Goal: Task Accomplishment & Management: Use online tool/utility

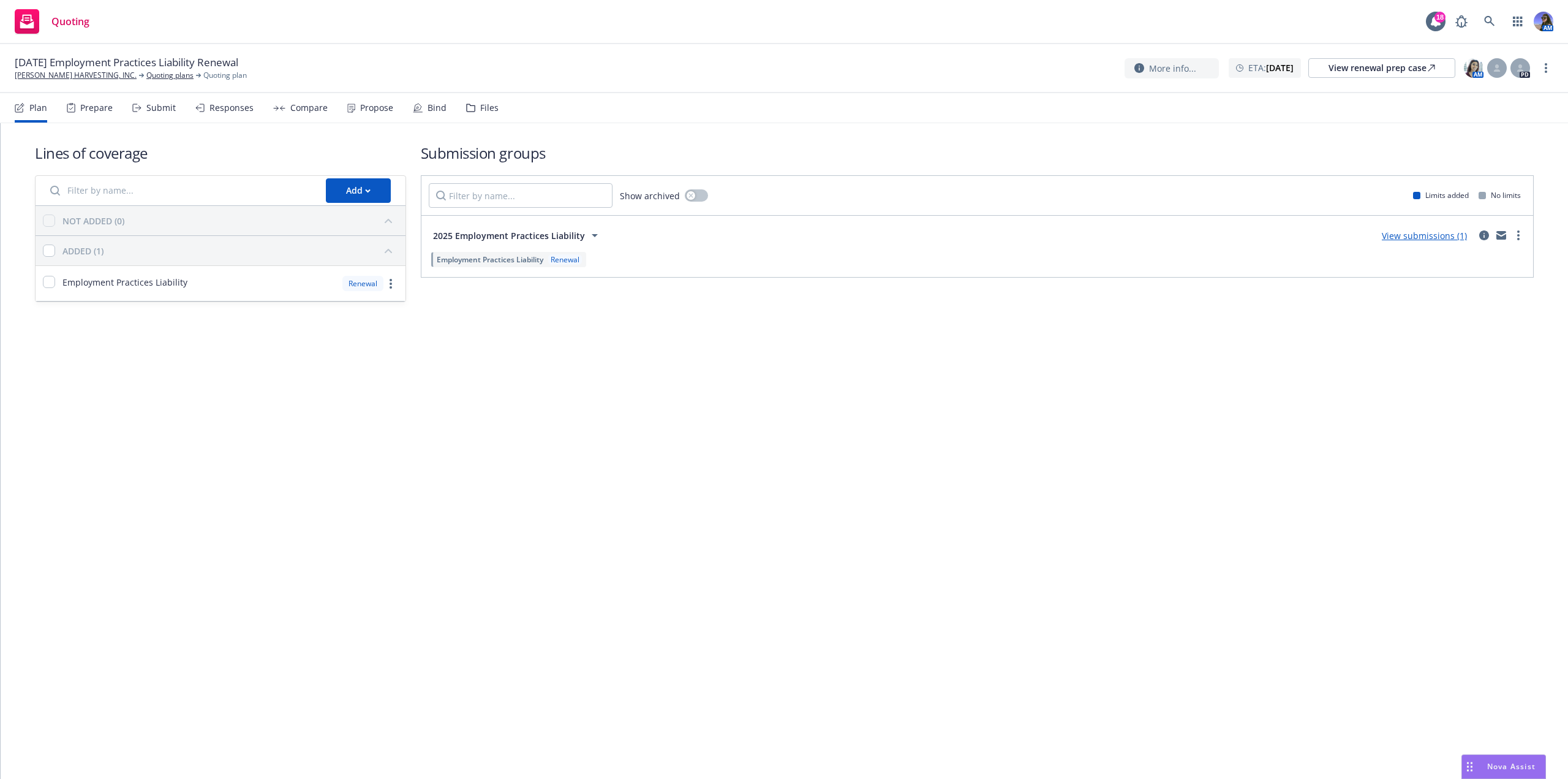
click at [172, 111] on div "Submit" at bounding box center [161, 108] width 29 height 10
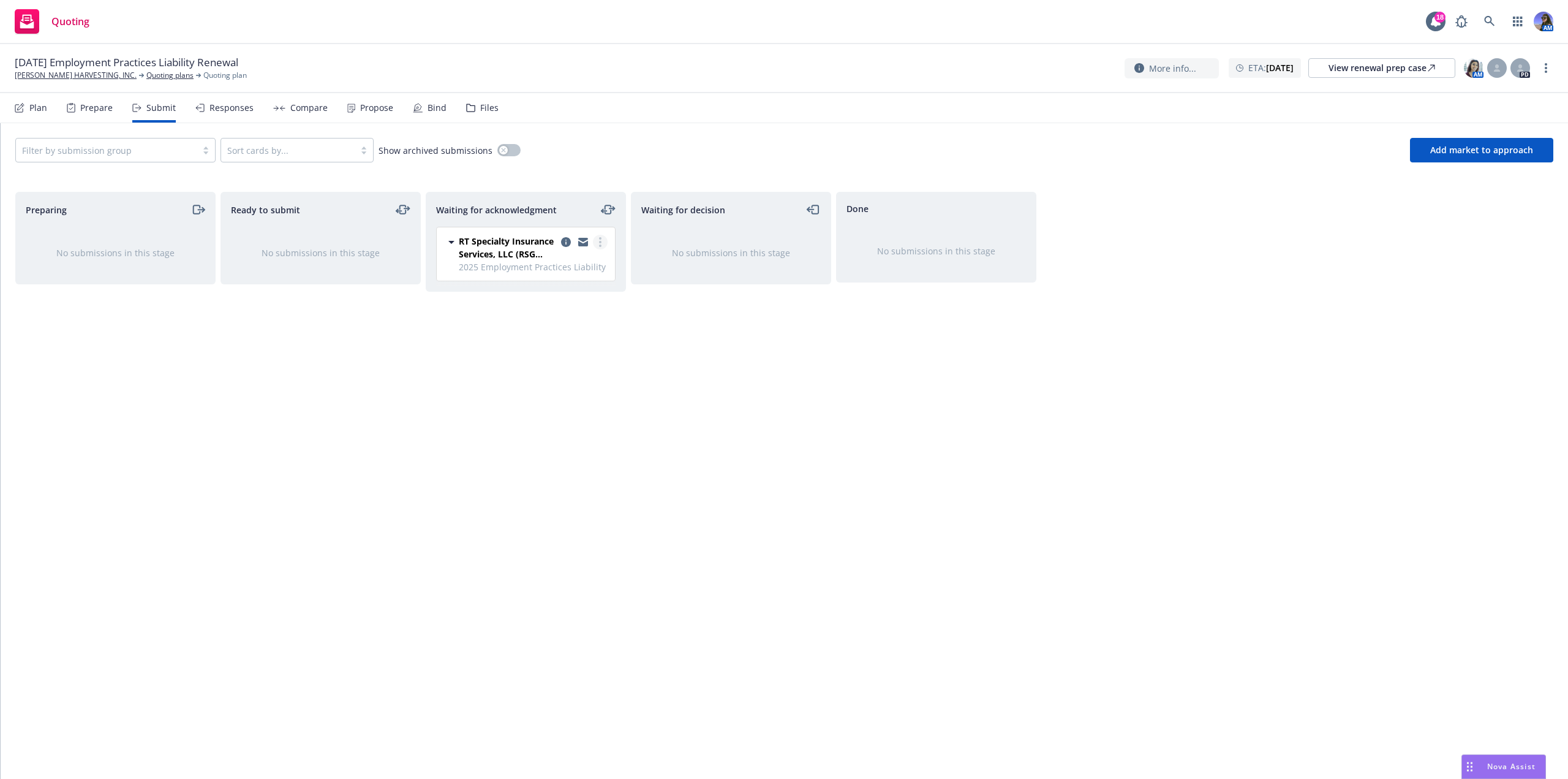
click at [602, 244] on link "more" at bounding box center [600, 242] width 15 height 15
click at [583, 261] on span "Log acknowledgement" at bounding box center [545, 266] width 121 height 12
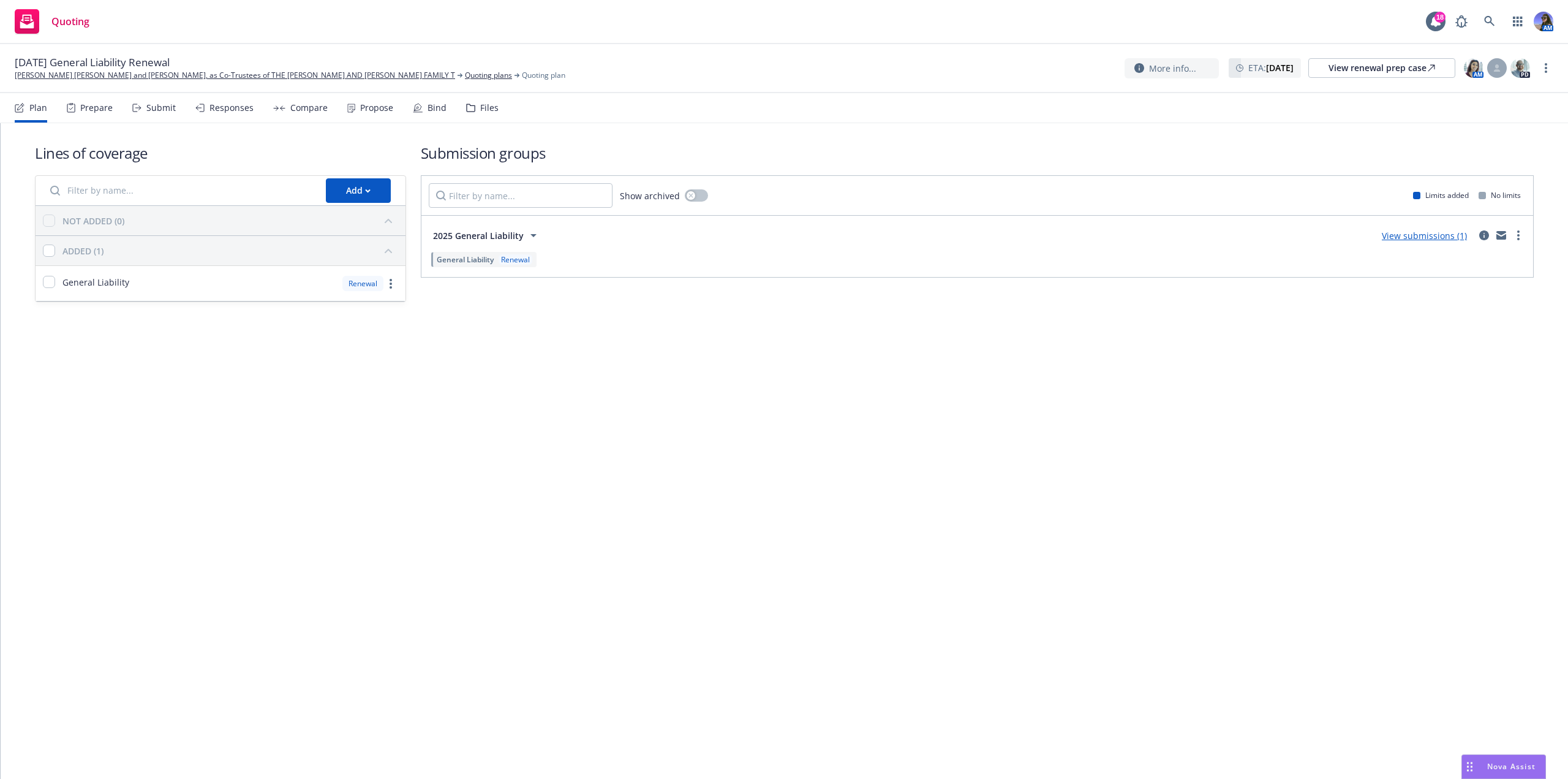
click at [89, 106] on div "Prepare" at bounding box center [97, 108] width 33 height 10
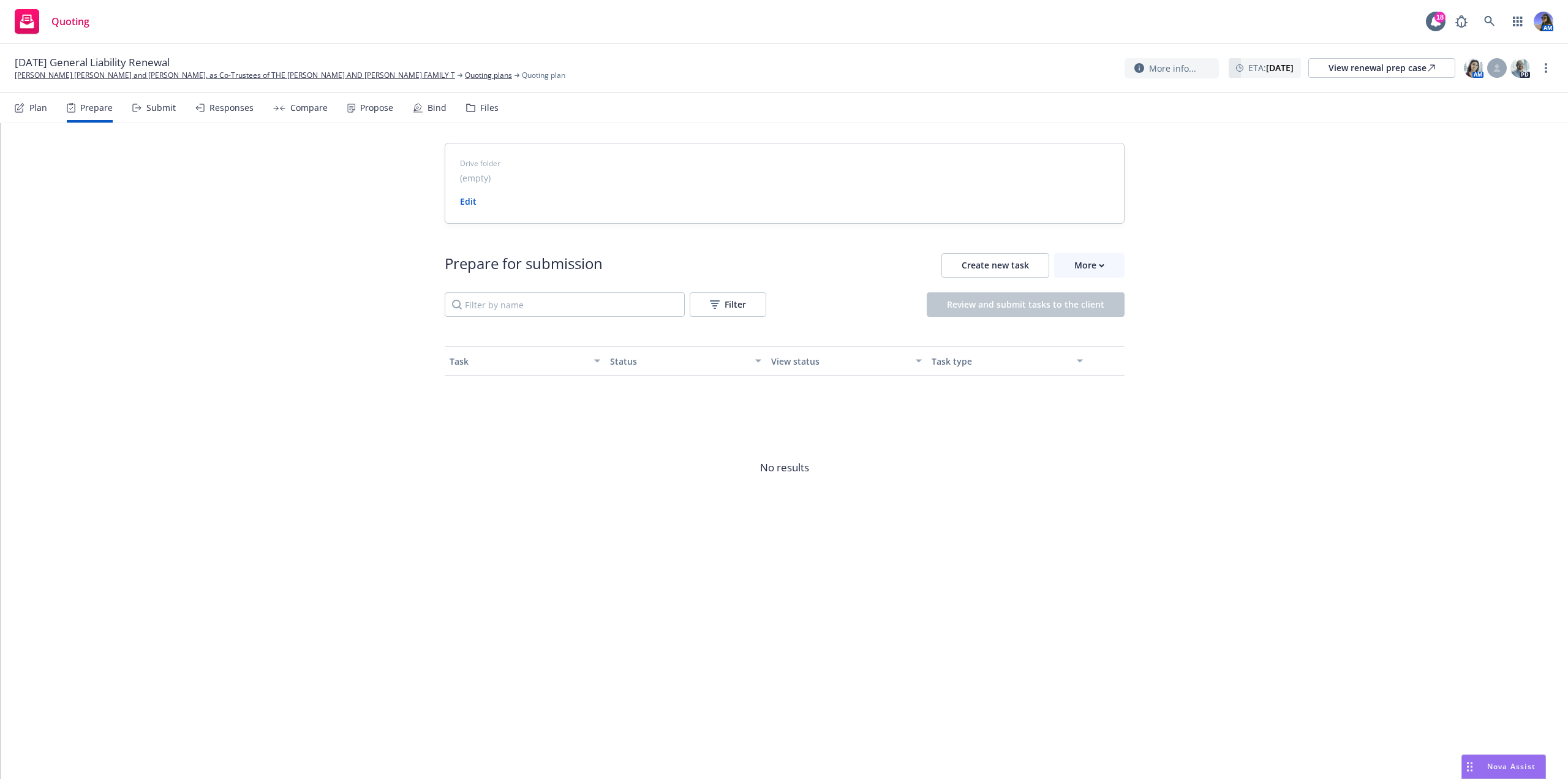
click at [154, 107] on div "Submit" at bounding box center [161, 108] width 29 height 10
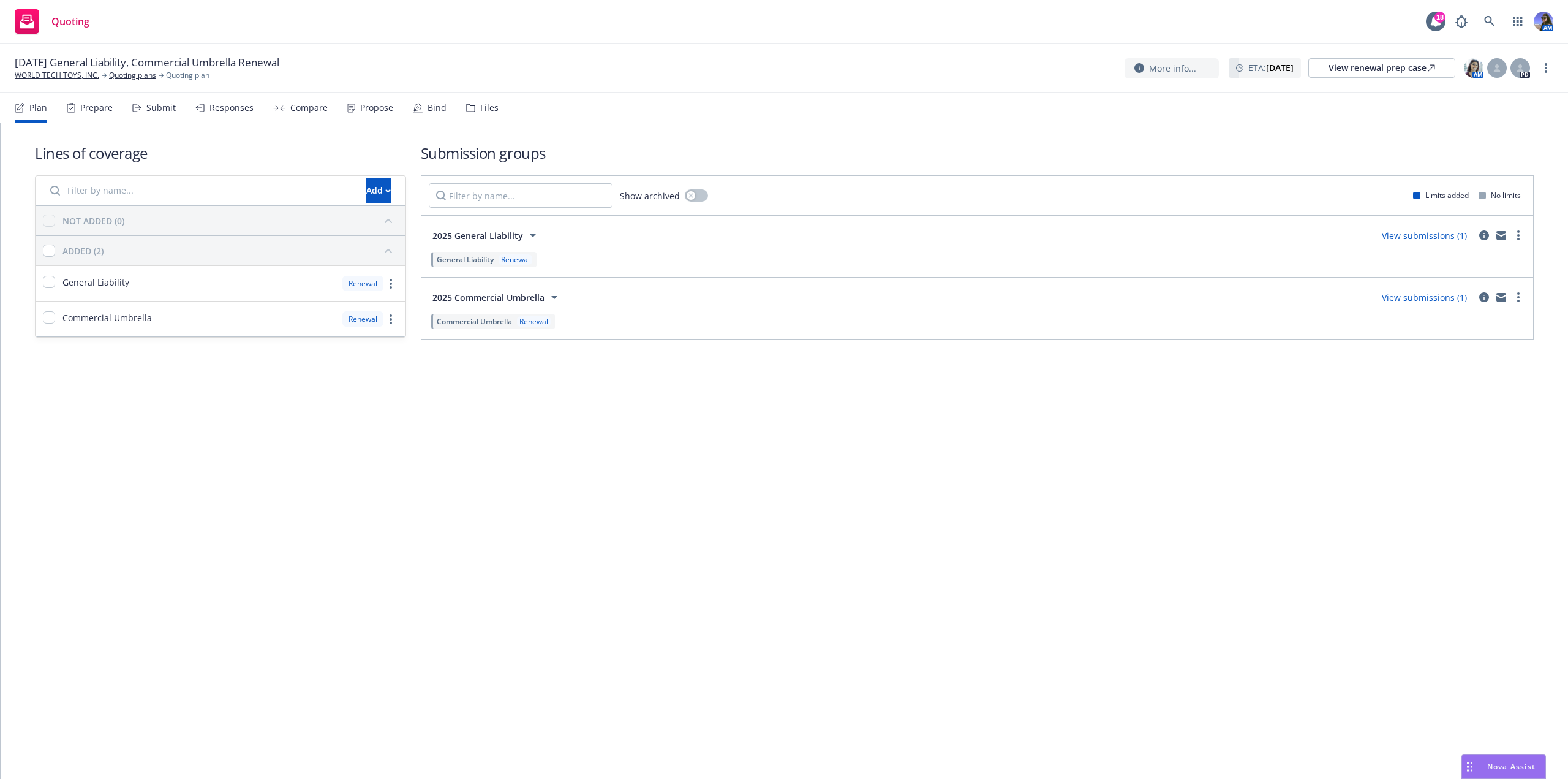
click at [152, 107] on div "Submit" at bounding box center [161, 108] width 29 height 10
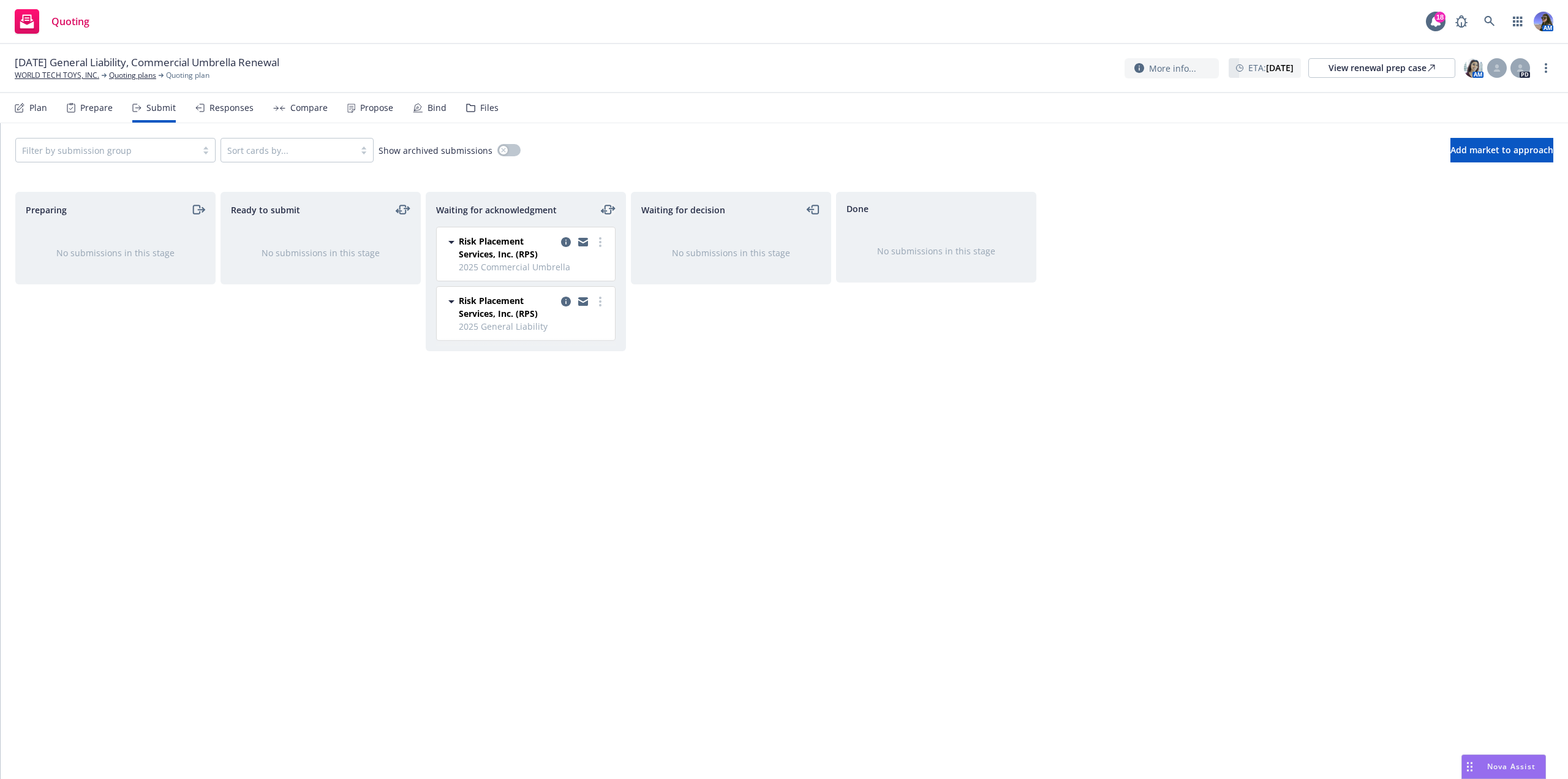
click at [608, 209] on icon "moveLeftRight" at bounding box center [608, 209] width 15 height 15
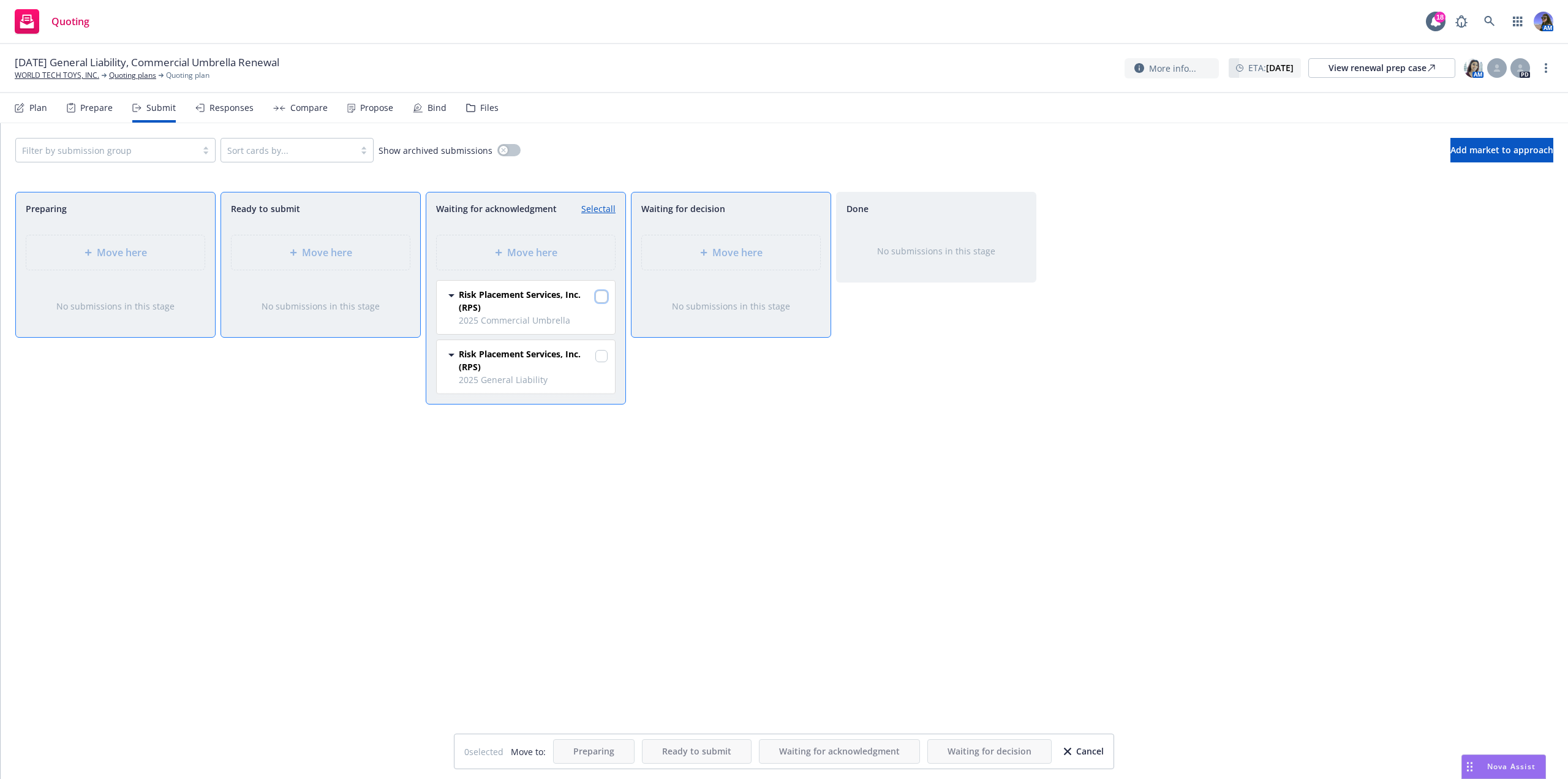
click at [599, 295] on input "checkbox" at bounding box center [600, 296] width 12 height 12
checkbox input "true"
click at [603, 354] on input "checkbox" at bounding box center [600, 356] width 12 height 12
checkbox input "true"
click at [678, 261] on div "Move here" at bounding box center [730, 252] width 178 height 35
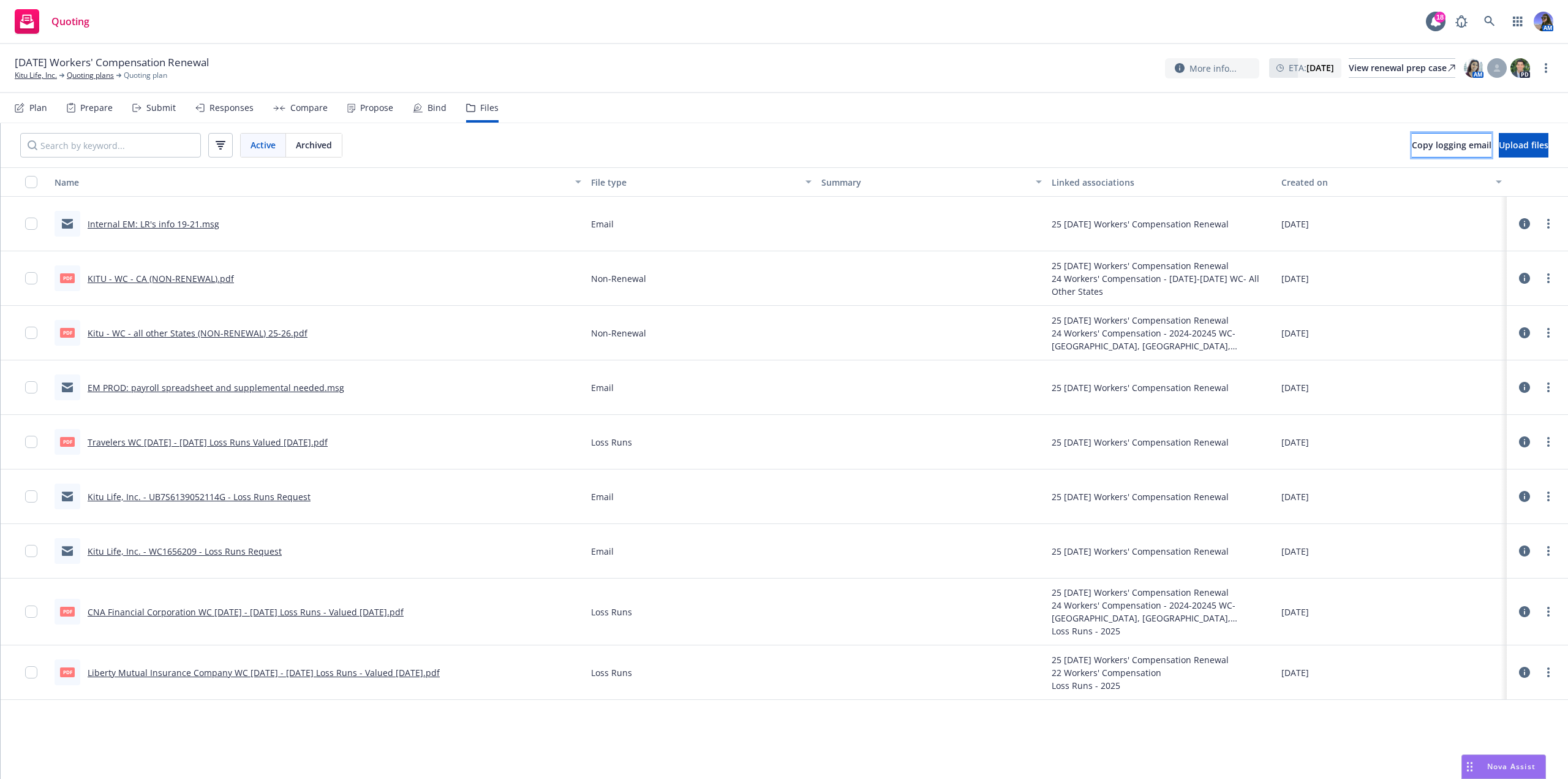
click at [1412, 148] on span "Copy logging email" at bounding box center [1451, 144] width 79 height 12
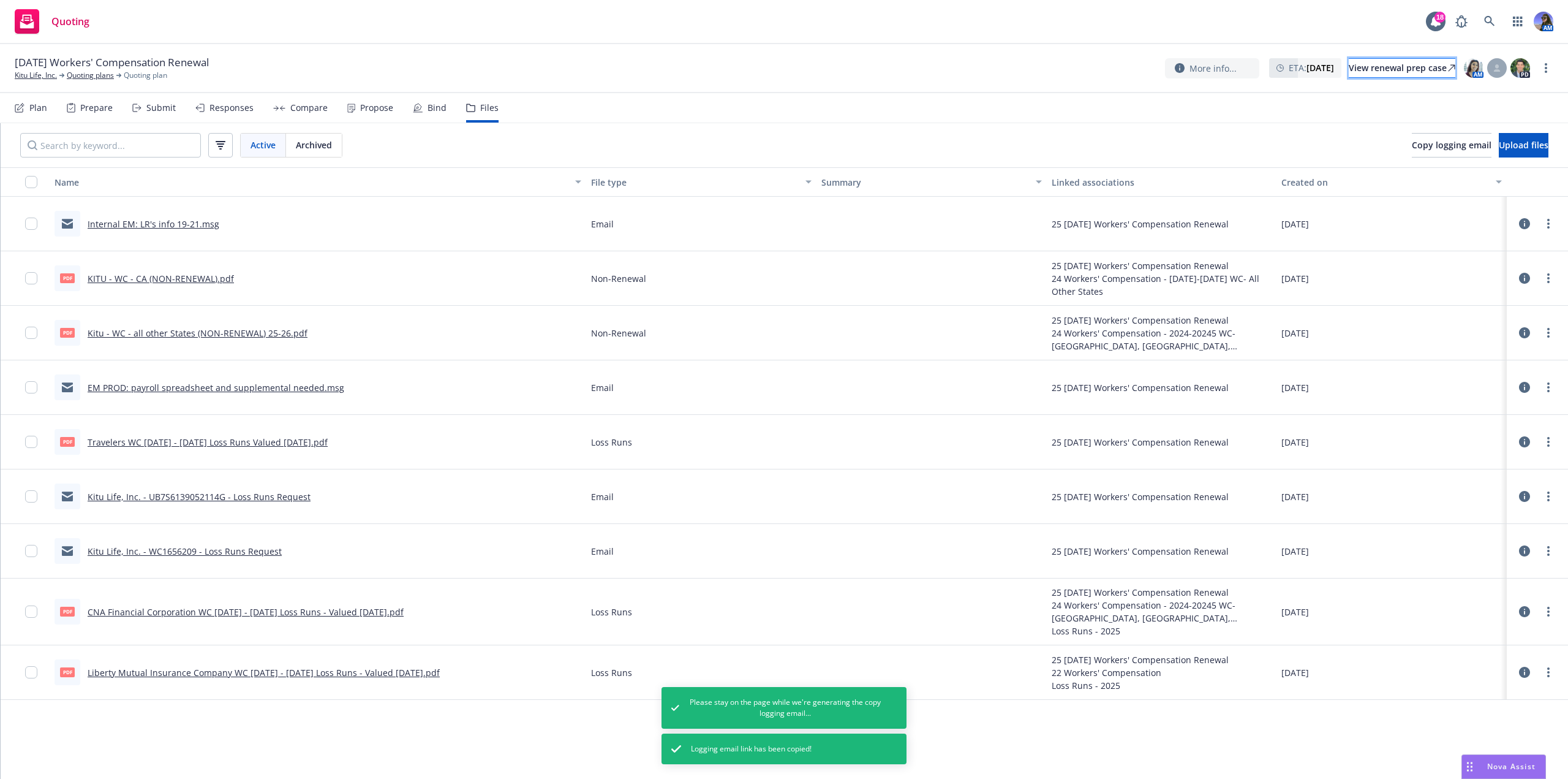
click at [1370, 69] on div "View renewal prep case" at bounding box center [1402, 68] width 107 height 18
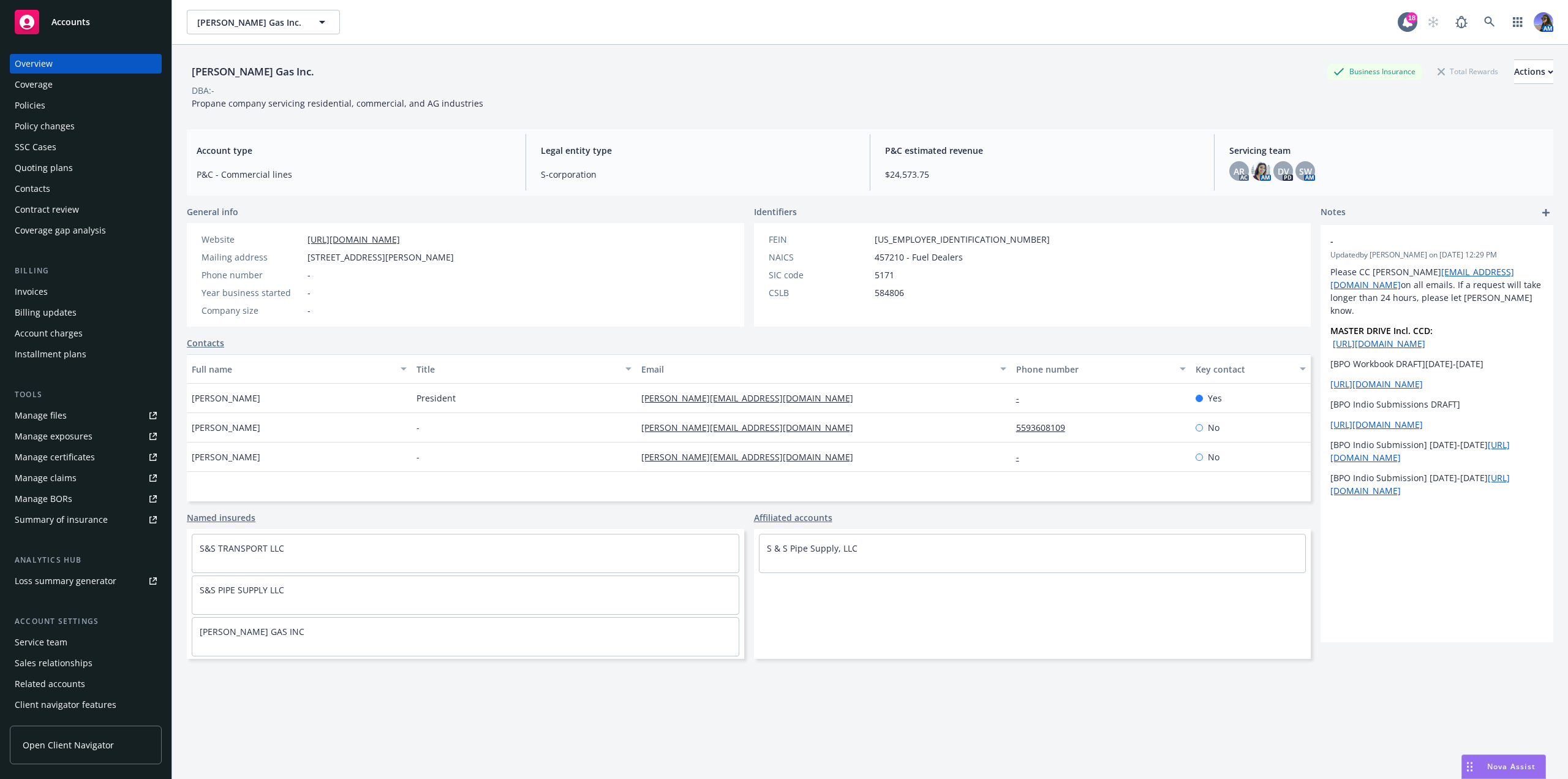
click at [31, 443] on div "Manage exposures" at bounding box center [53, 435] width 78 height 19
click at [1487, 27] on link at bounding box center [1489, 22] width 25 height 25
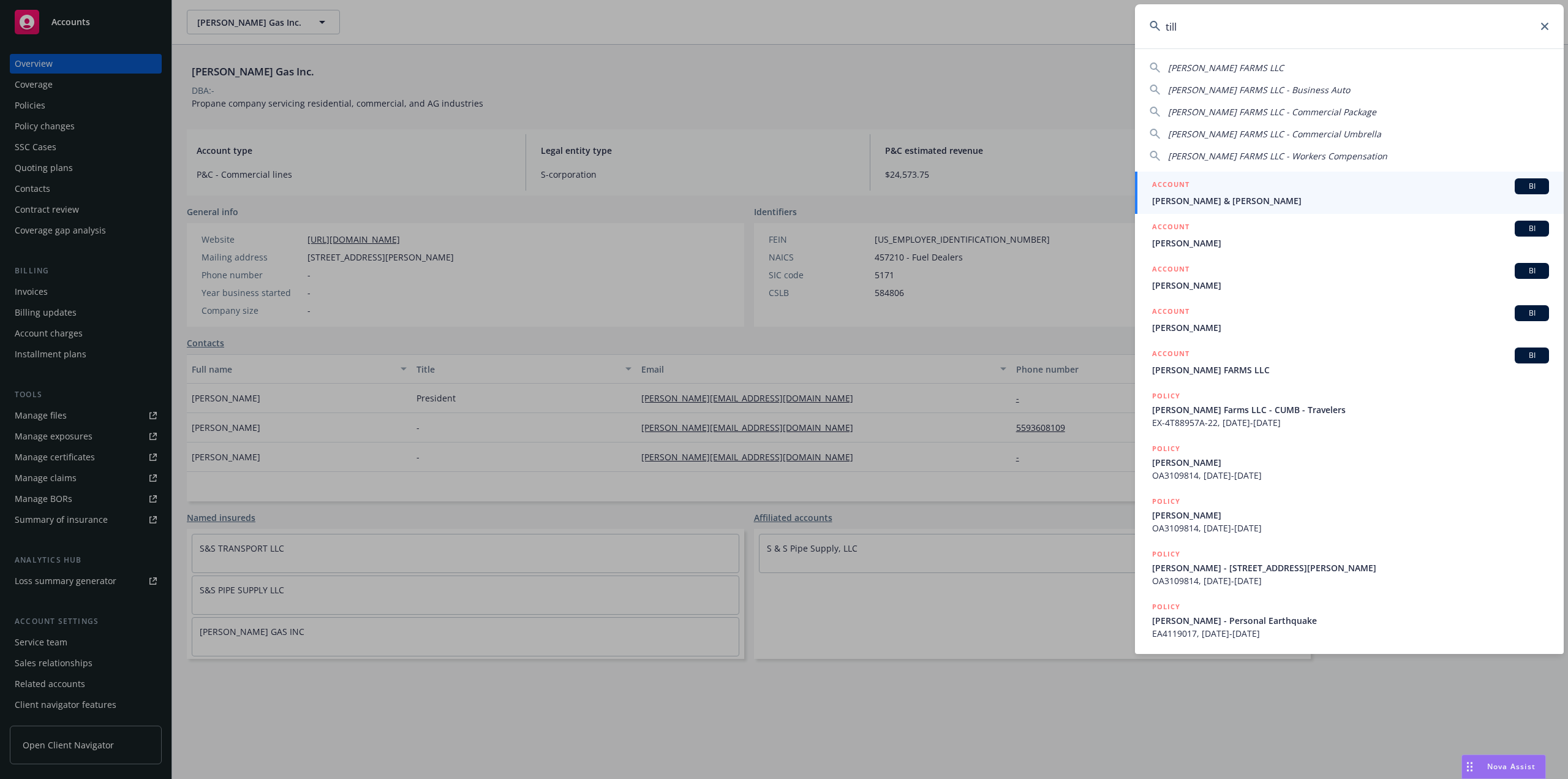
click at [1273, 60] on div "TILLEMA FARMS LLC TILLEMA FARMS LLC - Business Auto TILLEMA FARMS LLC - Commerc…" at bounding box center [1349, 110] width 429 height 106
click at [1231, 66] on span "TILLEMA FARMS LLC" at bounding box center [1225, 68] width 116 height 12
type input "TILLEMA FARMS LLC"
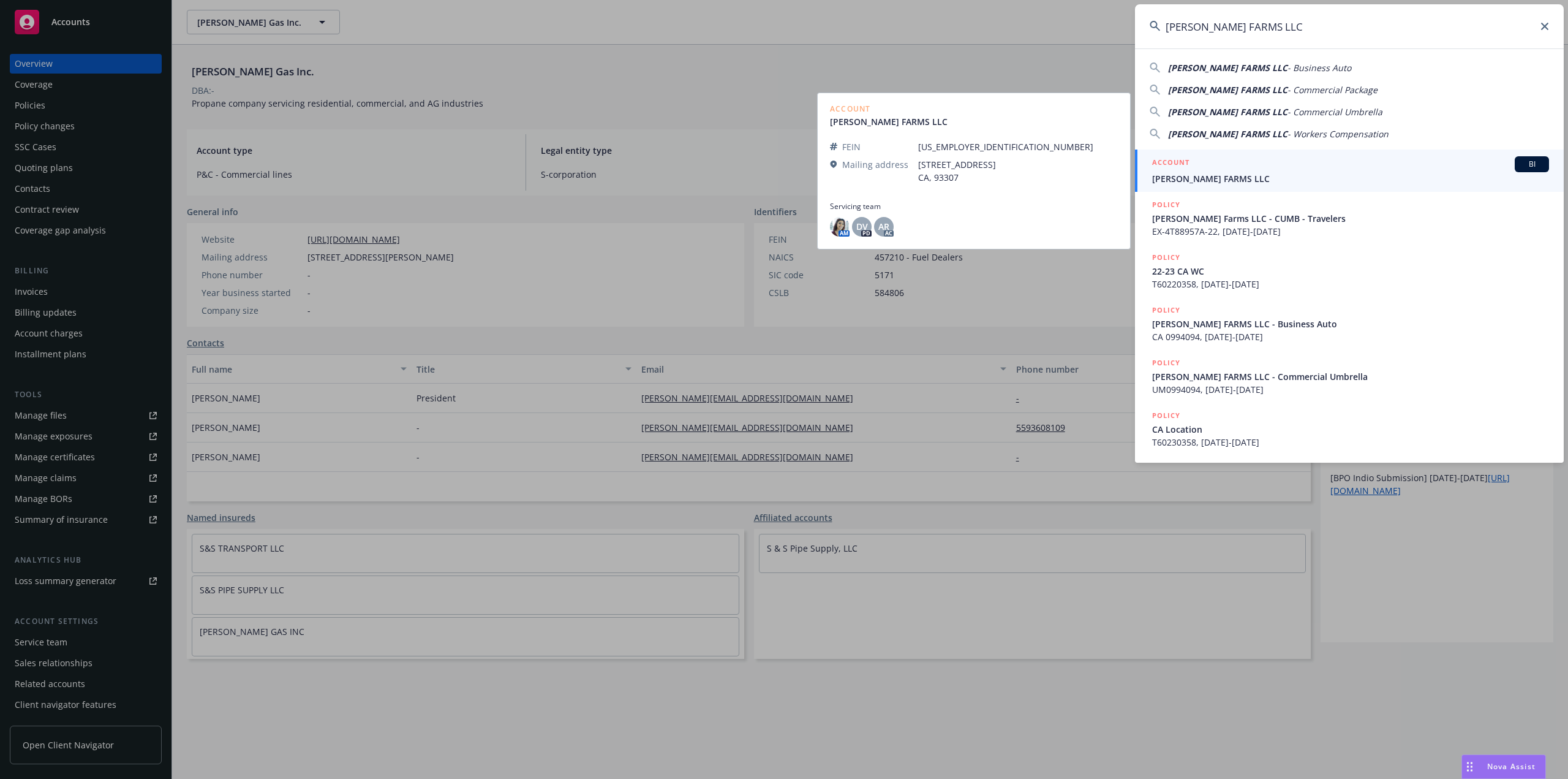
click at [1187, 175] on span "TILLEMA FARMS LLC" at bounding box center [1351, 178] width 397 height 13
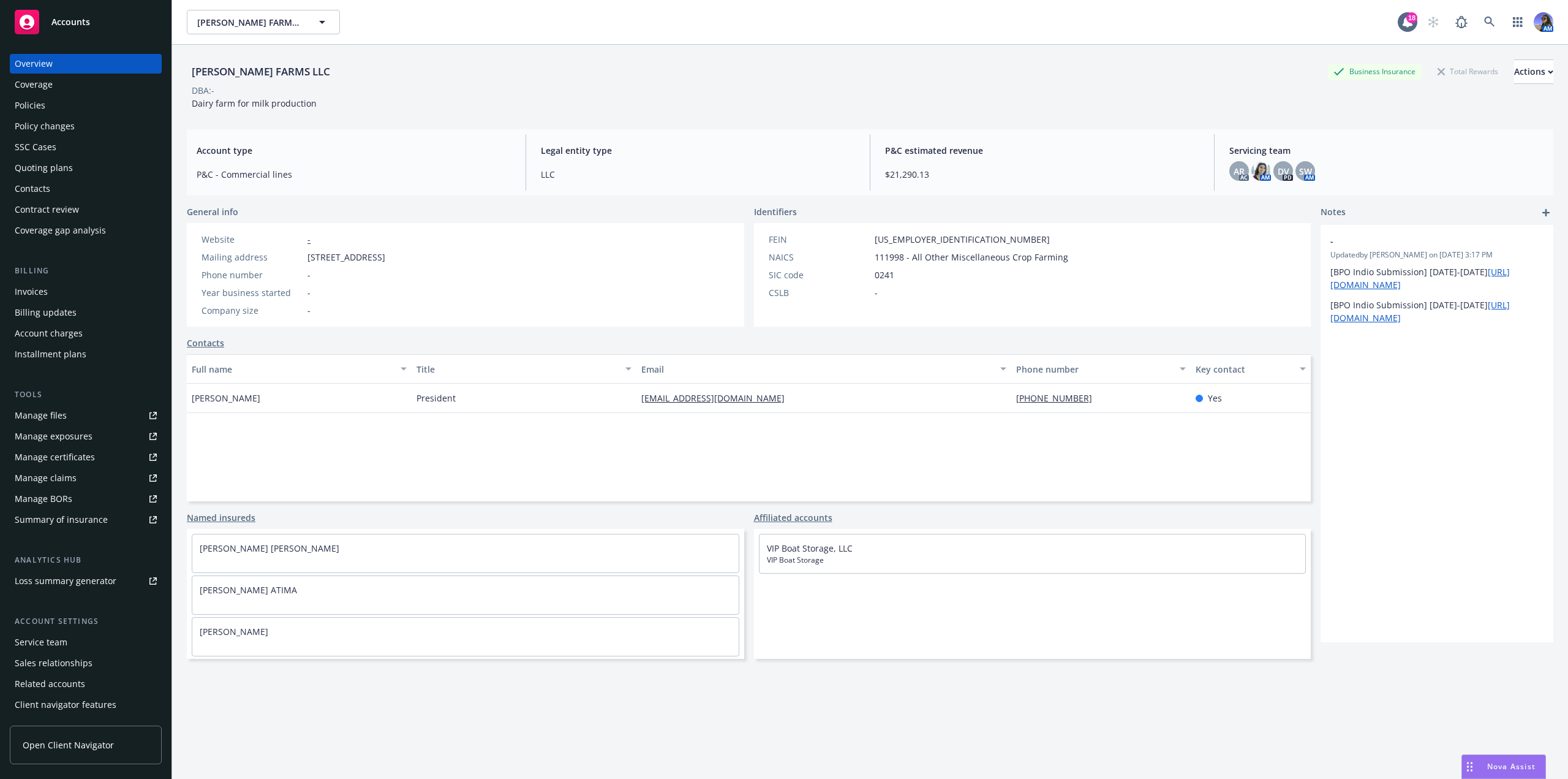
click at [47, 105] on div "Policies" at bounding box center [85, 105] width 142 height 19
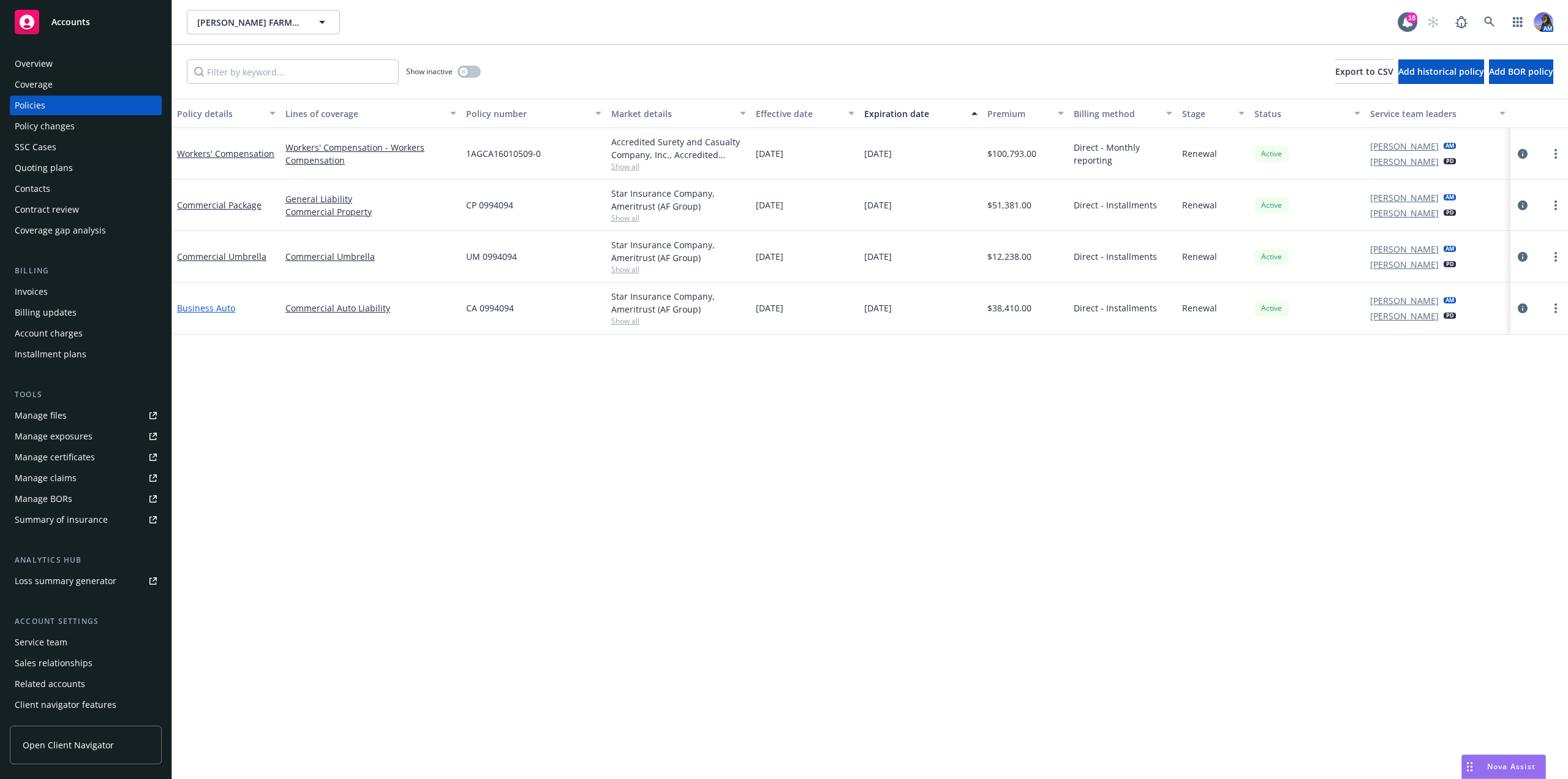
click at [218, 305] on link "Business Auto" at bounding box center [207, 307] width 58 height 12
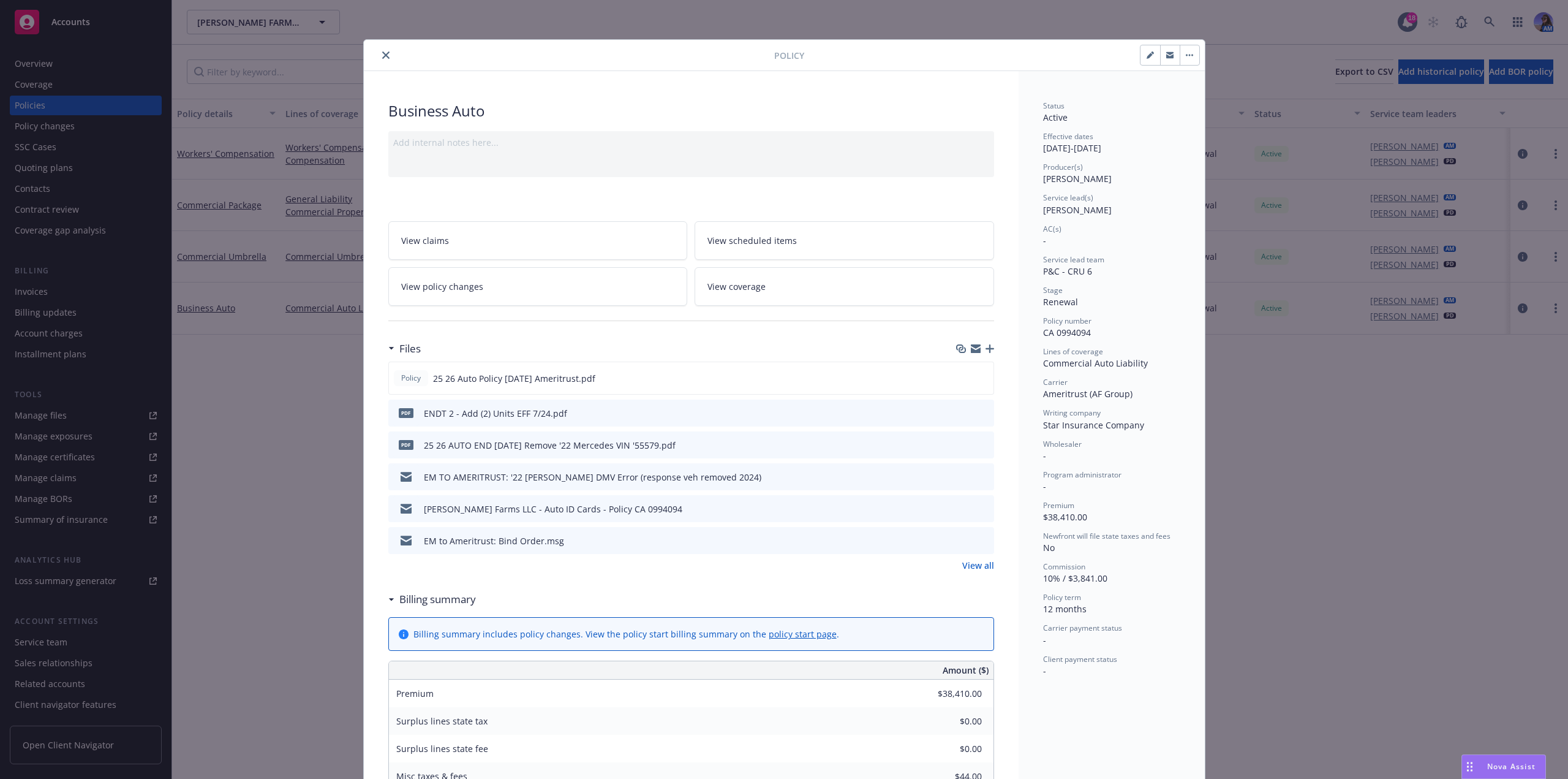
click at [506, 287] on link "View policy changes" at bounding box center [538, 286] width 300 height 38
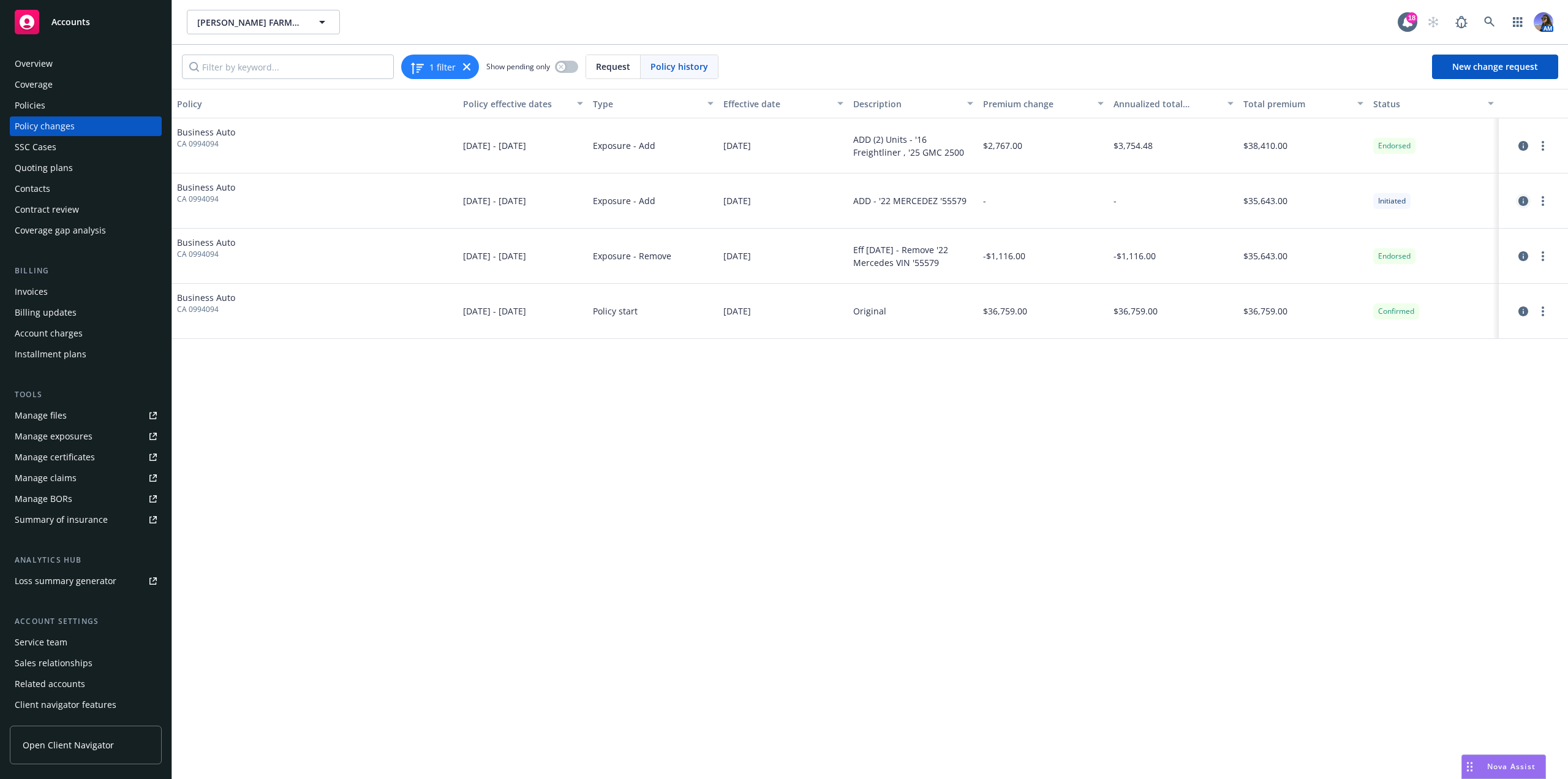
click at [1520, 203] on icon "circleInformation" at bounding box center [1522, 200] width 10 height 10
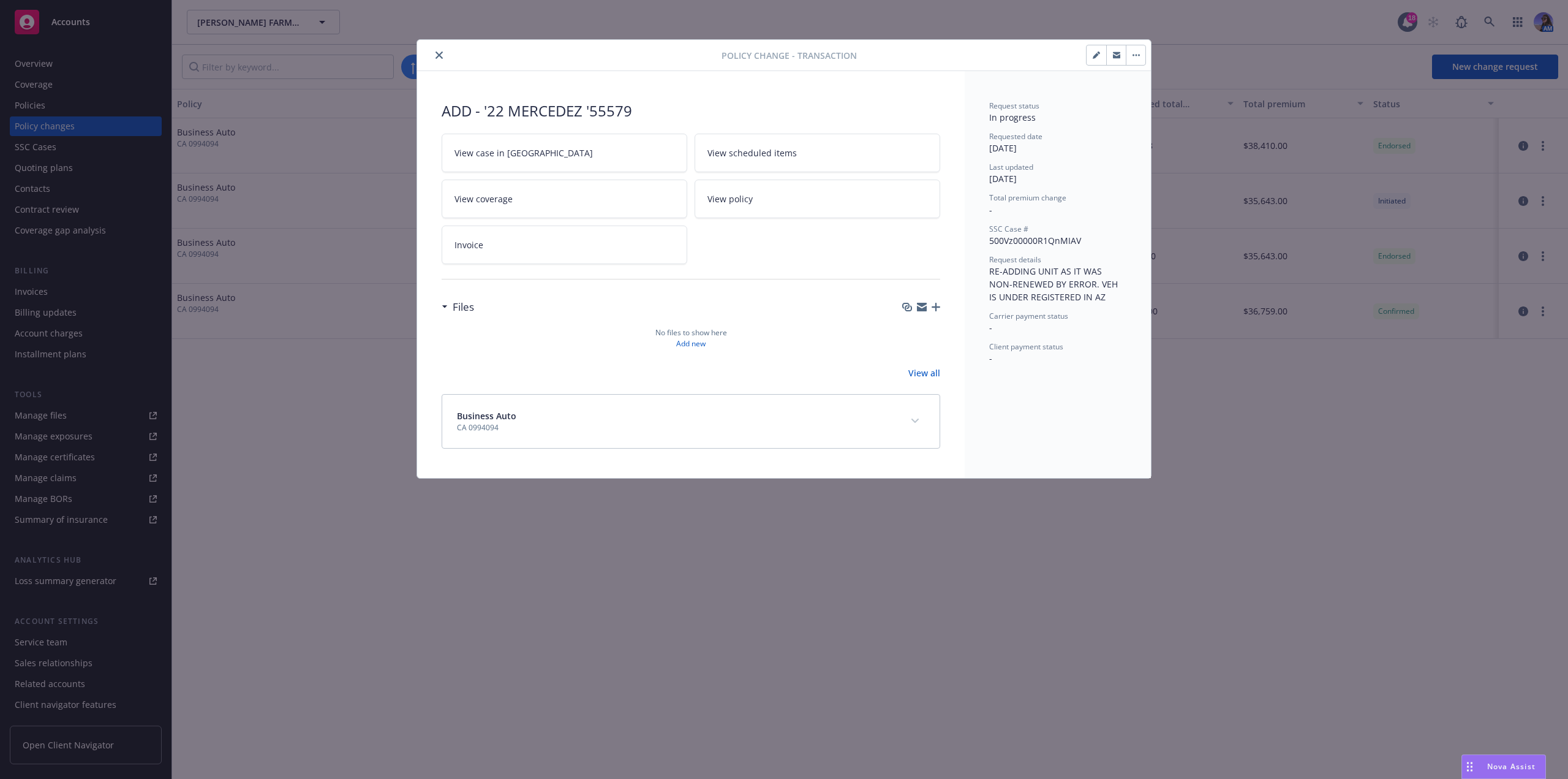
click at [935, 311] on icon "button" at bounding box center [935, 306] width 8 height 8
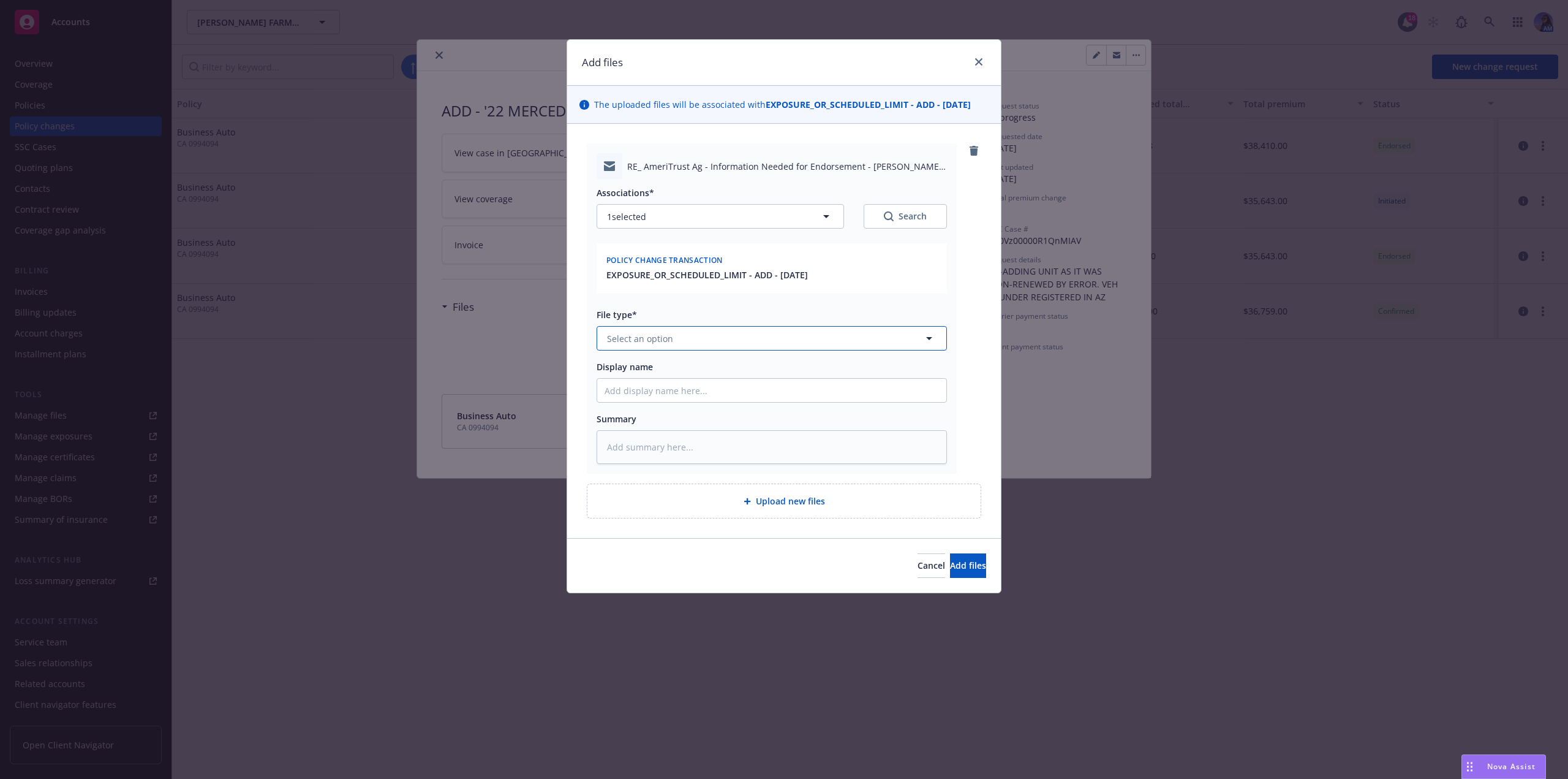
click at [652, 344] on span "Select an option" at bounding box center [640, 338] width 66 height 13
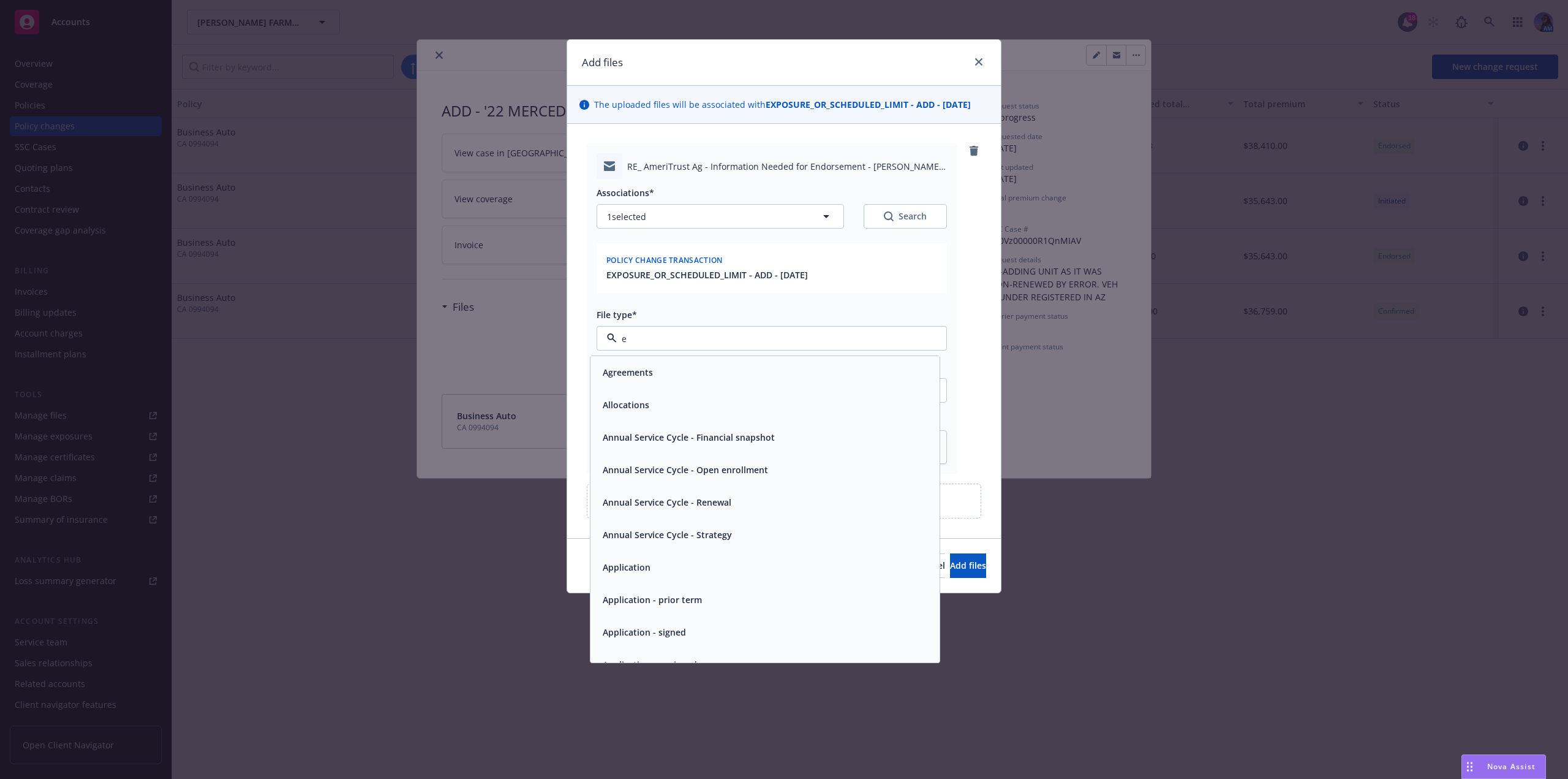
type input "em"
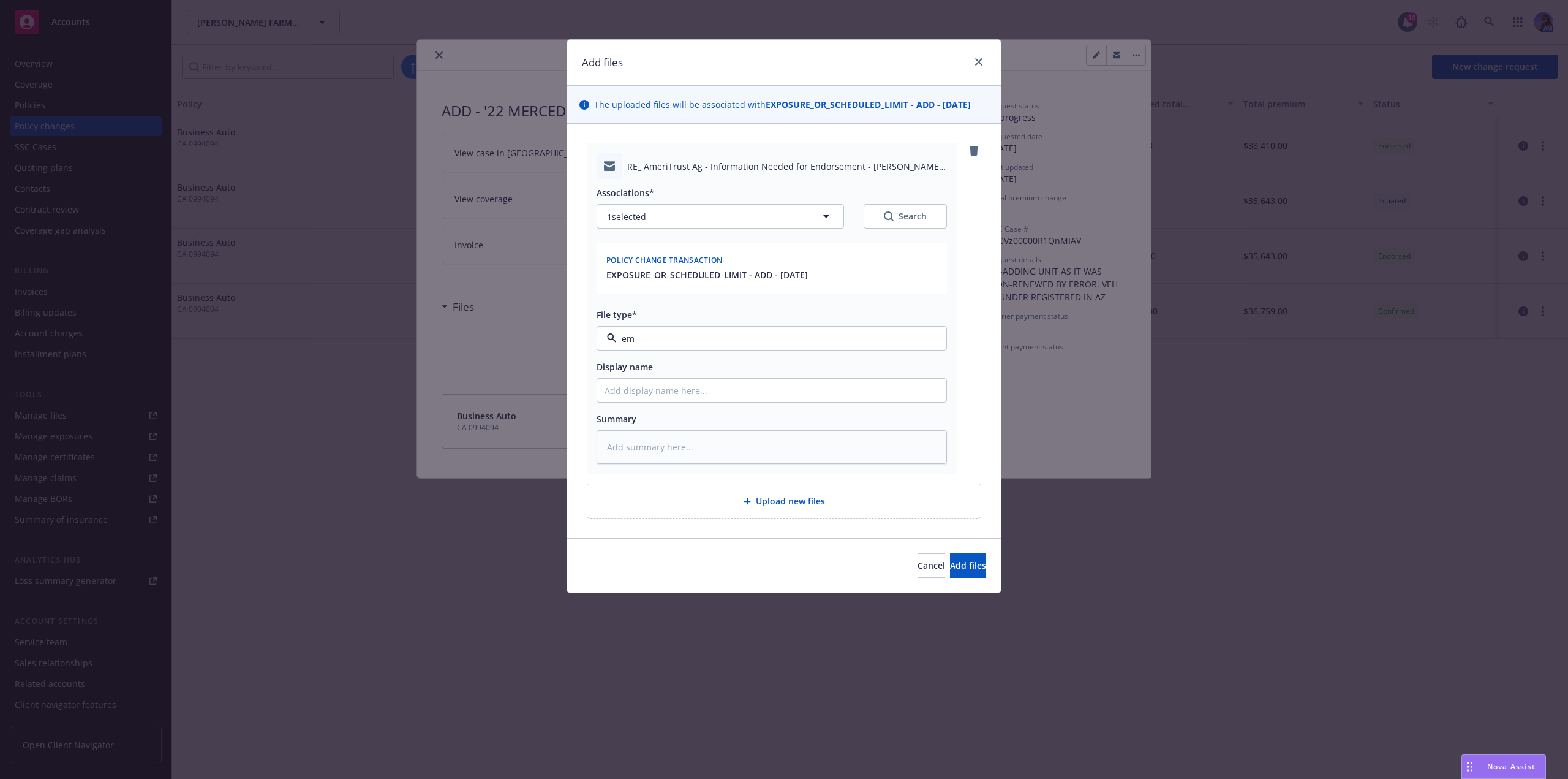
type textarea "x"
type input "E"
type textarea "x"
type input "EM"
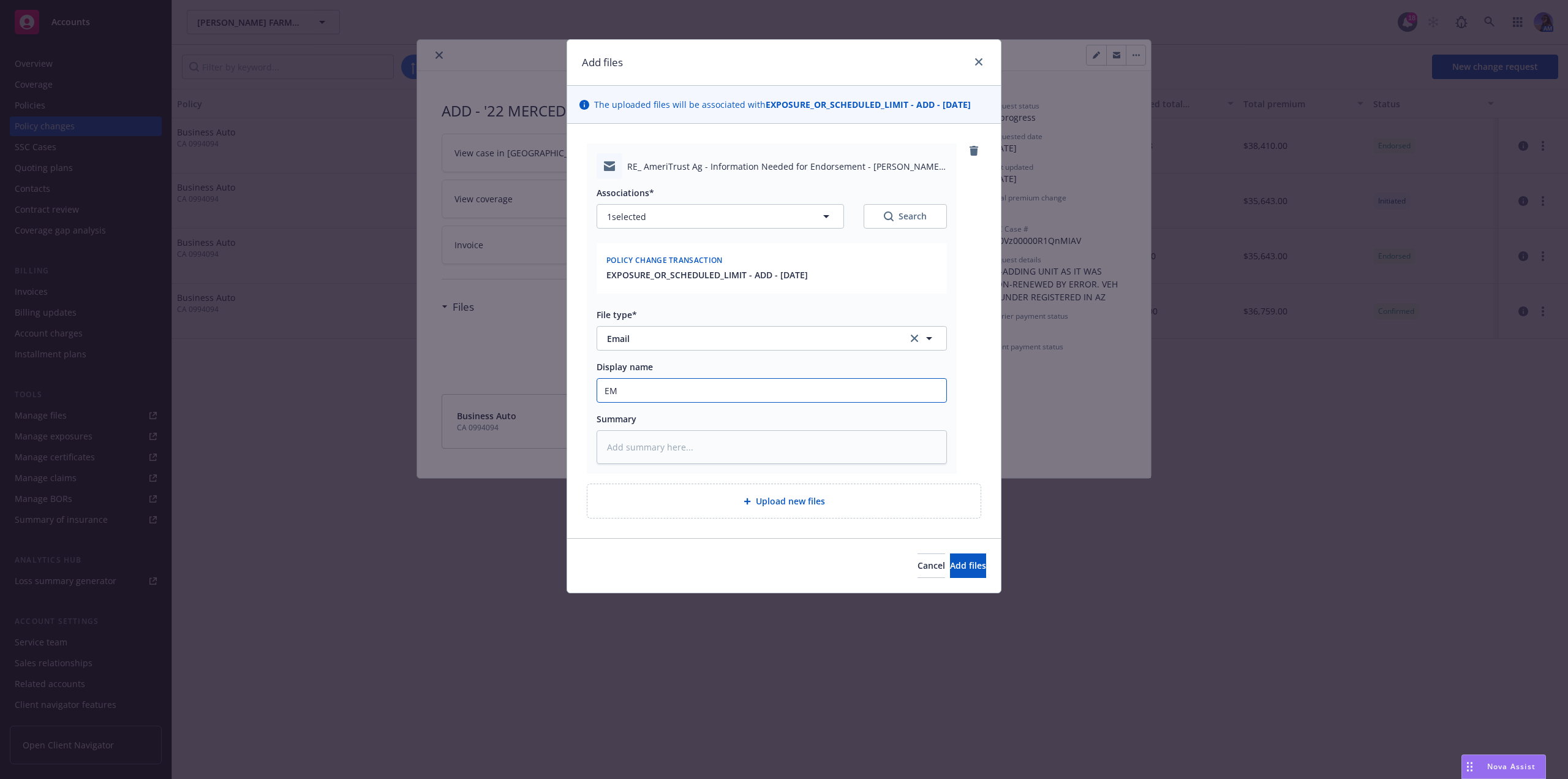
type textarea "x"
type input "EM"
type textarea "x"
type input "EM t"
type textarea "x"
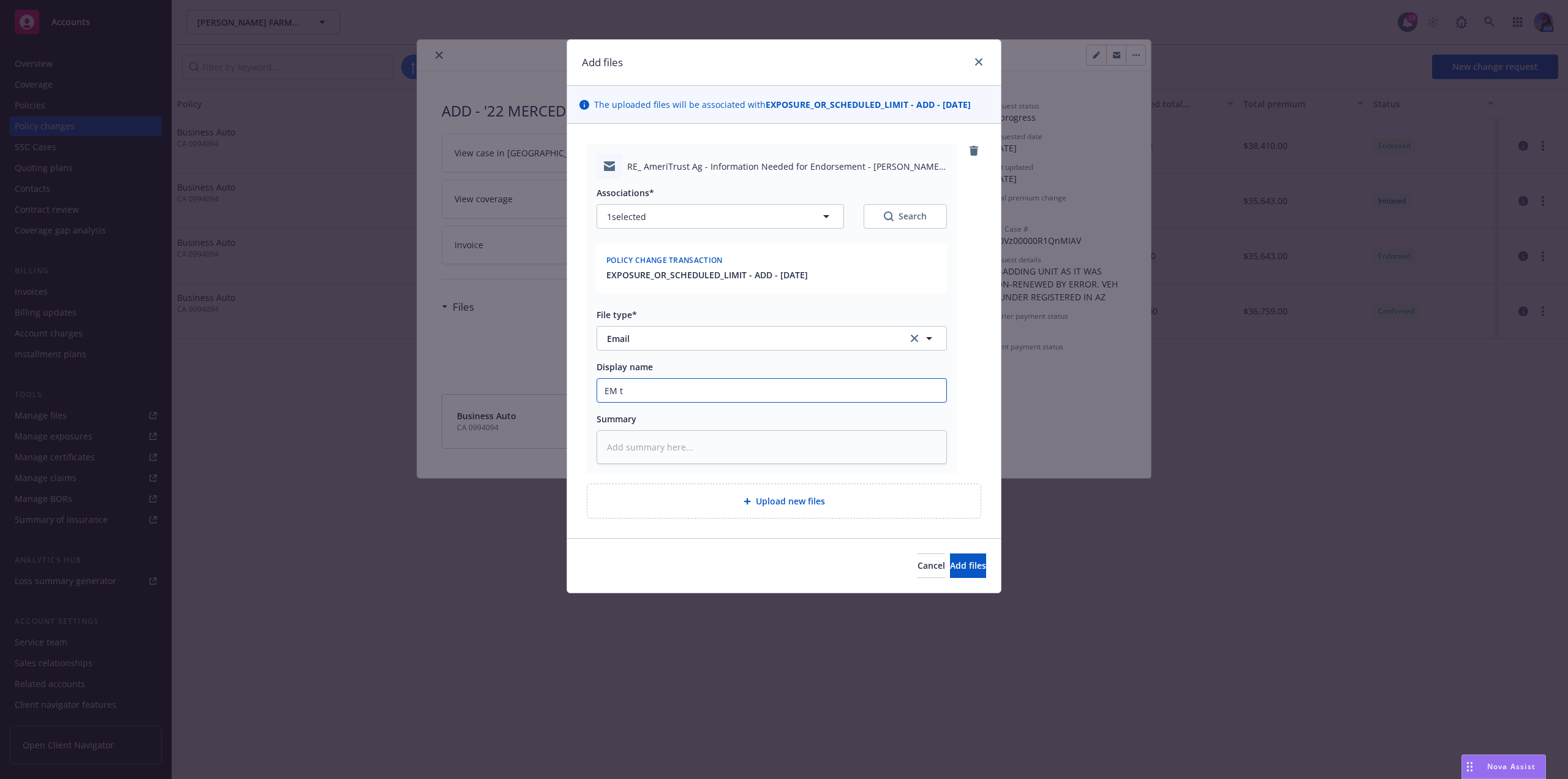
type input "EM to"
type textarea "x"
type input "EM to"
type textarea "x"
type input "EM to A"
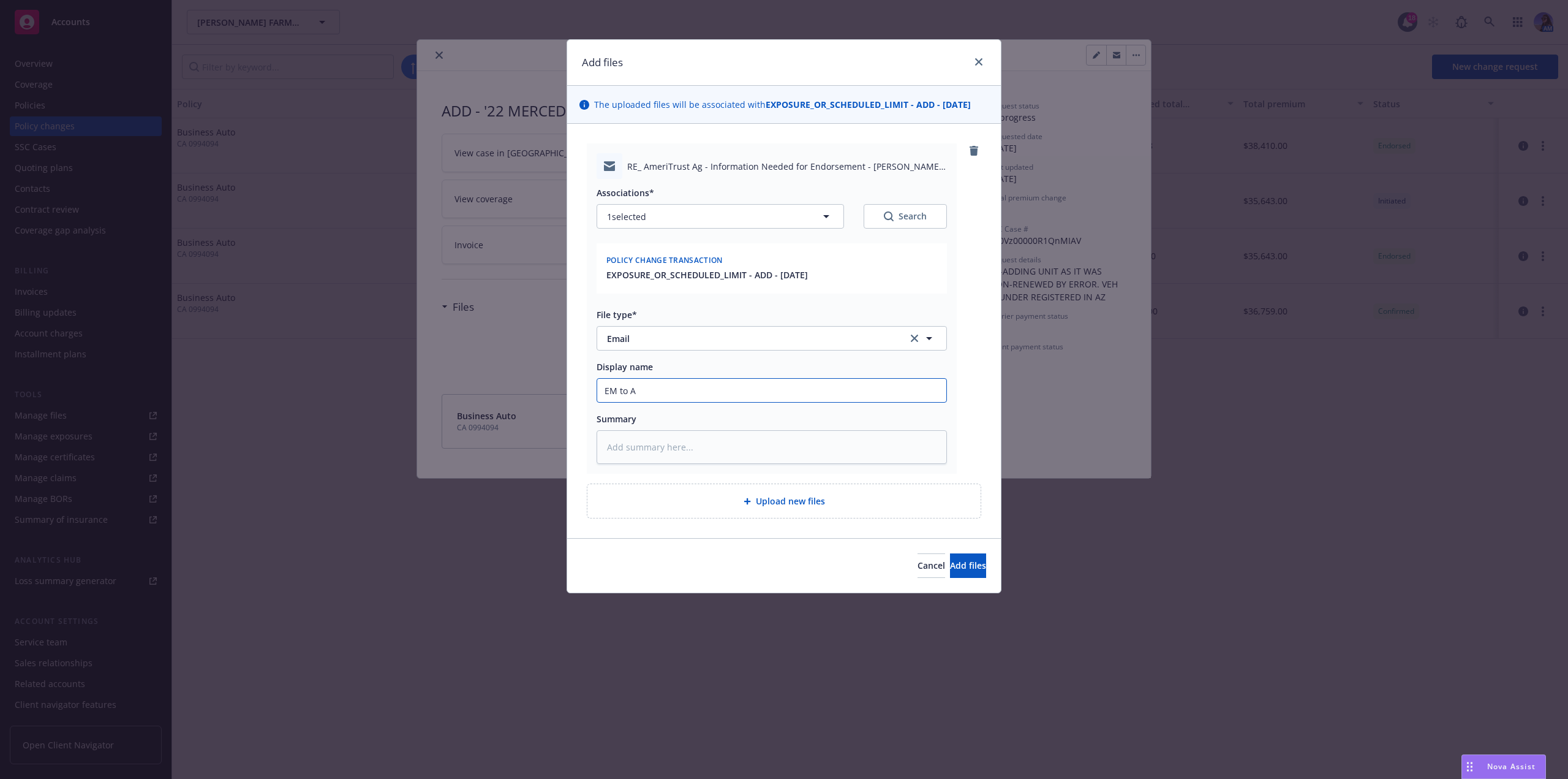
type textarea "x"
type input "EM to Am"
type textarea "x"
type input "EM to Ame"
type textarea "x"
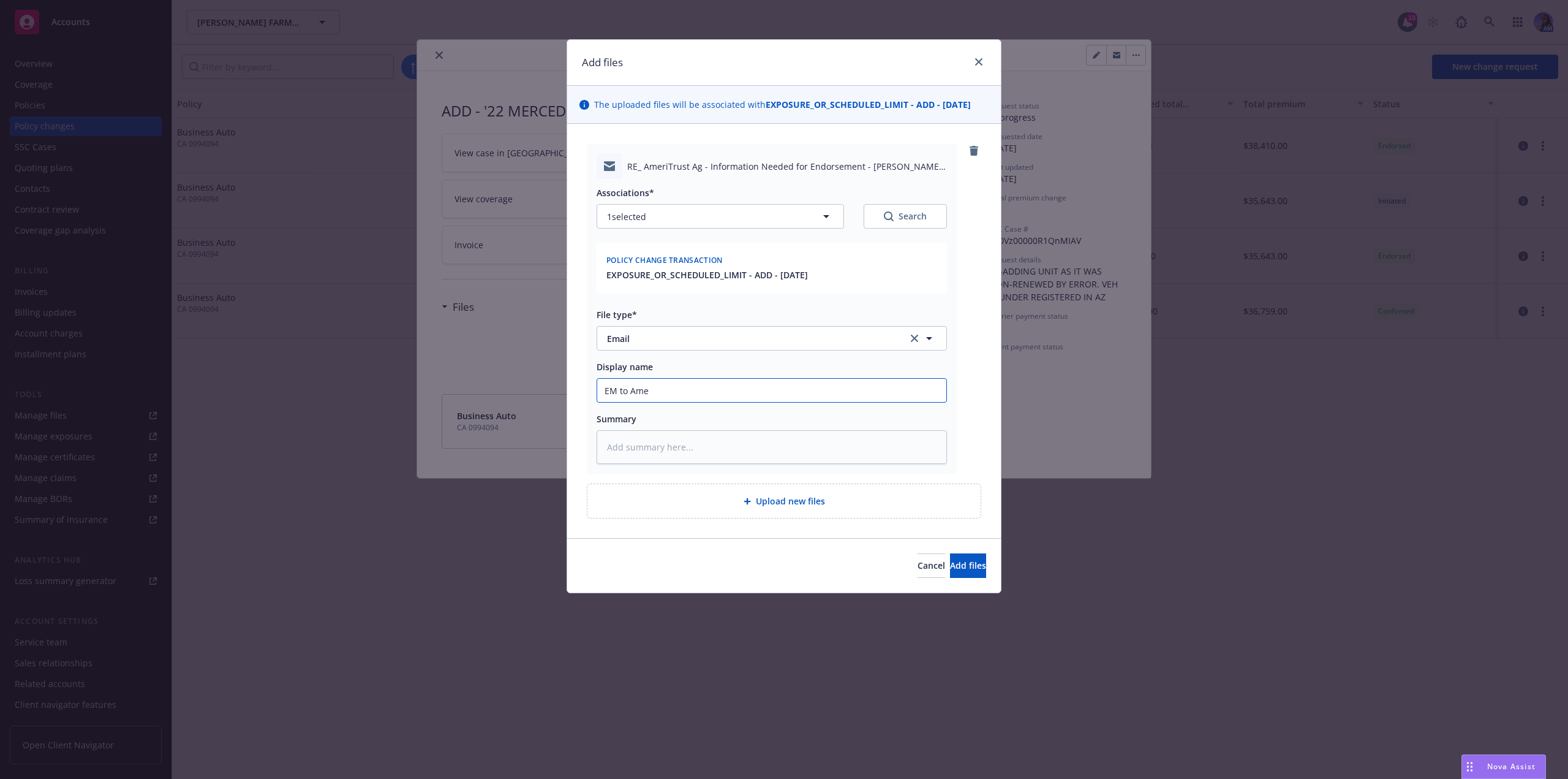
type input "EM to Amer"
type textarea "x"
type input "EM to Ameri"
type textarea "x"
type input "EM to Amerit"
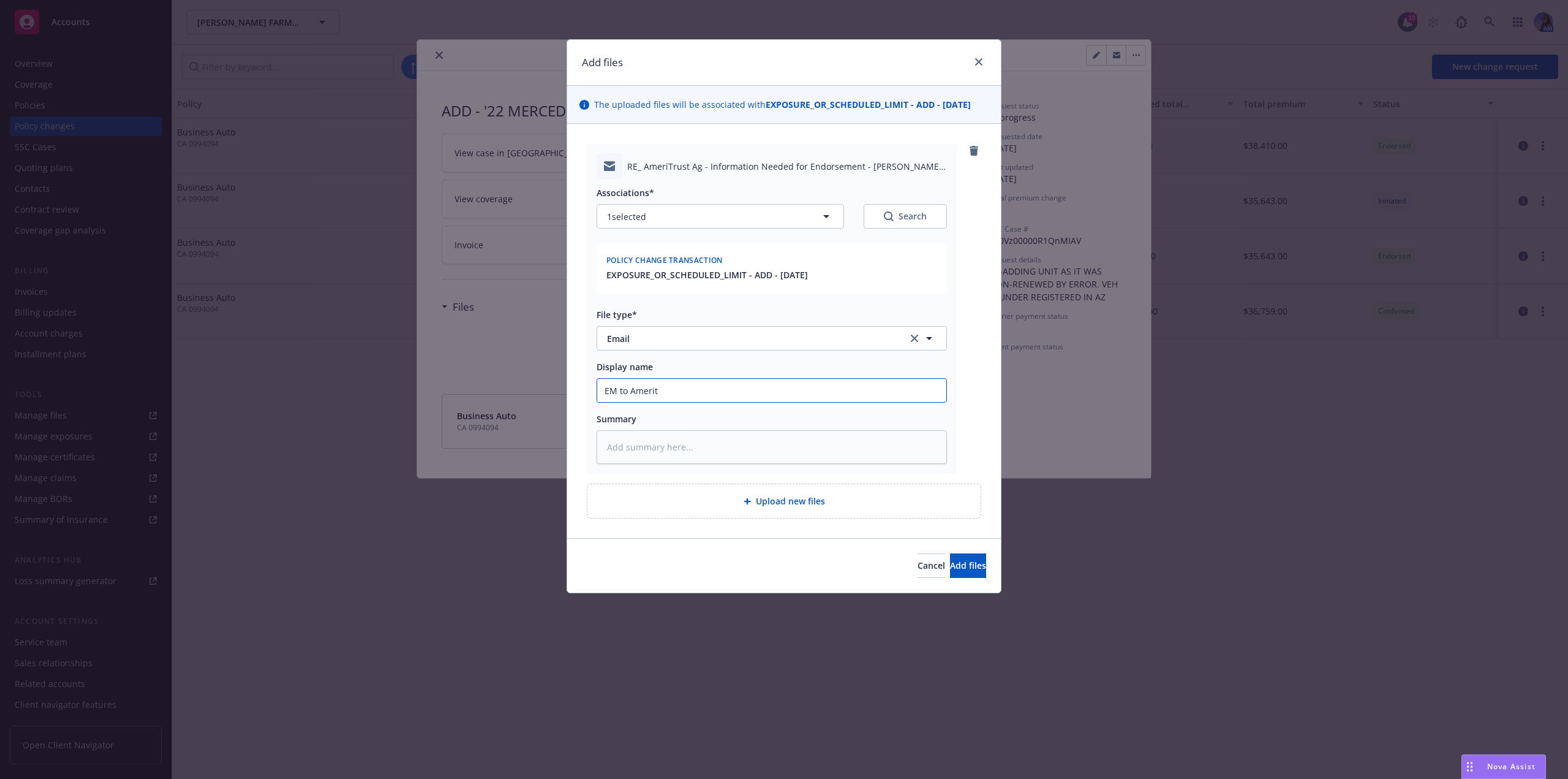
type textarea "x"
type input "EM to Ameritr"
type textarea "x"
type input "EM to Ameritru"
type textarea "x"
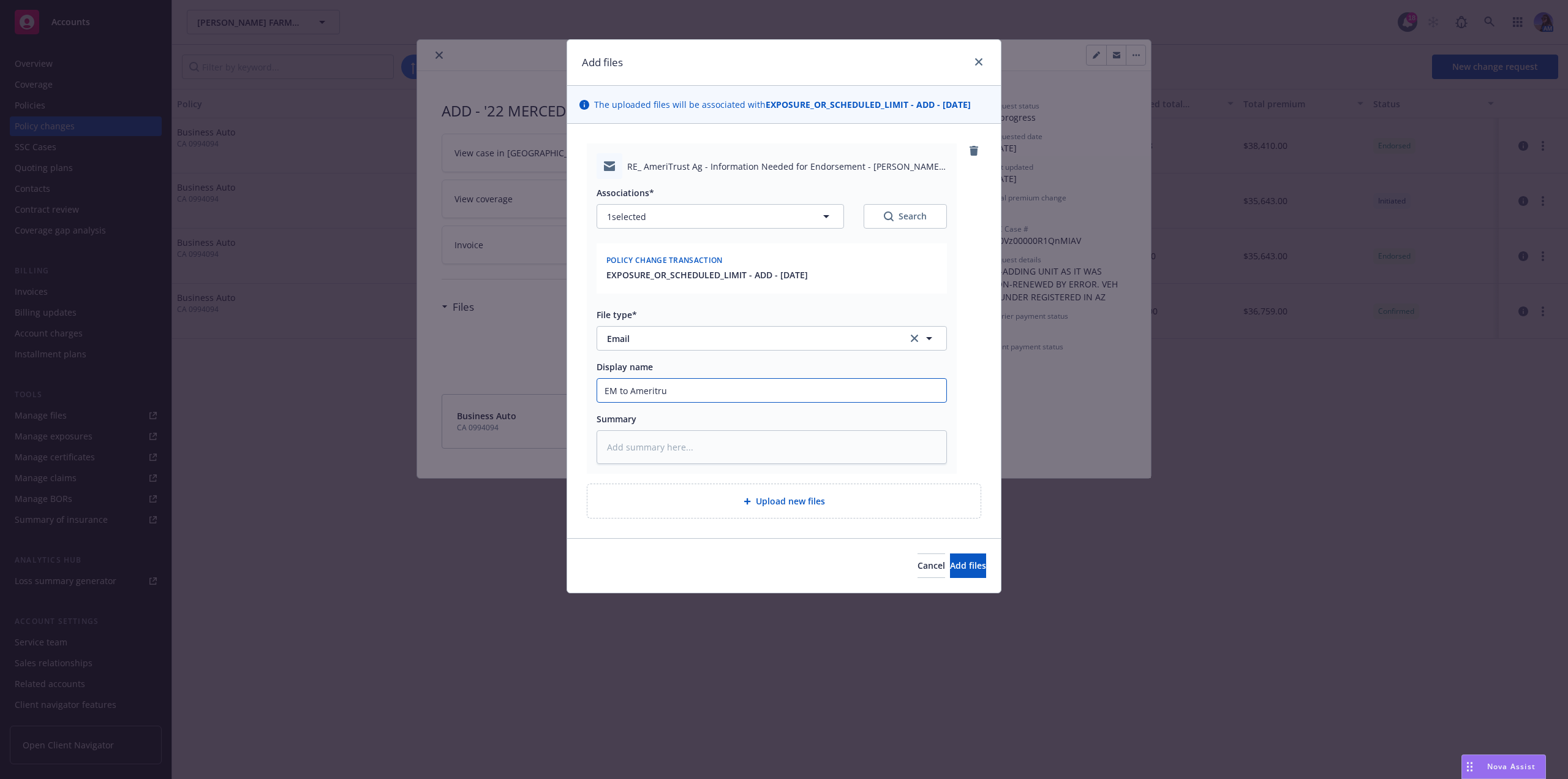
type input "EM to Ameritrus"
type textarea "x"
type input "EM to Ameritrust"
type textarea "x"
type input "EM to Ameritrust:"
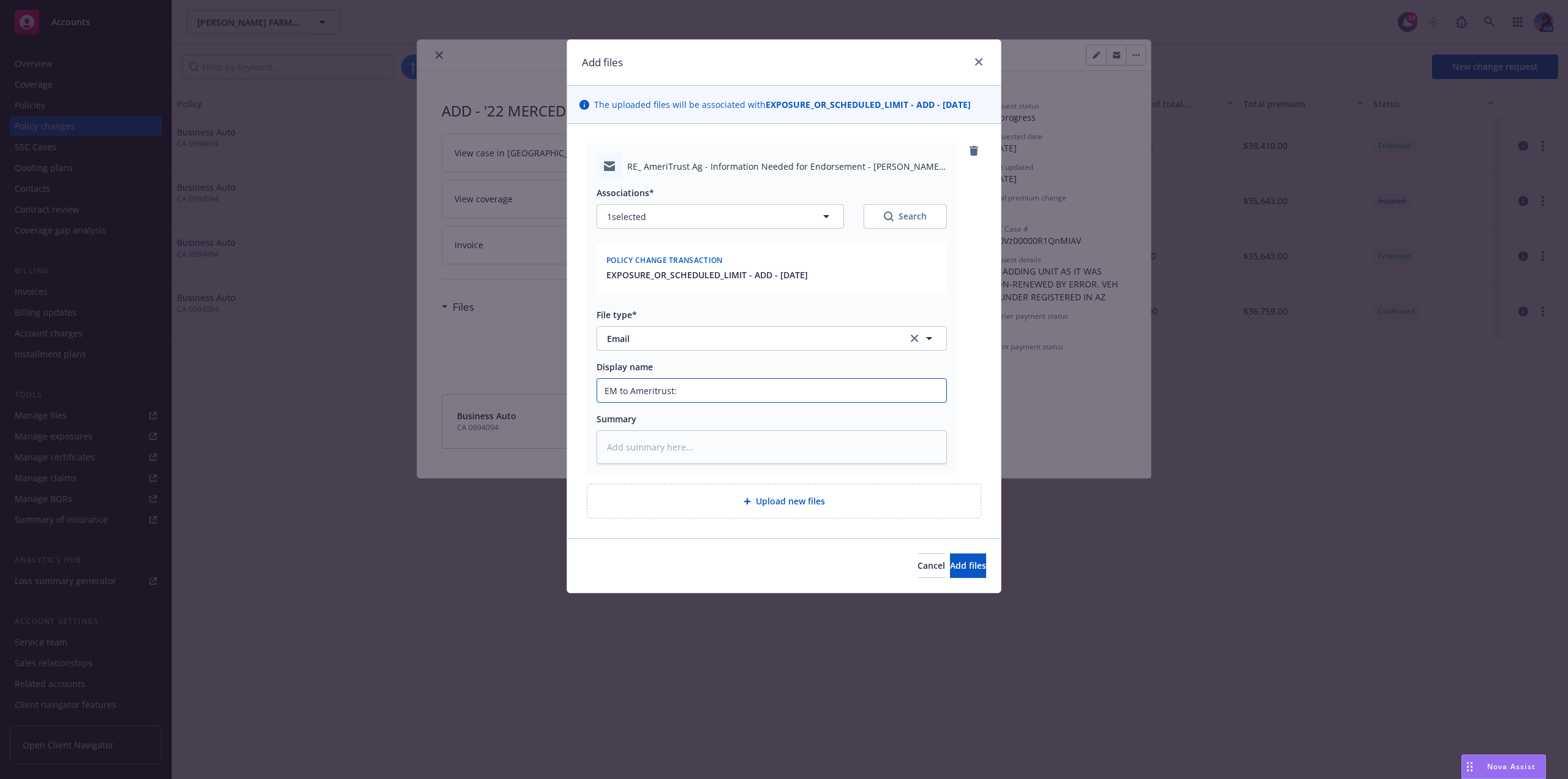
type textarea "x"
type input "EM to Ameritrust:"
type textarea "x"
type input "EM to Ameritrust: v"
type textarea "x"
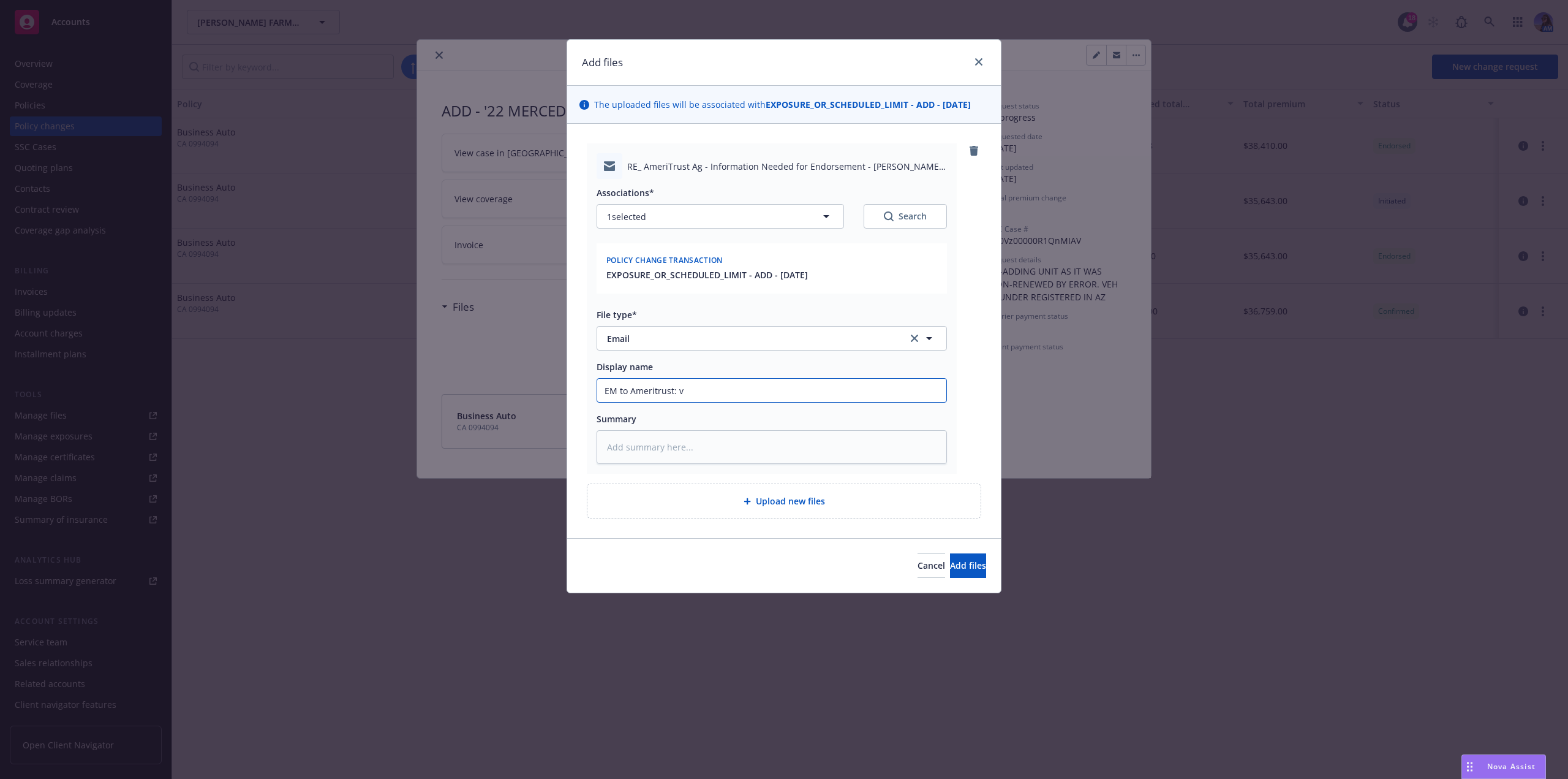
type input "EM to Ameritrust: ve"
type textarea "x"
type input "EM to Ameritrust: veh"
type textarea "x"
type input "EM to Ameritrust: veh"
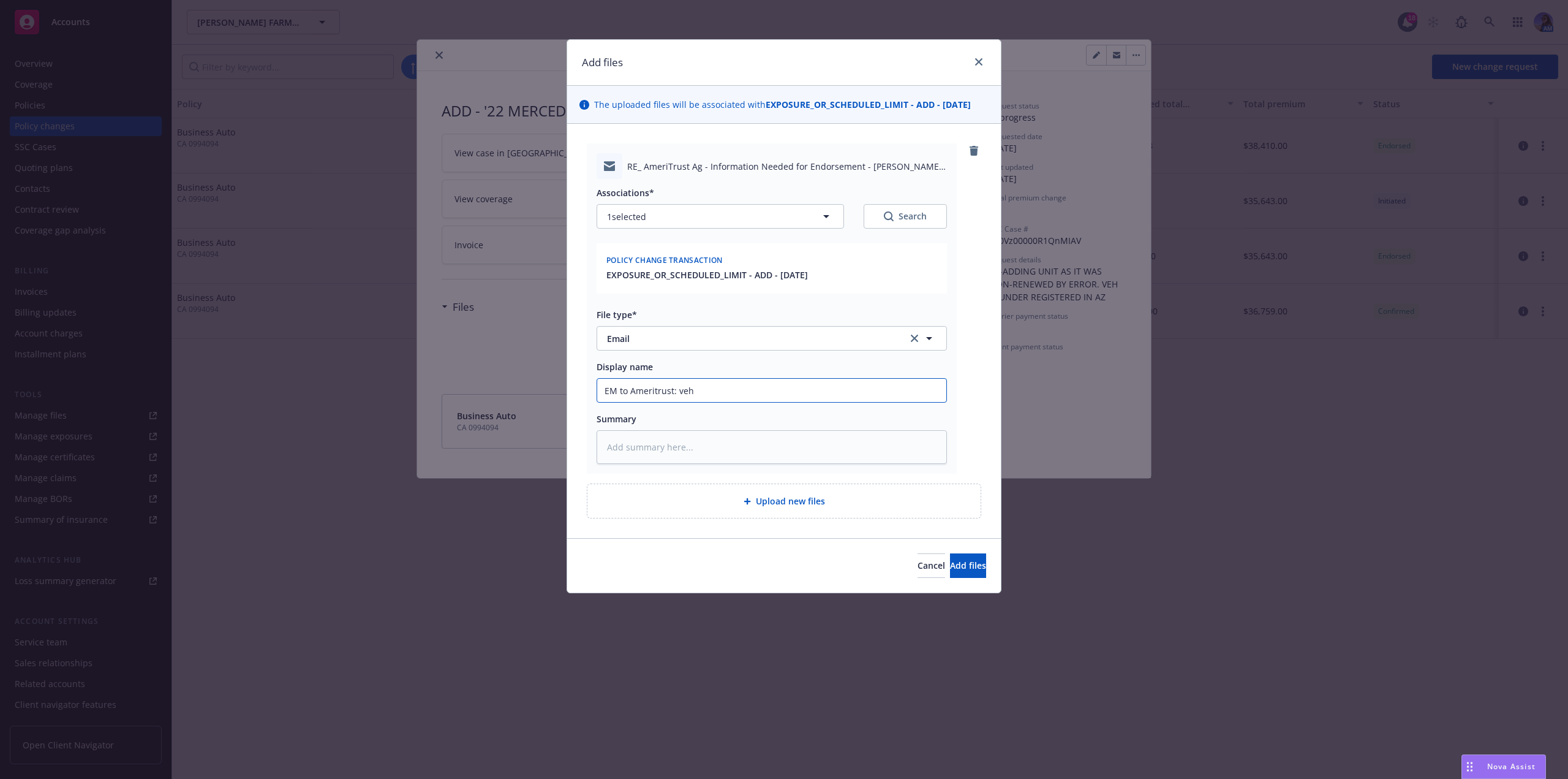
type textarea "x"
type input "EM to Ameritrust: veh d"
type textarea "x"
type input "EM to Ameritrust: veh de"
type textarea "x"
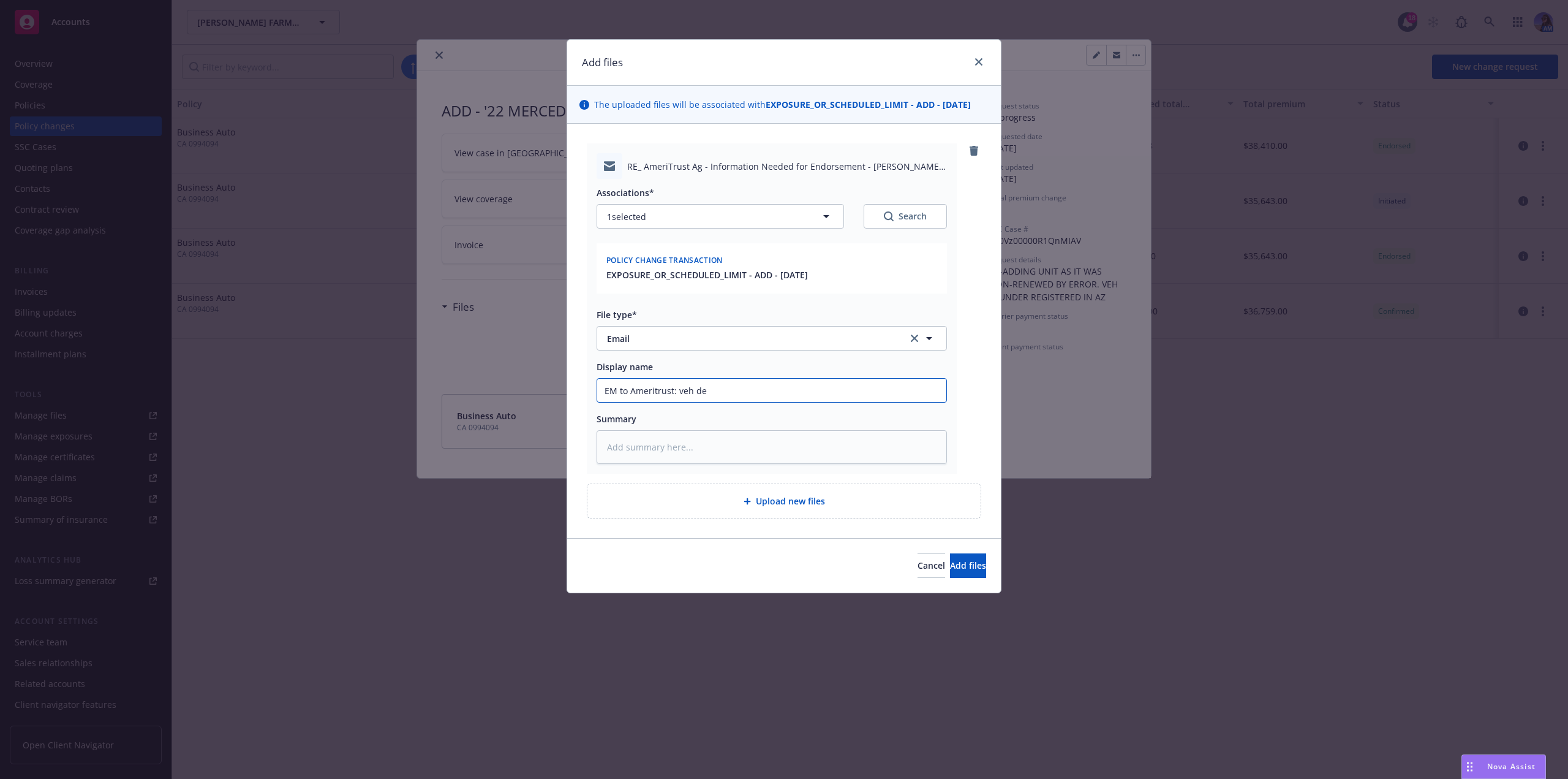
type input "EM to Ameritrust: veh det"
type textarea "x"
type input "EM to Ameritrust: veh deta"
type textarea "x"
type input "EM to Ameritrust: veh detai"
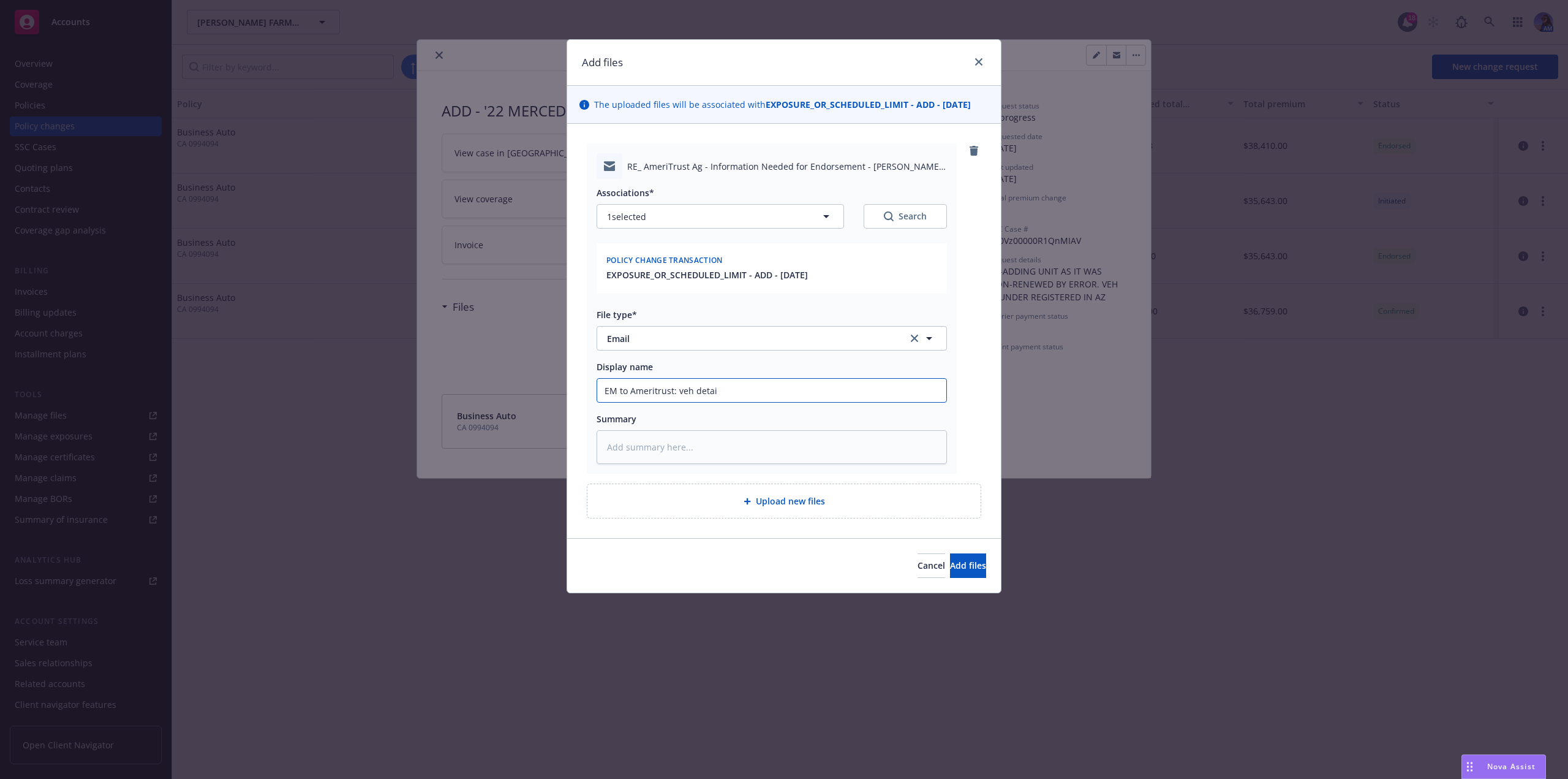
type textarea "x"
type input "EM to Ameritrust: veh detais"
type textarea "x"
type input "EM to Ameritrust: veh detaisl"
type textarea "x"
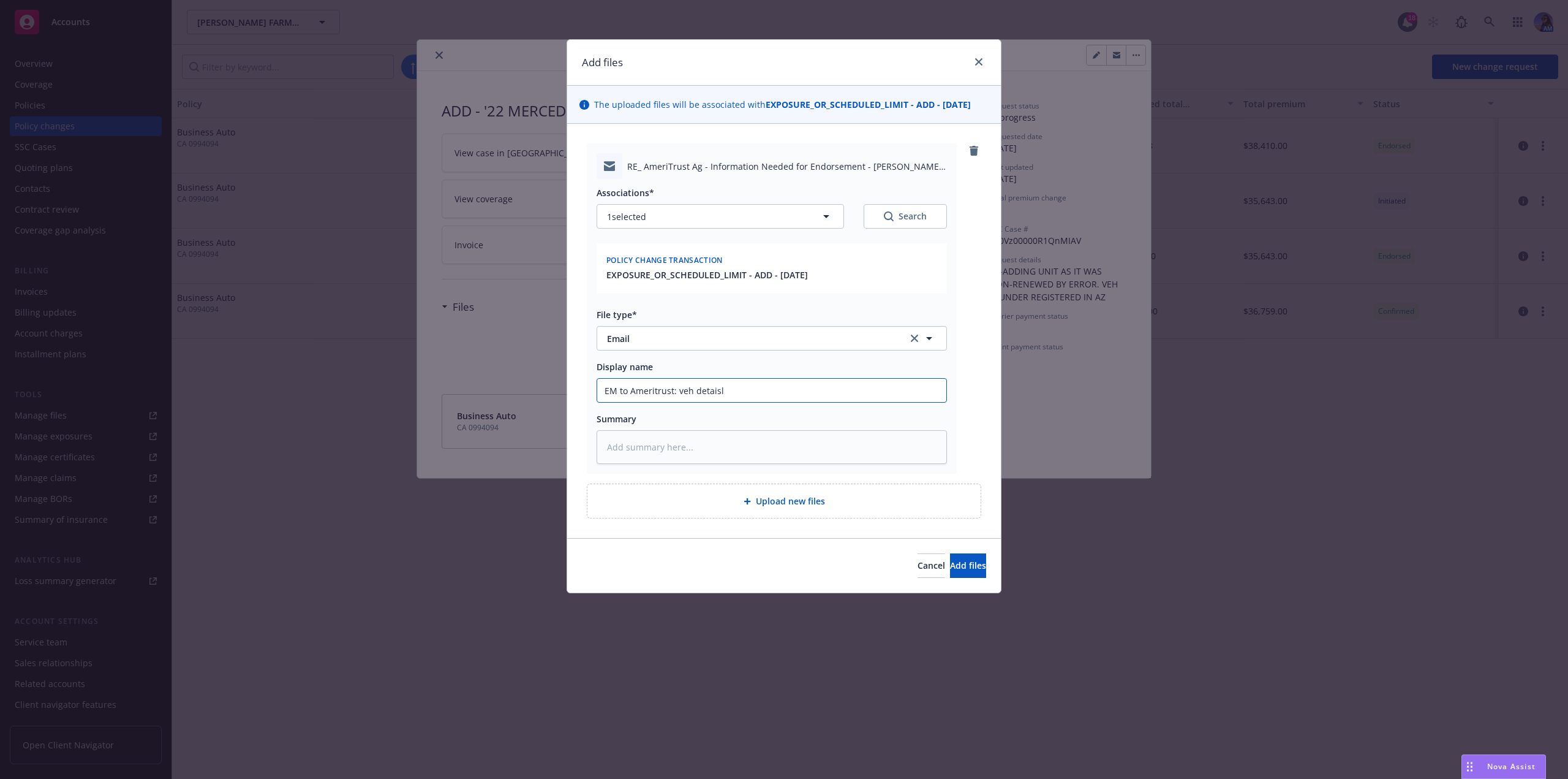
type input "EM to Ameritrust: veh detaisl"
type textarea "x"
type input "EM to Ameritrust: veh detaisl ("
type textarea "x"
type input "EM to Ameritrust: veh detaisl"
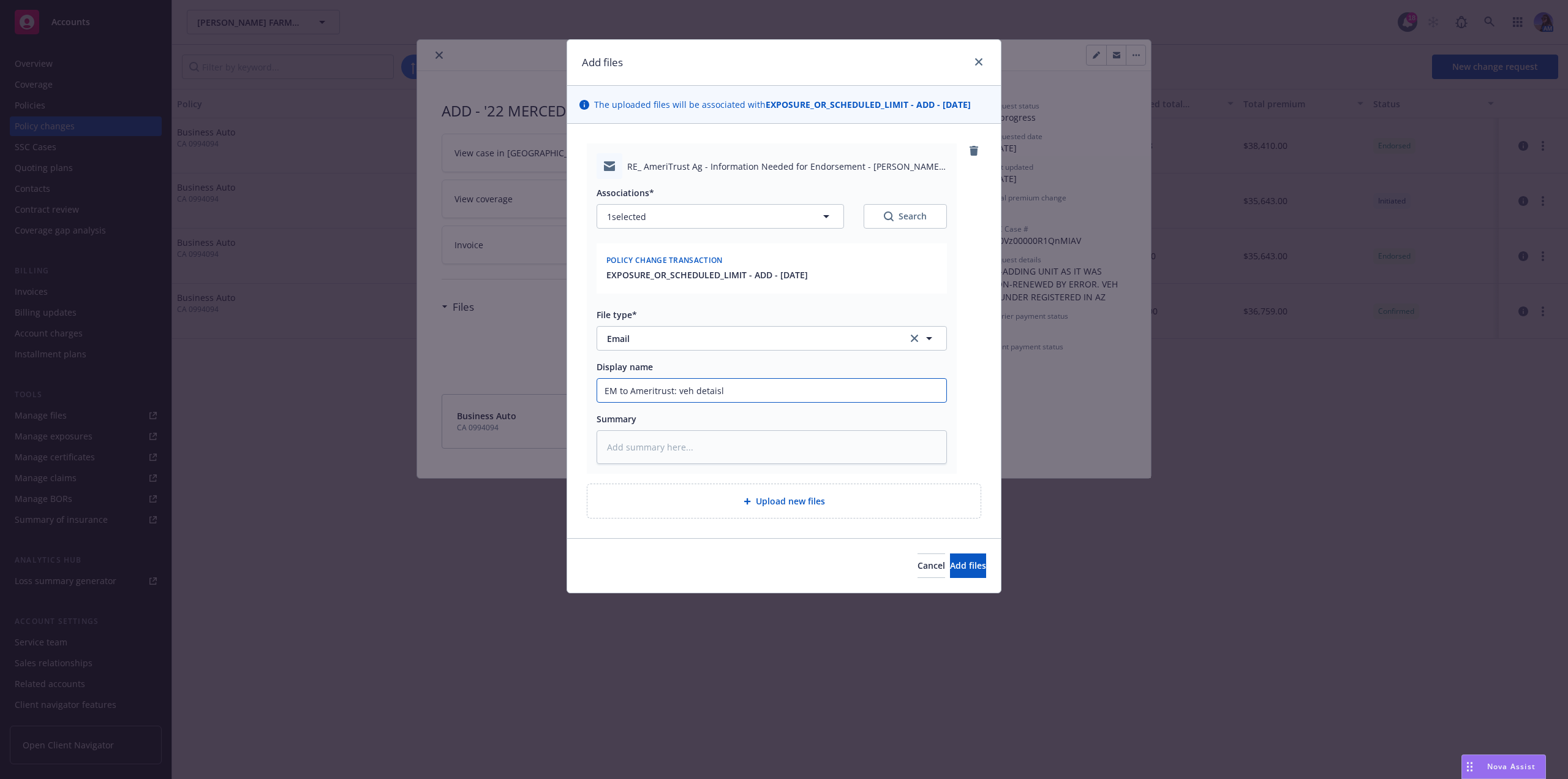
type textarea "x"
type input "EM to Ameritrust: veh detaisl"
type textarea "x"
type input "EM to Ameritrust: veh detais"
type textarea "x"
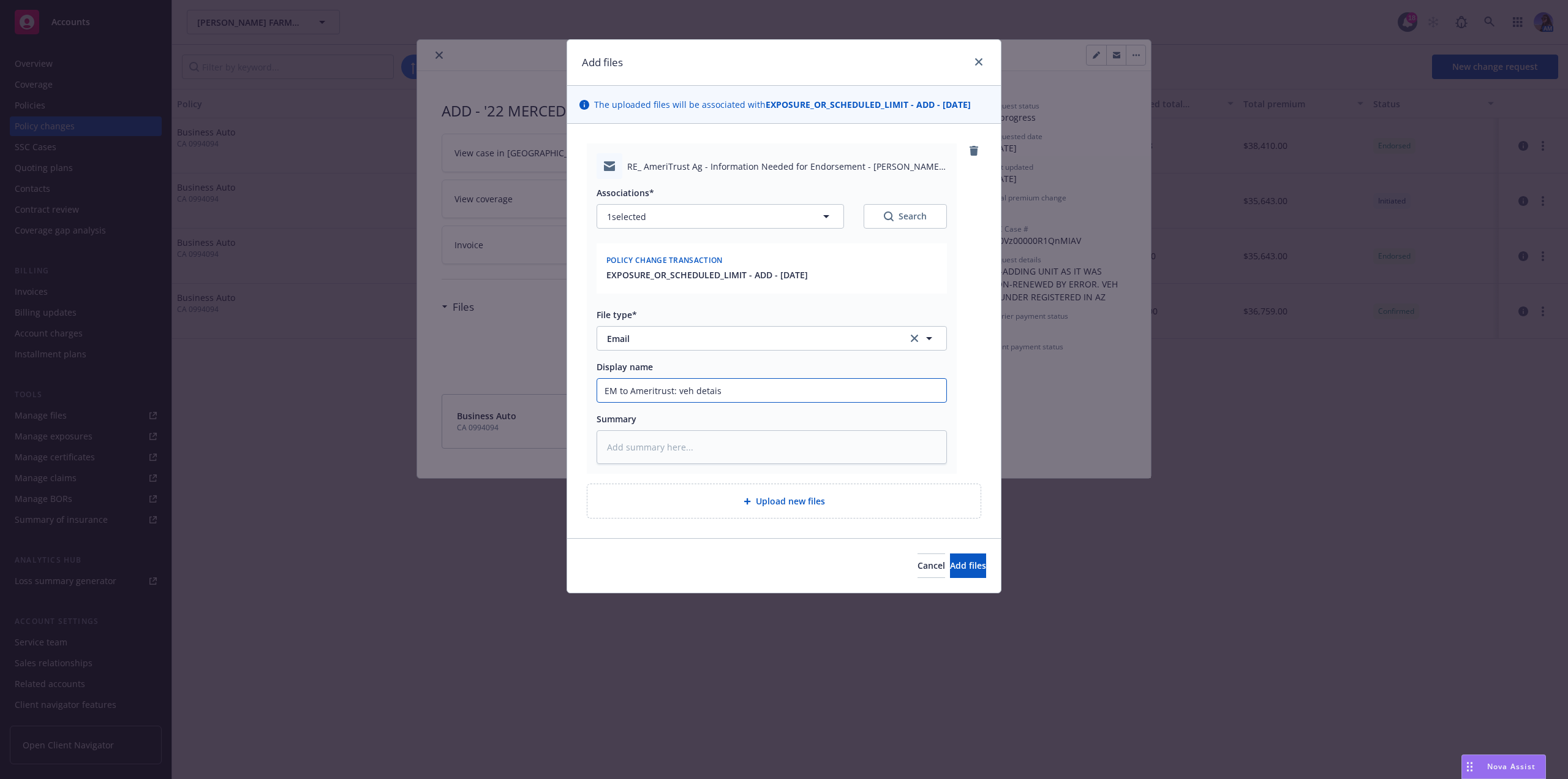
type input "EM to Ameritrust: veh detai"
type textarea "x"
type input "EM to Ameritrust: veh detail"
type textarea "x"
type input "EM to Ameritrust: veh details"
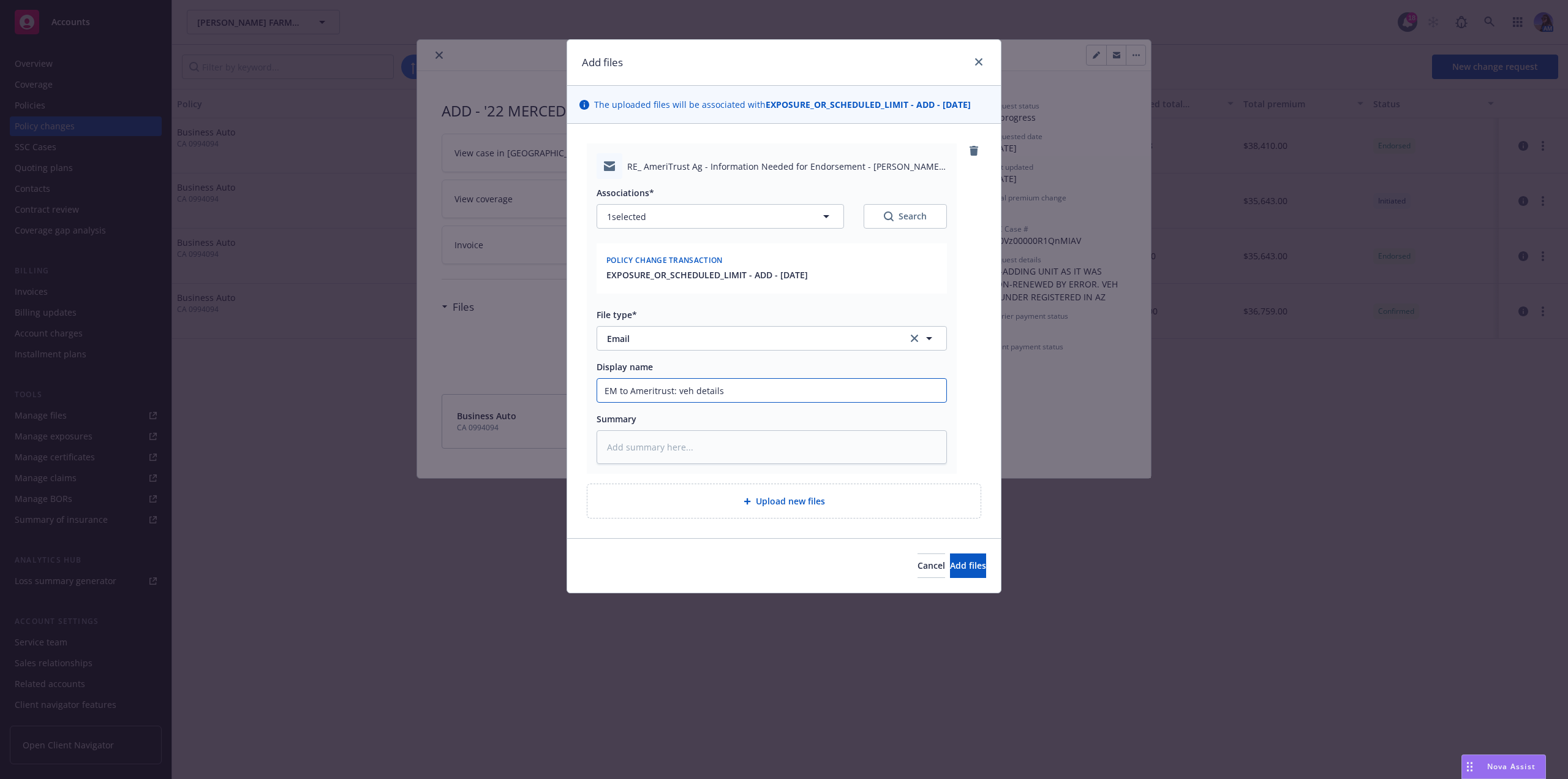
type textarea "x"
type input "EM to Ameritrust: veh details"
type textarea "x"
type input "EM to Ameritrust: veh details ("
type textarea "x"
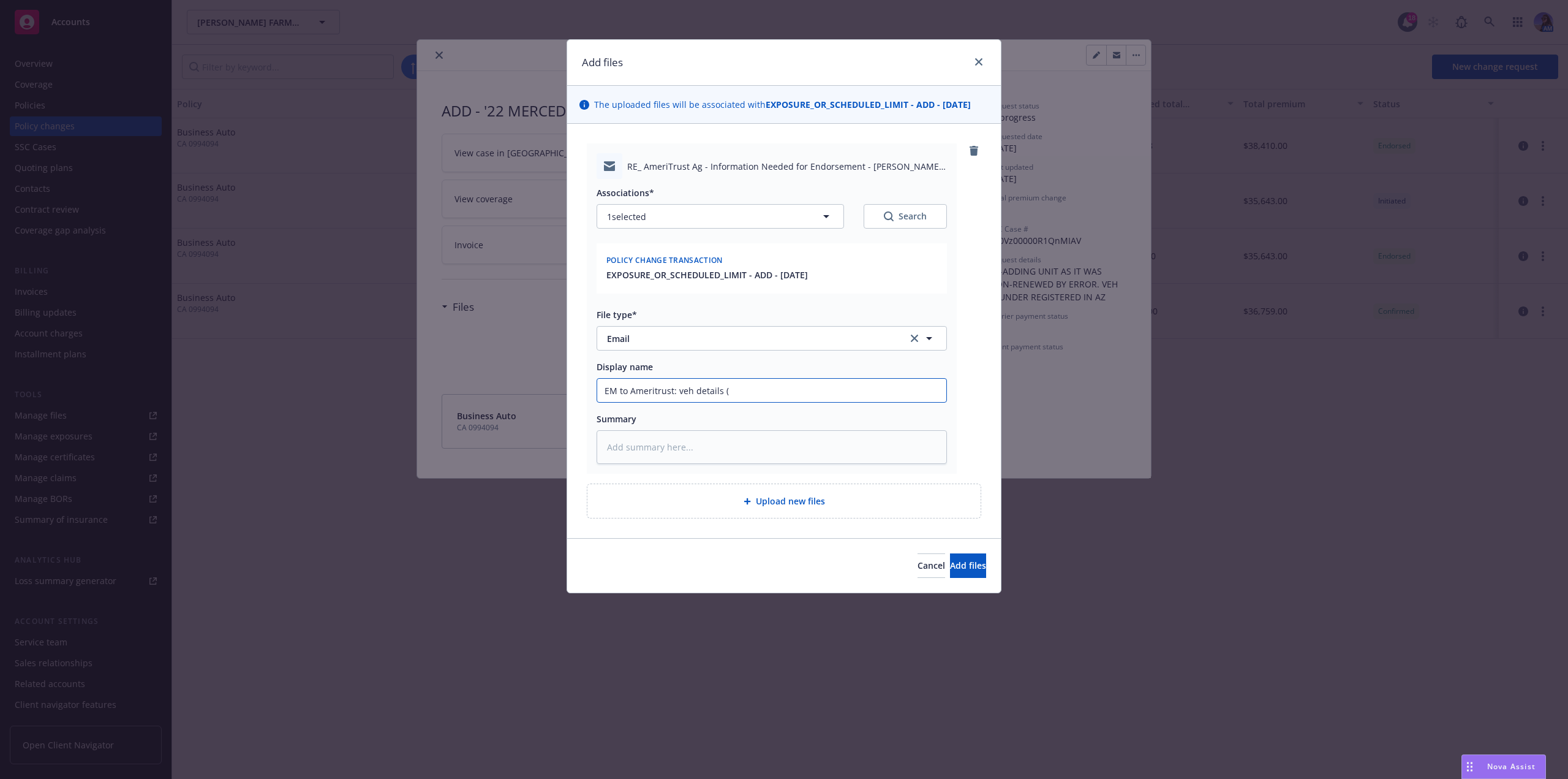
type input "EM to Ameritrust: veh details (c"
type textarea "x"
type input "EM to Ameritrust: veh details (co"
type textarea "x"
type input "EM to Ameritrust: veh details (cos"
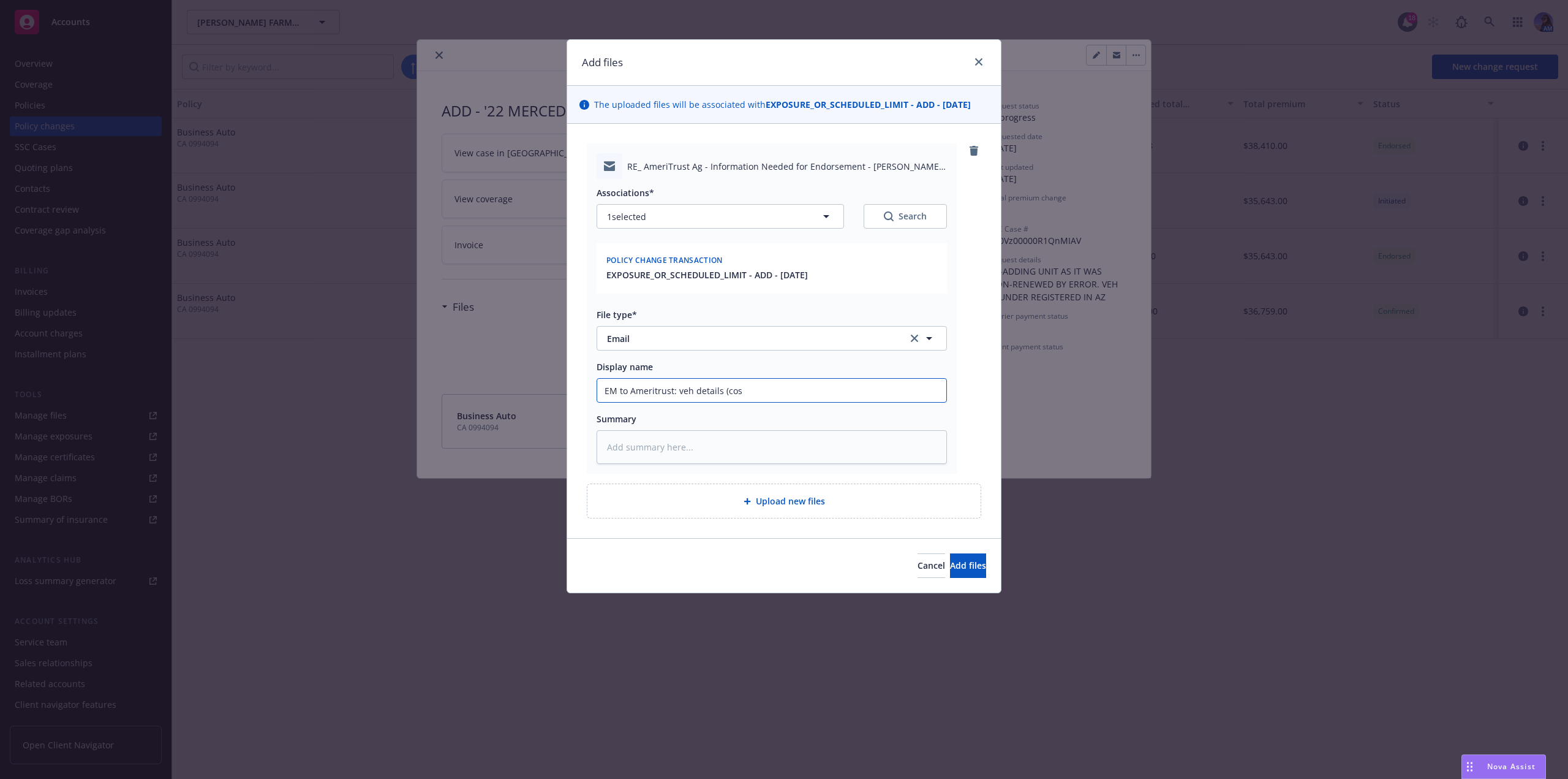
type textarea "x"
type input "EM to Ameritrust: veh details (cost"
type textarea "x"
type input "EM to Ameritrust: veh details (cost"
type textarea "x"
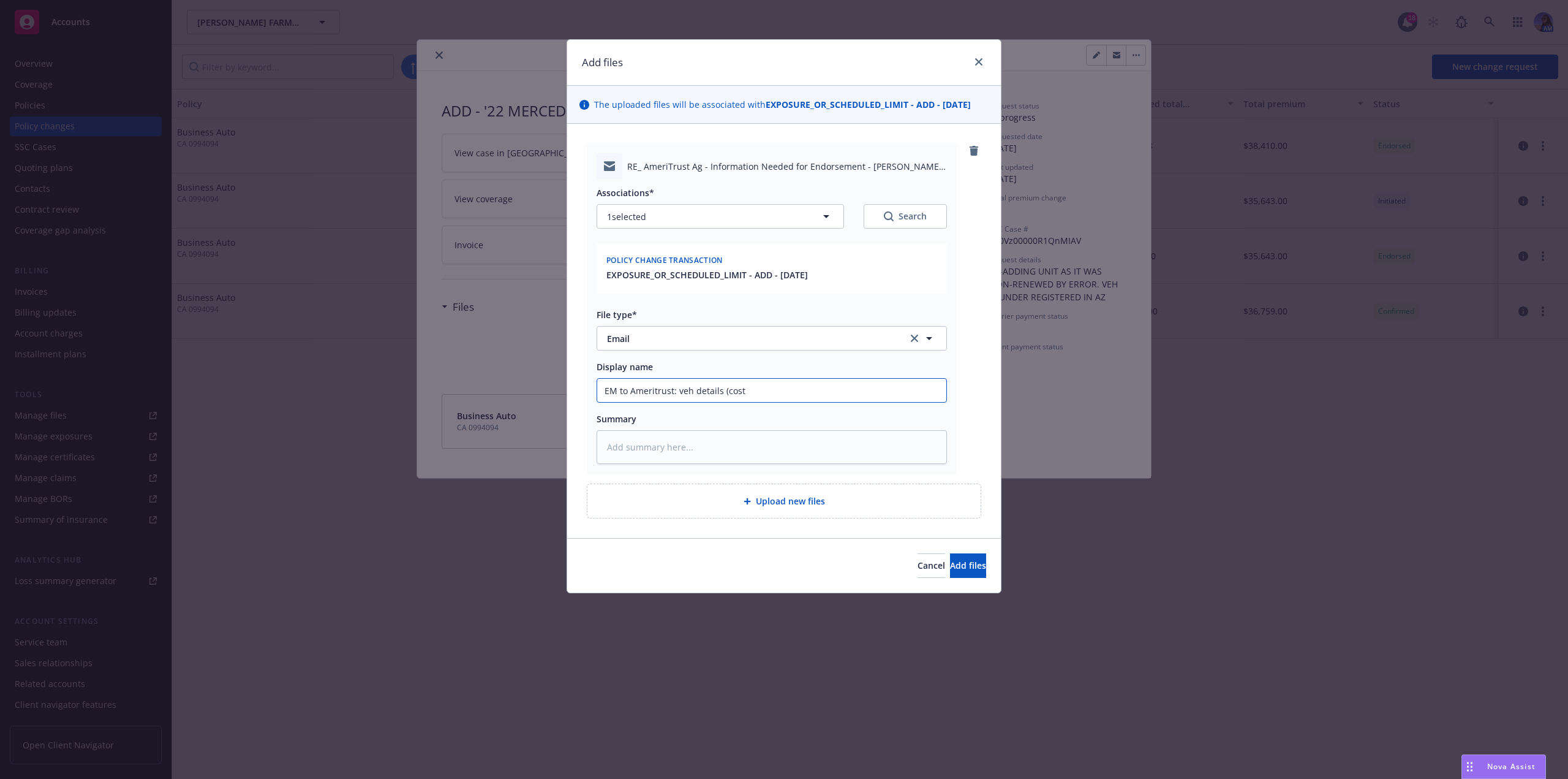
type input "EM to Ameritrust: veh details (cost &"
type textarea "x"
type input "EM to Ameritrust: veh details (cost &"
type textarea "x"
type input "EM to Ameritrust: veh details (cost & m"
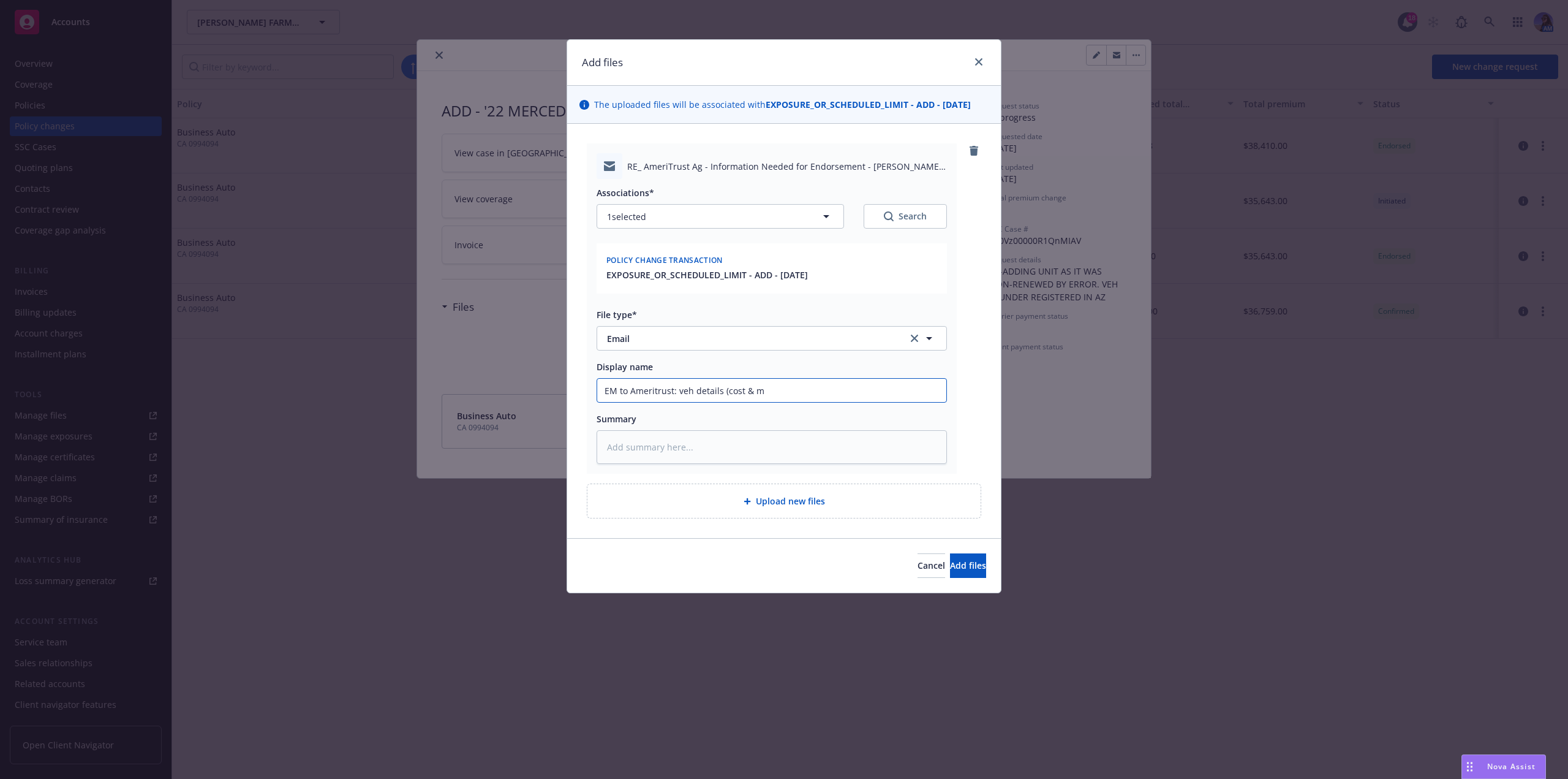
type textarea "x"
type input "EM to Ameritrust: veh details (cost & mo"
type textarea "x"
type input "EM to Ameritrust: veh details (cost & mod"
type textarea "x"
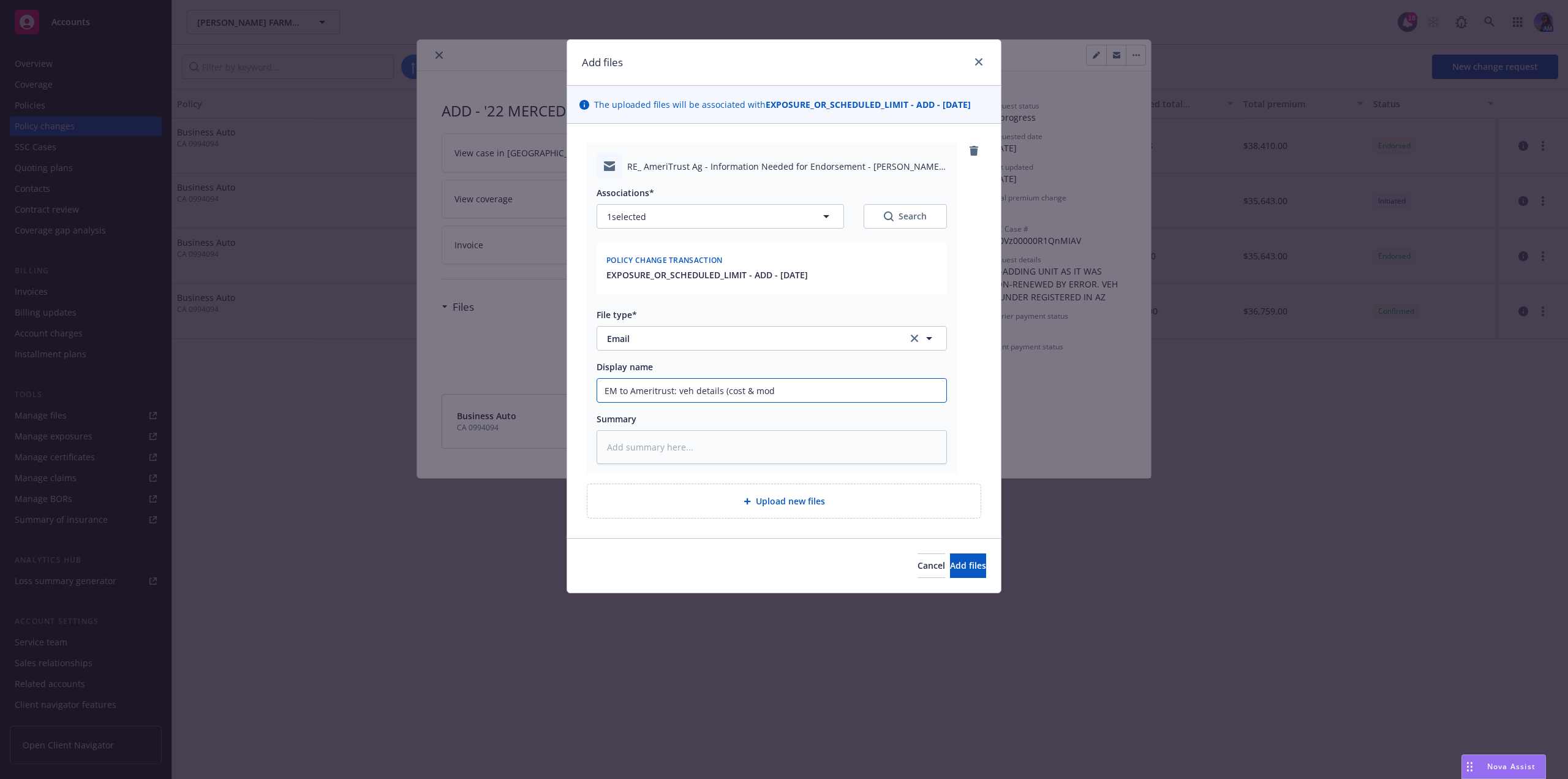
type input "EM to Ameritrust: veh details (cost & mode"
type textarea "x"
type input "EM to Ameritrust: veh details (cost & model"
type textarea "x"
type input "EM to Ameritrust: veh details (cost & model)"
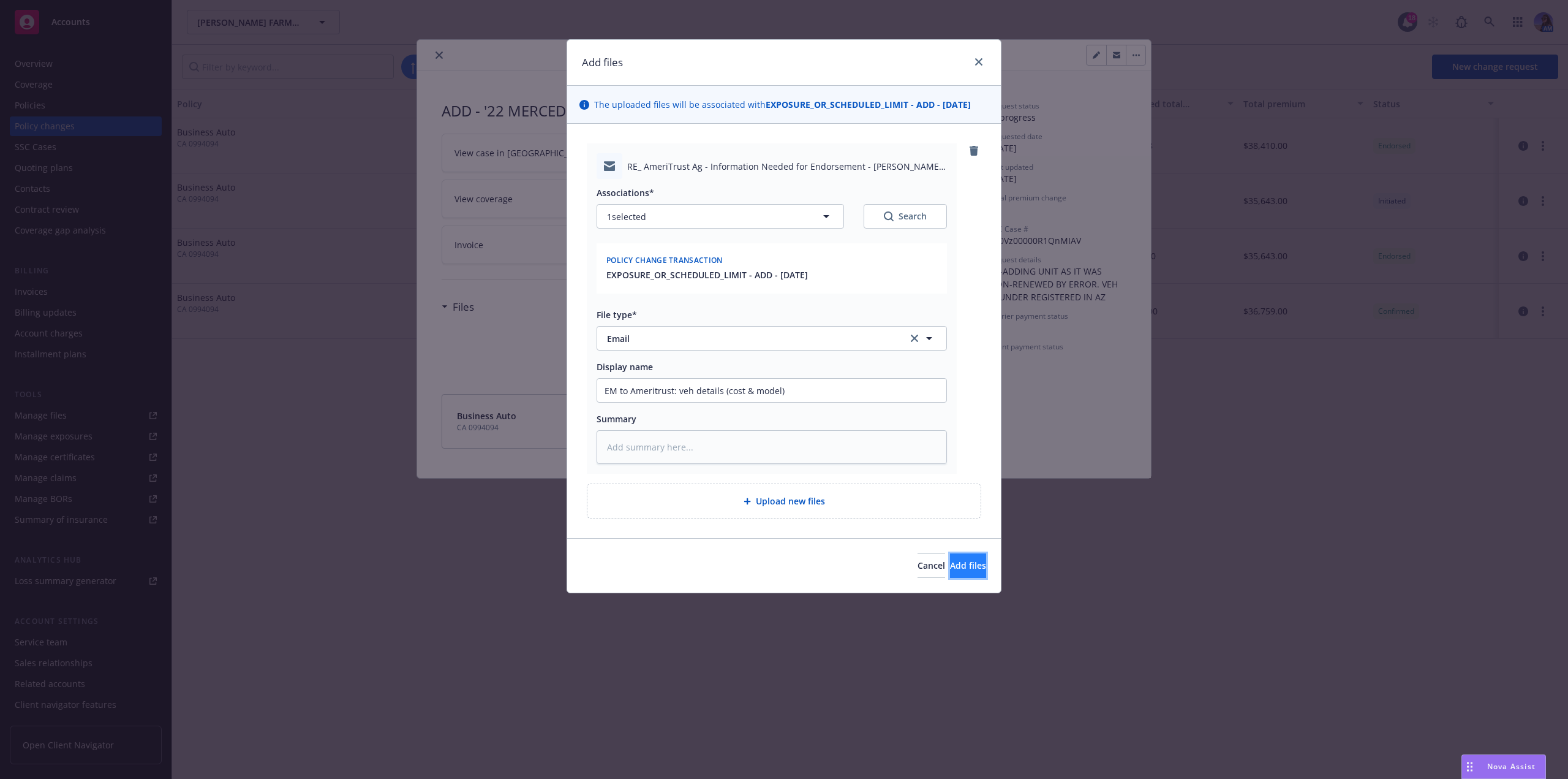
click at [949, 566] on span "Add files" at bounding box center [968, 565] width 37 height 12
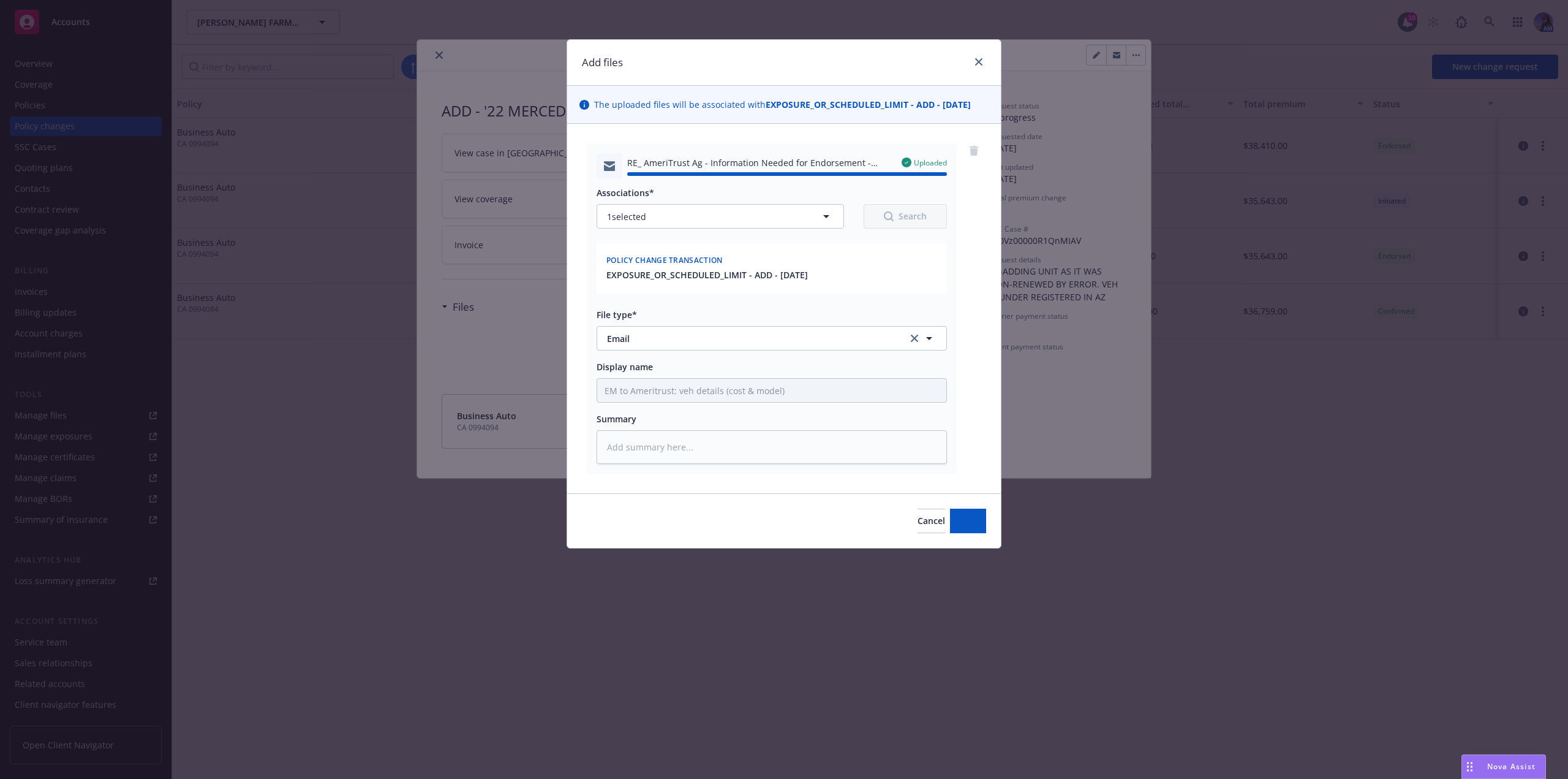
type textarea "x"
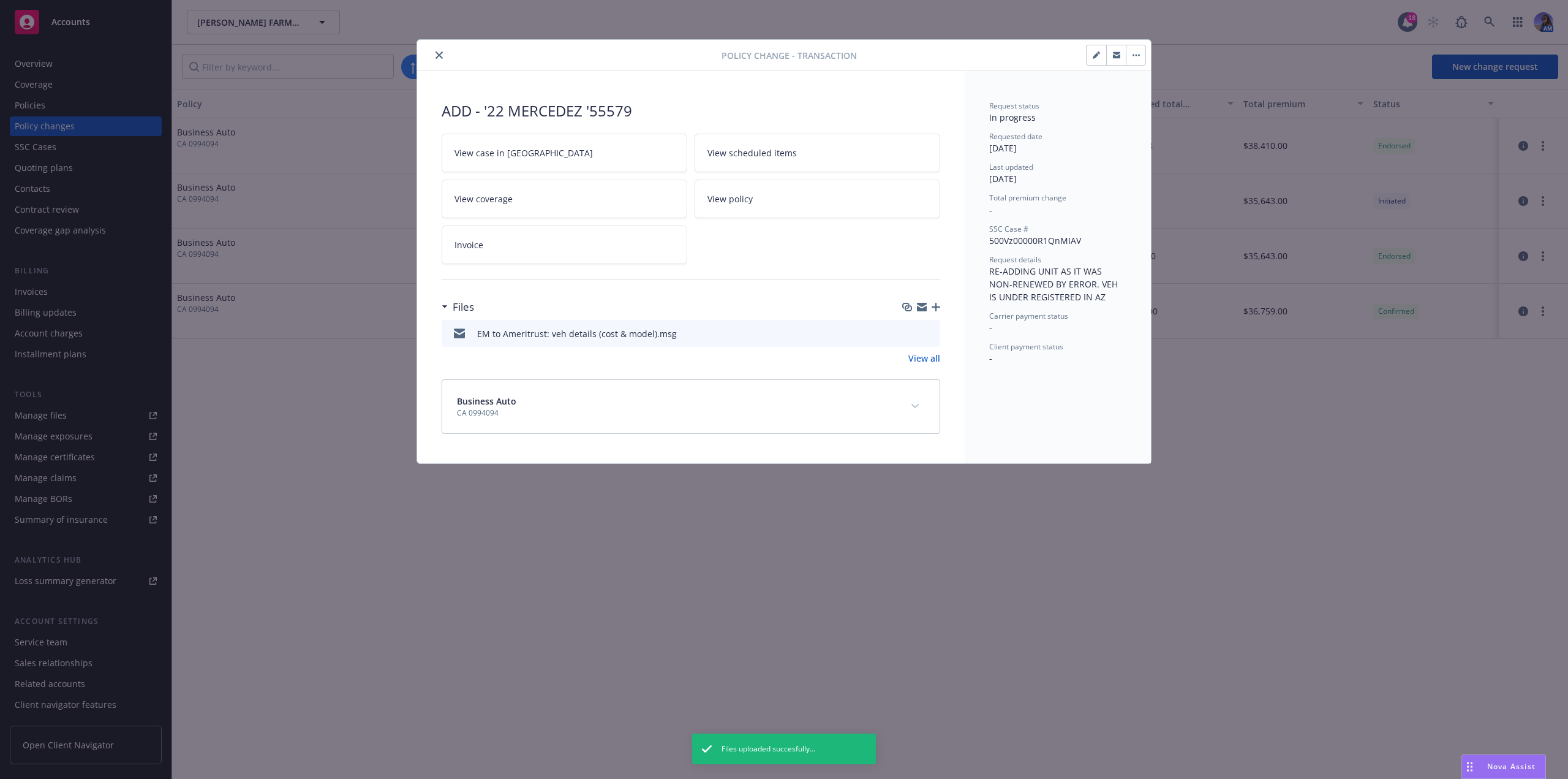
click at [440, 52] on icon "close" at bounding box center [439, 55] width 7 height 7
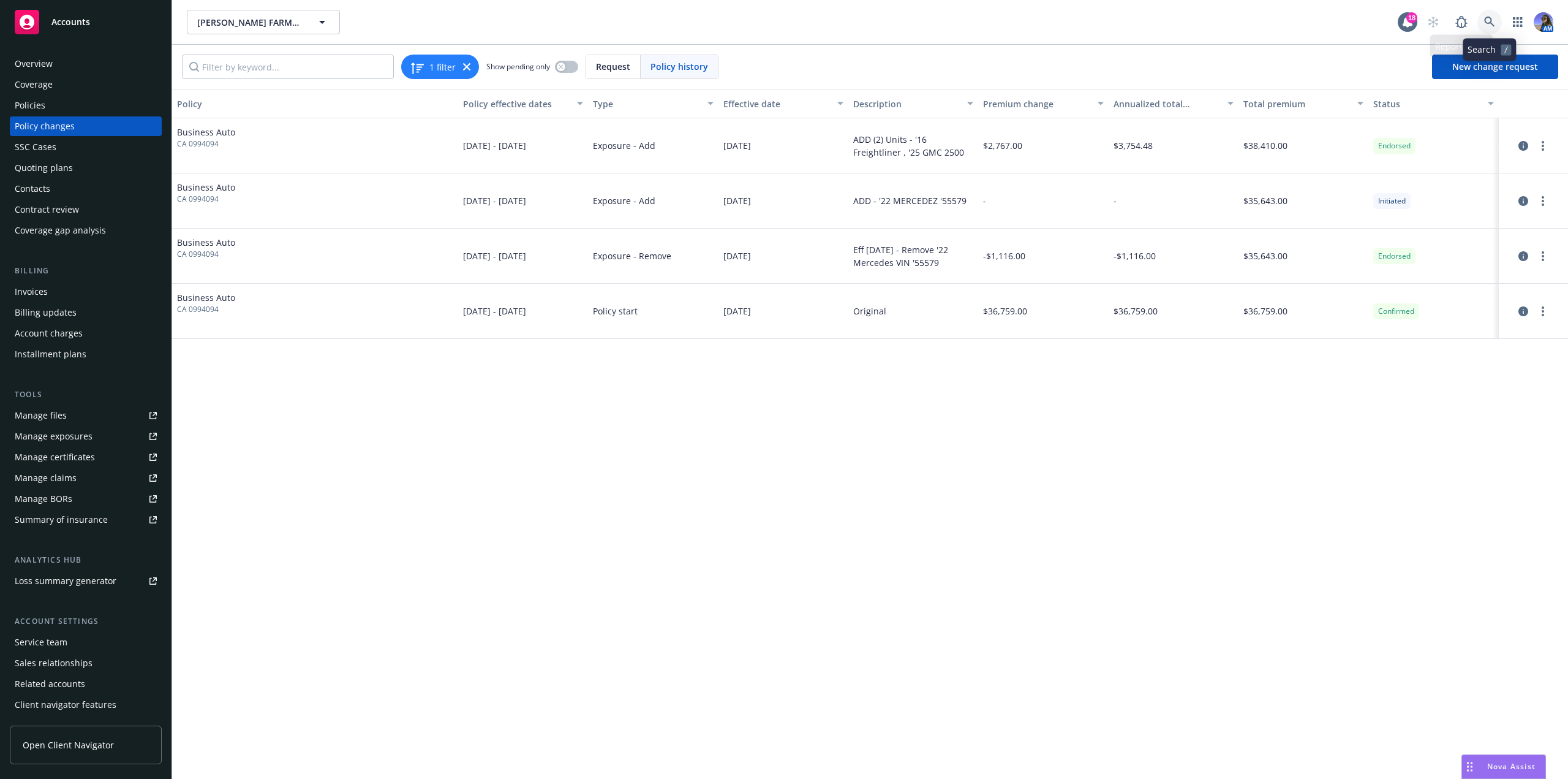
click at [1489, 17] on icon at bounding box center [1489, 21] width 10 height 10
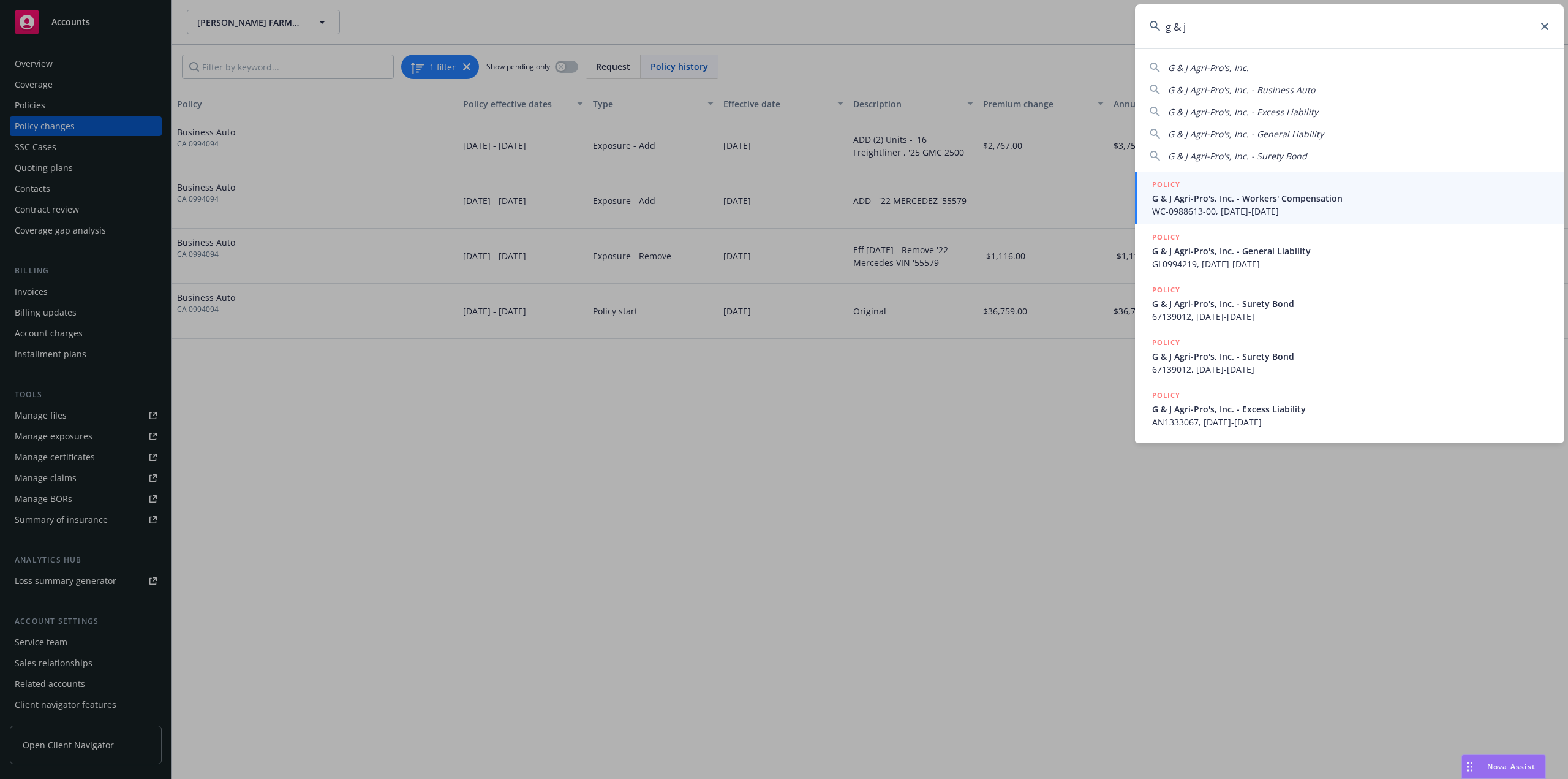
click at [1252, 71] on div "G & J Agri-Pro's, Inc." at bounding box center [1349, 68] width 399 height 13
type input "G & J Agri-Pro's, Inc."
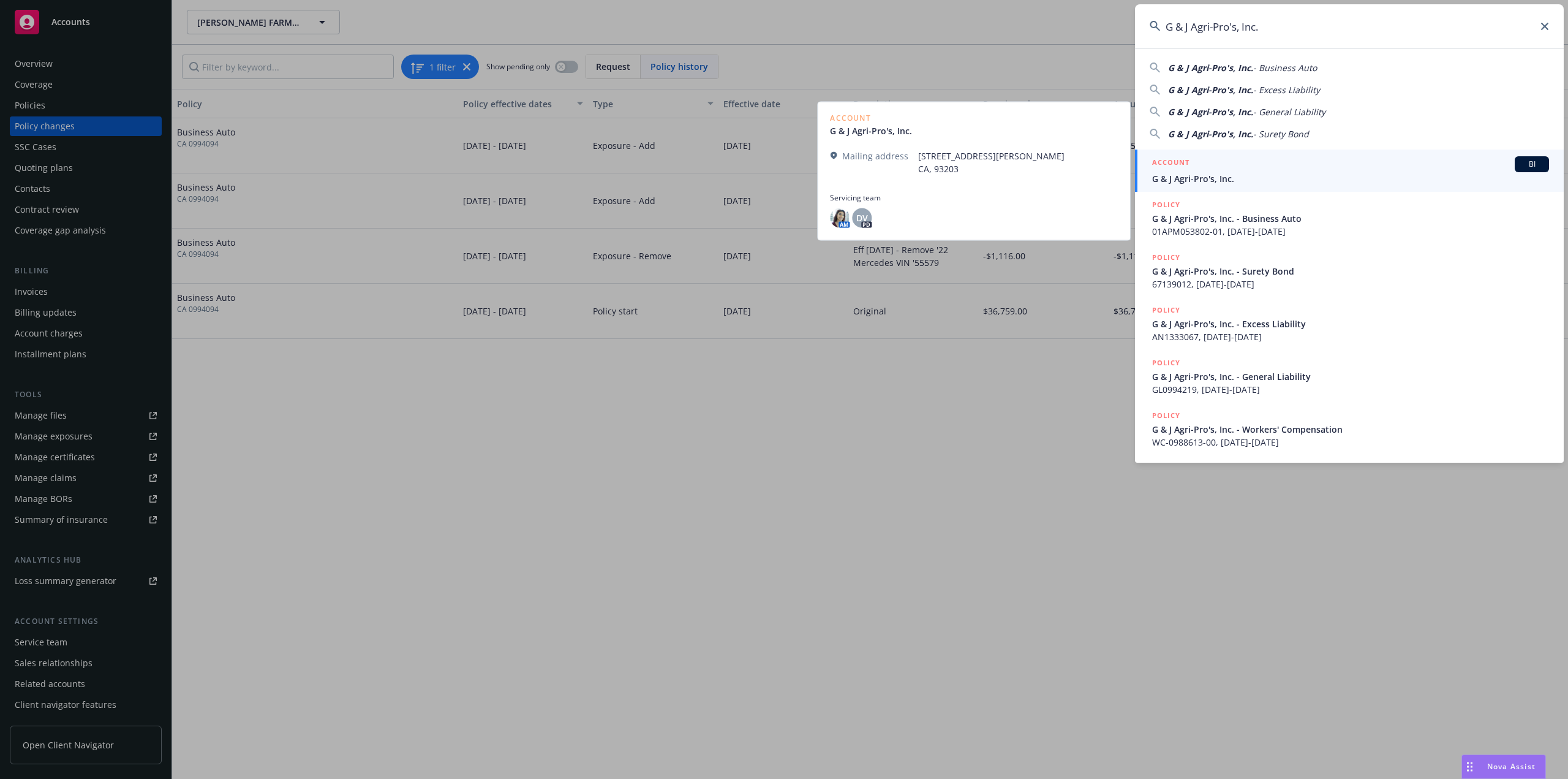
click at [1211, 179] on span "G & J Agri-Pro's, Inc." at bounding box center [1351, 178] width 397 height 13
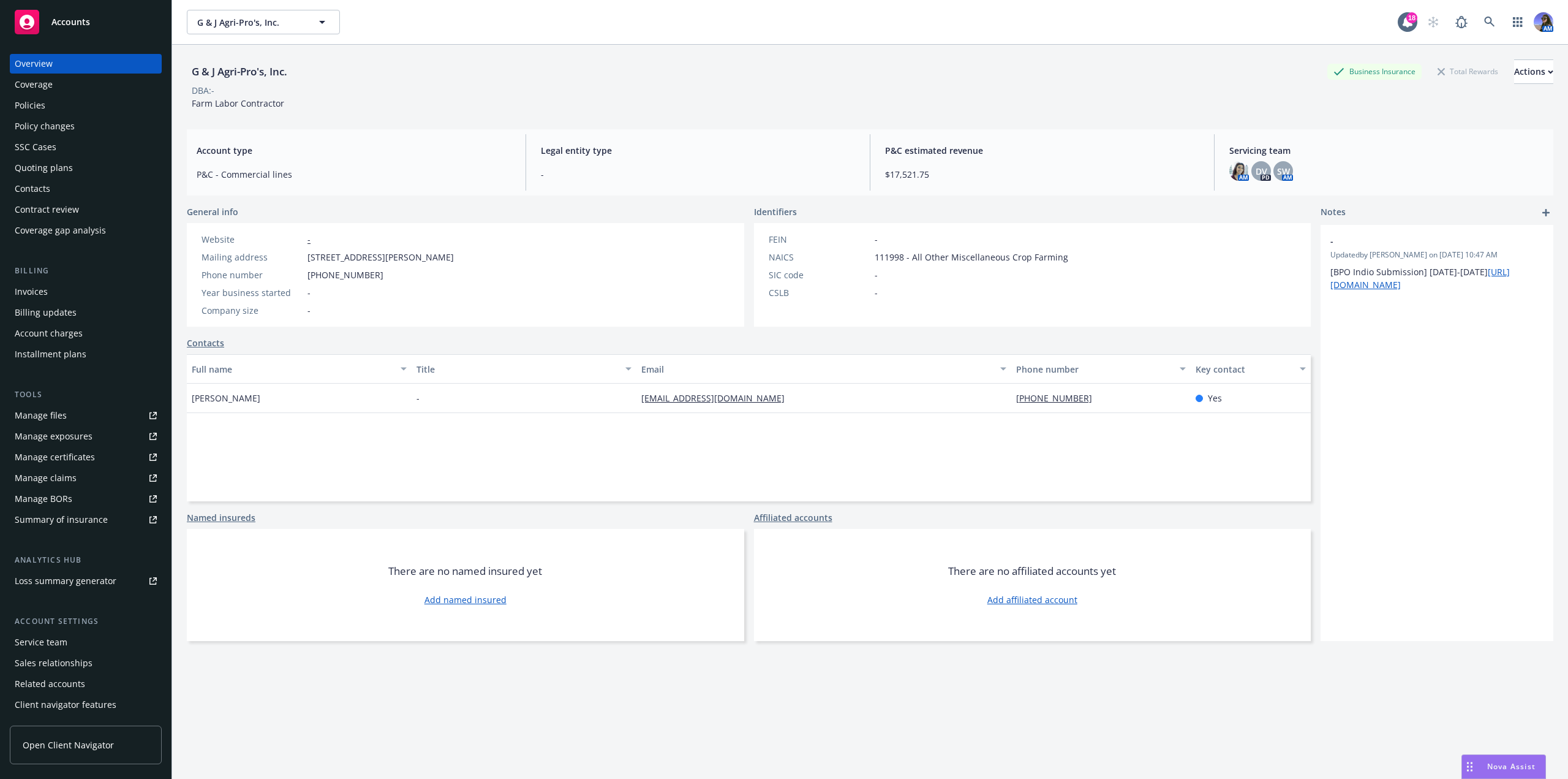
click at [65, 170] on div "Quoting plans" at bounding box center [44, 167] width 58 height 19
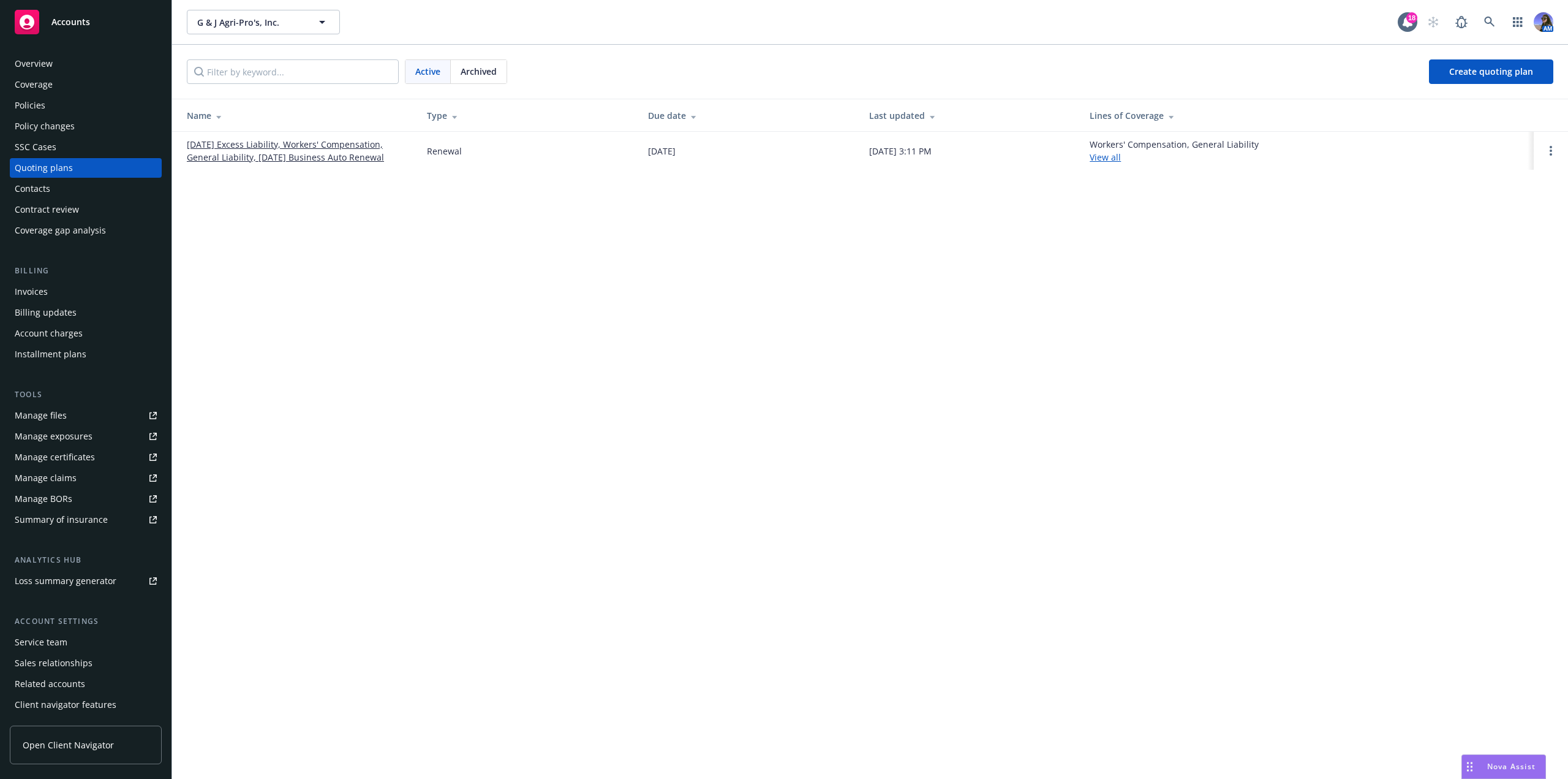
click at [270, 158] on link "12/09/25 Excess Liability, Workers' Compensation, General Liability, 12/12/25 B…" at bounding box center [296, 151] width 220 height 26
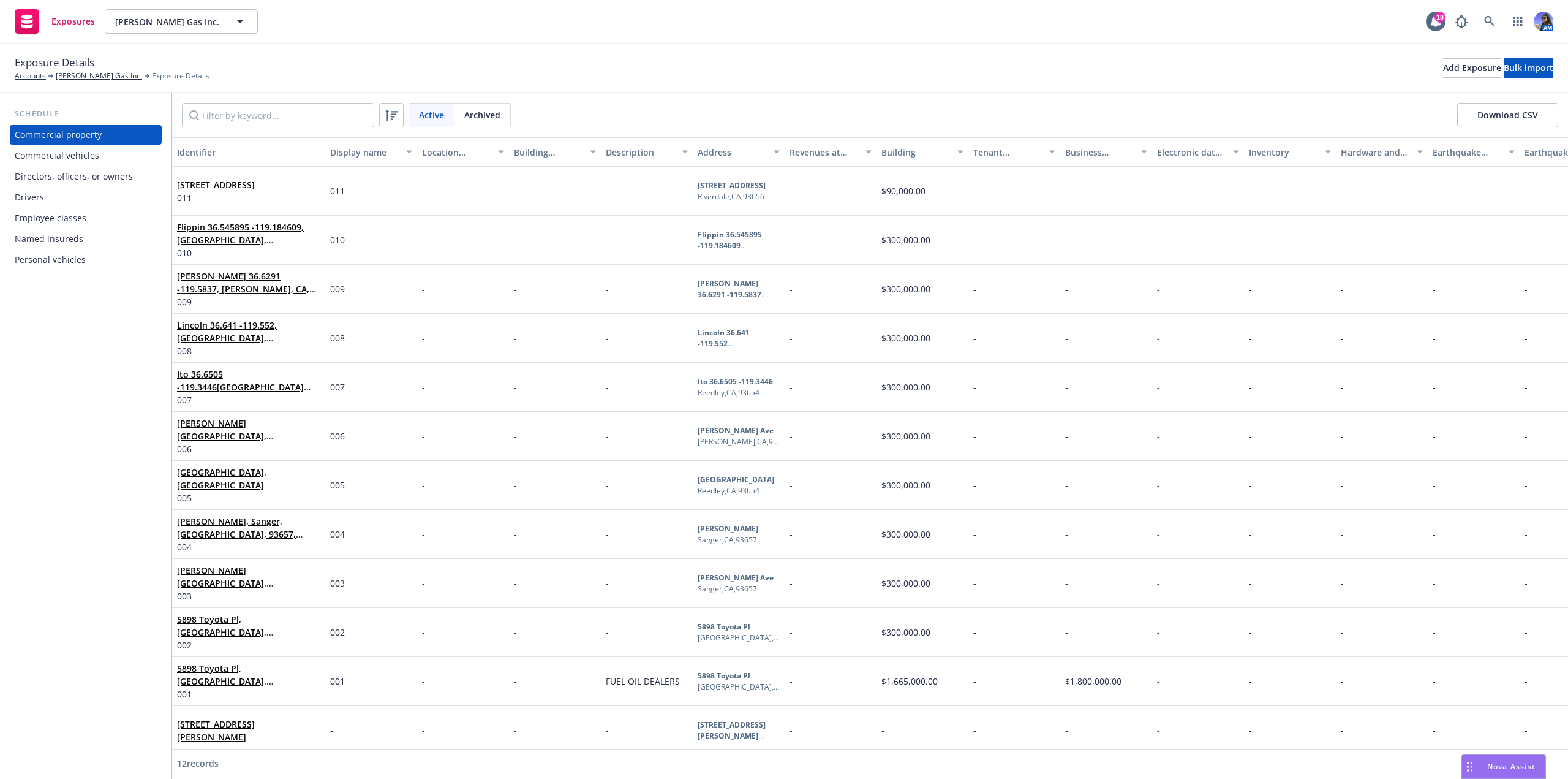
click at [69, 153] on div "Commercial vehicles" at bounding box center [57, 155] width 84 height 19
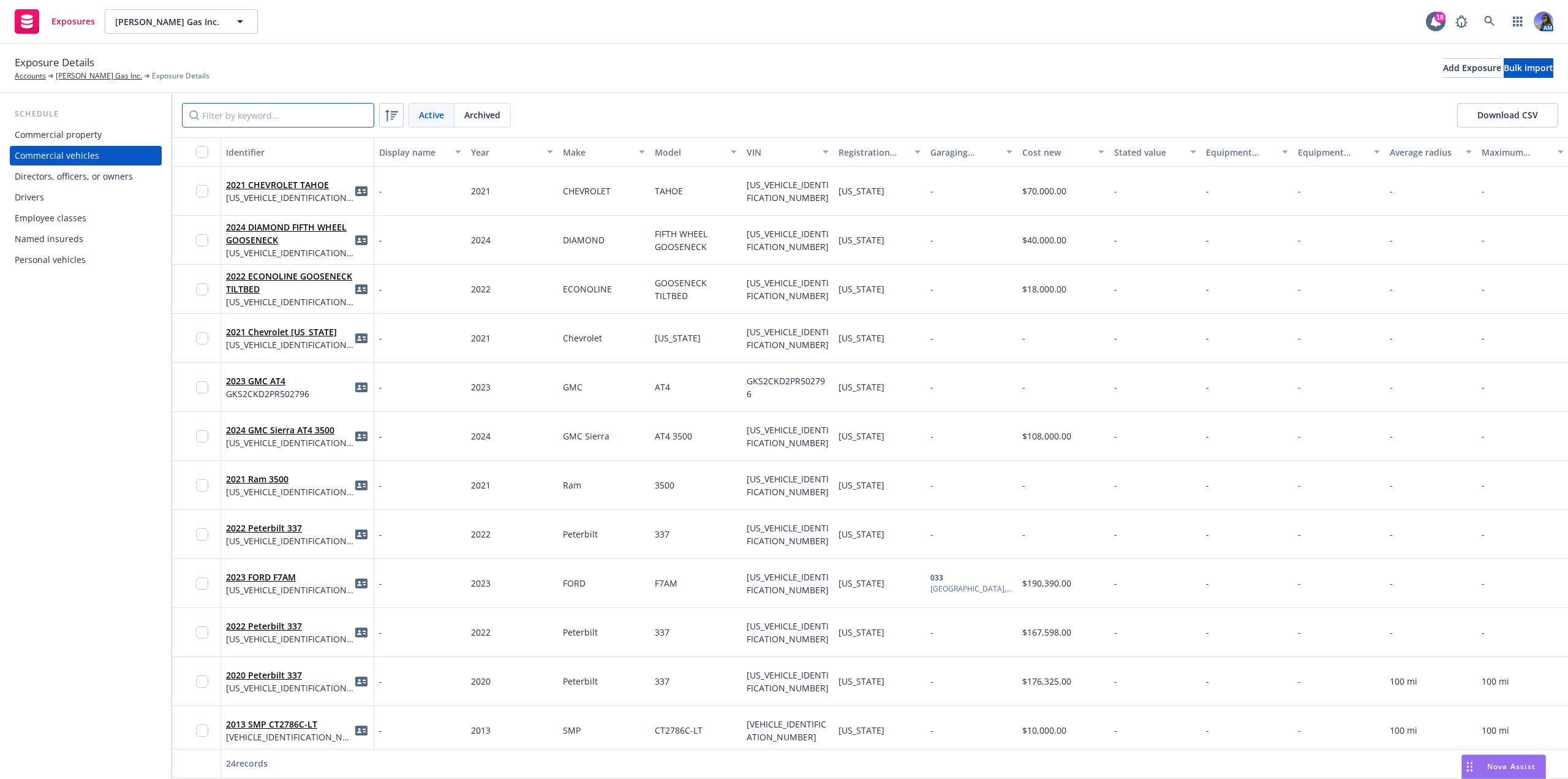
click at [304, 122] on input "Filter by keyword..." at bounding box center [278, 115] width 192 height 25
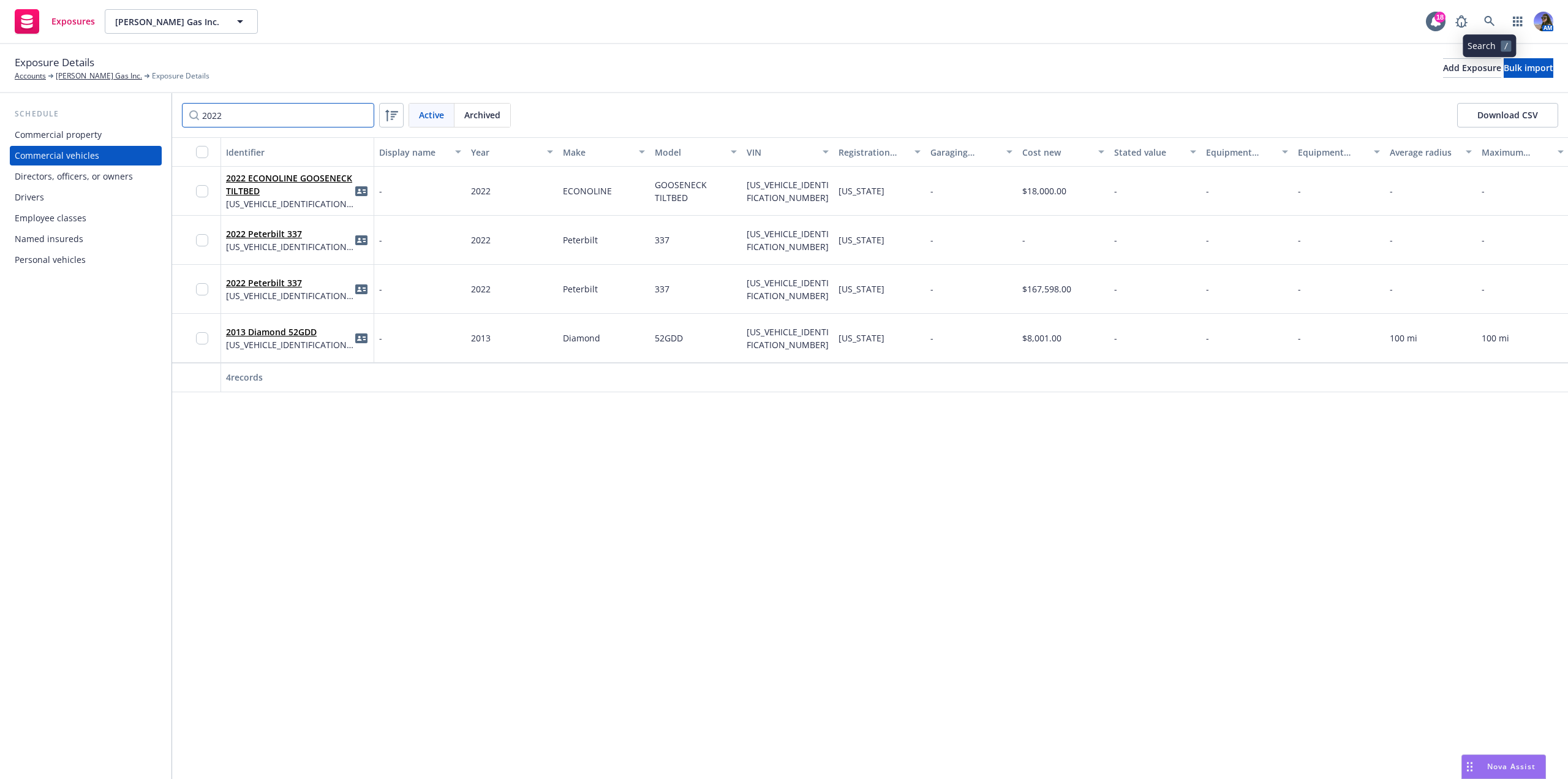
type input "2022"
click at [1495, 23] on link at bounding box center [1489, 21] width 25 height 25
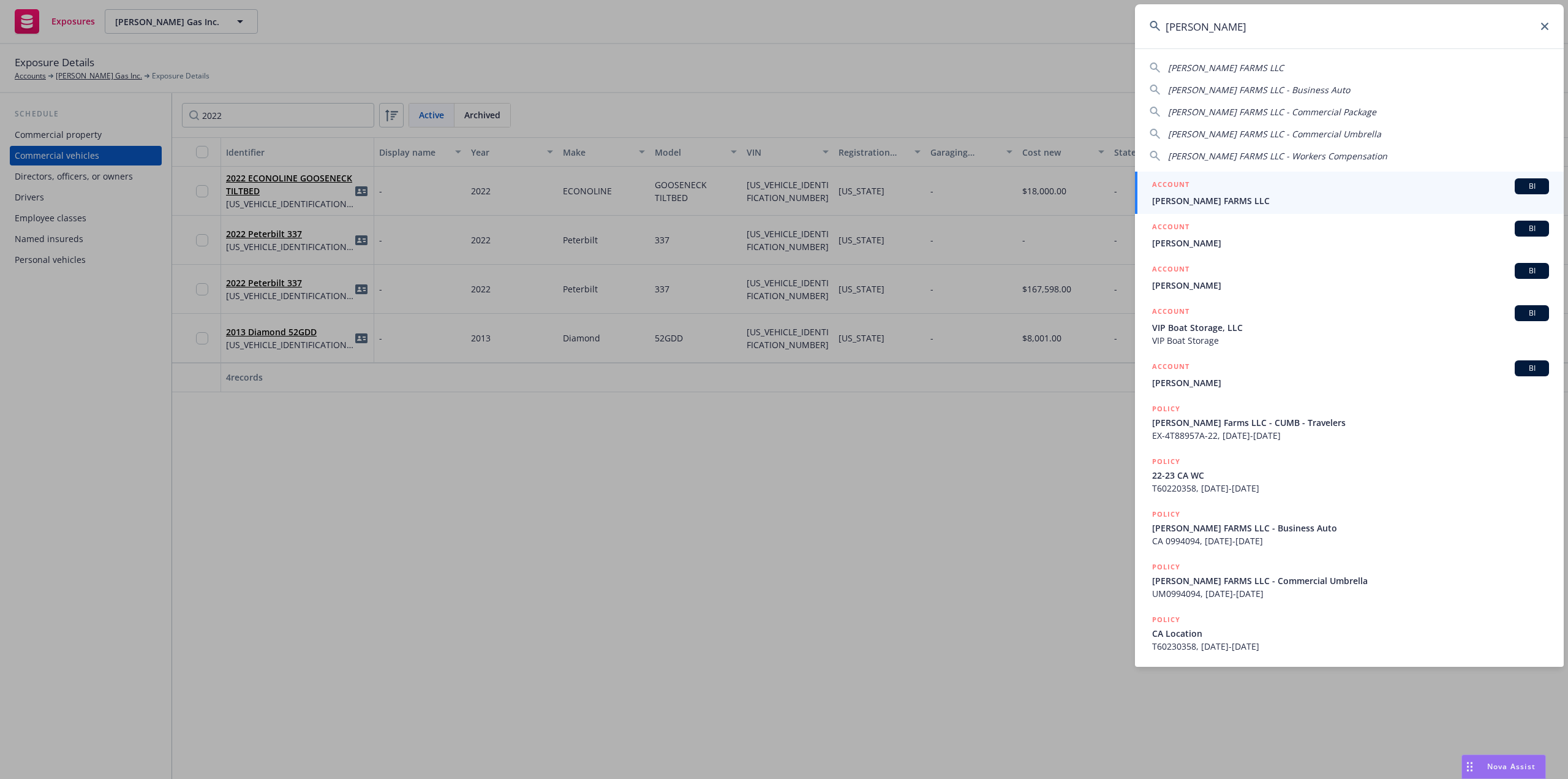
type input "tillema"
click at [1240, 184] on div "ACCOUNT BI" at bounding box center [1351, 186] width 397 height 16
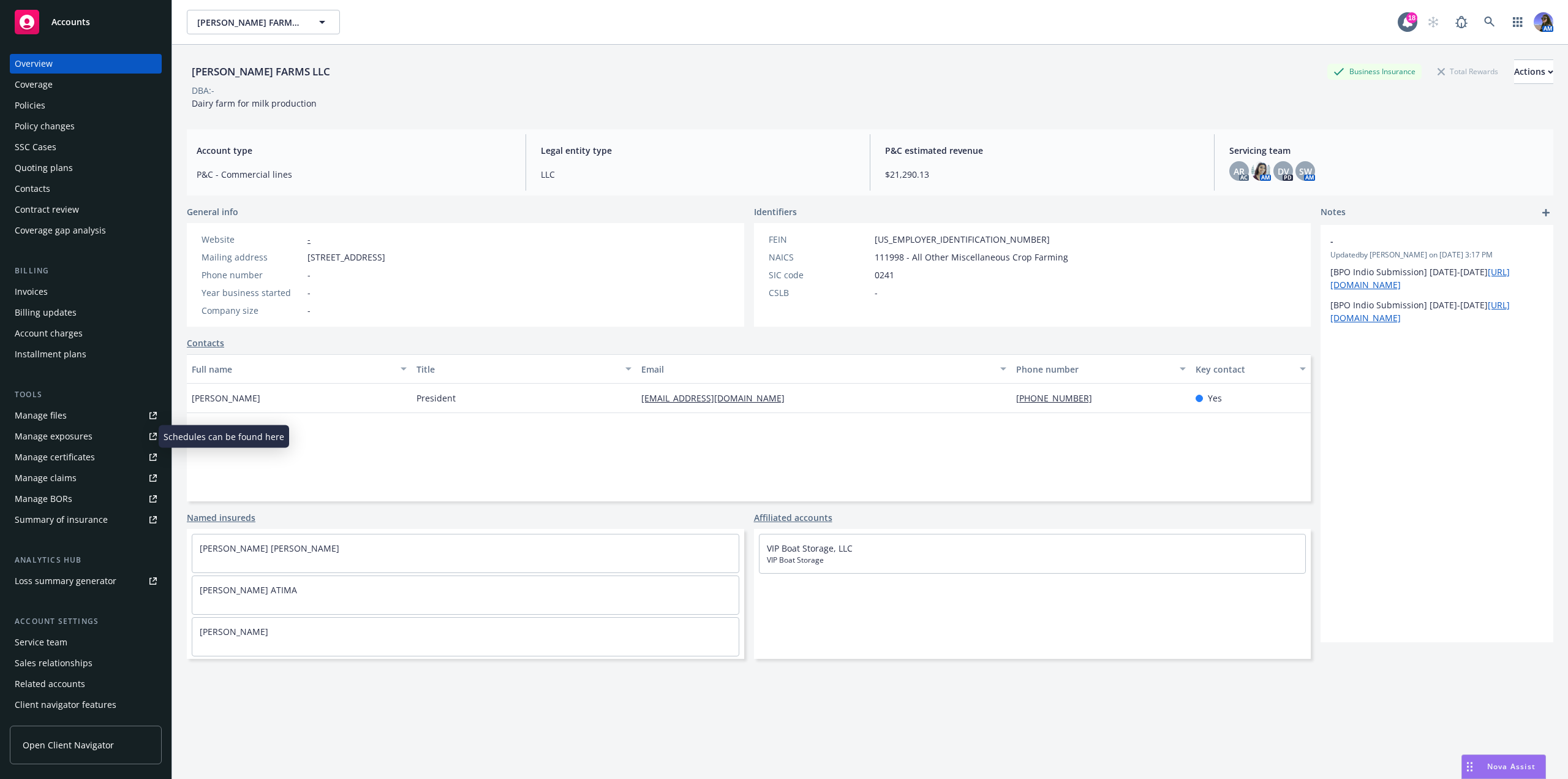
click at [45, 441] on div "Manage exposures" at bounding box center [53, 435] width 78 height 19
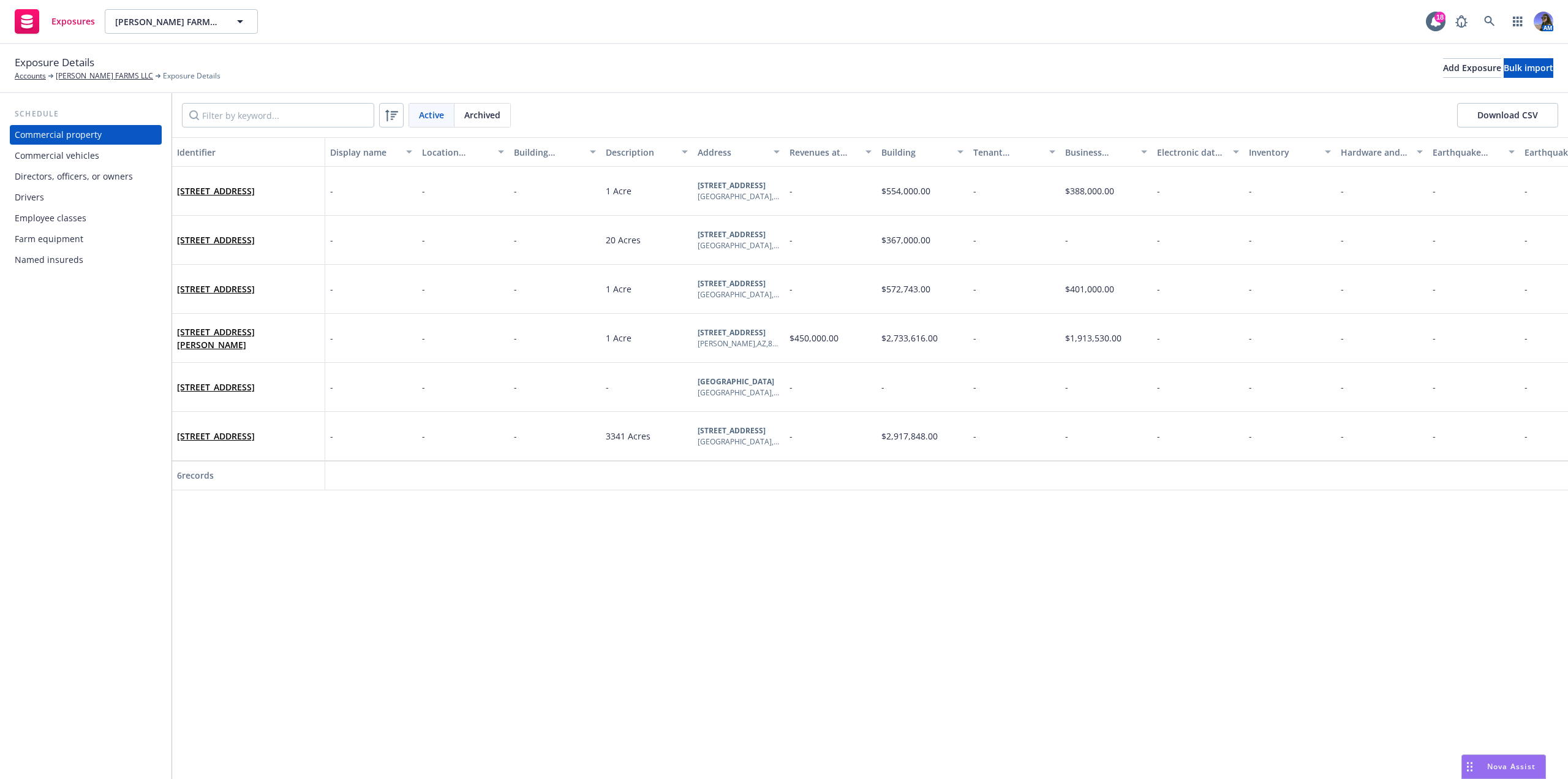
click at [62, 165] on div "Commercial vehicles" at bounding box center [57, 155] width 84 height 19
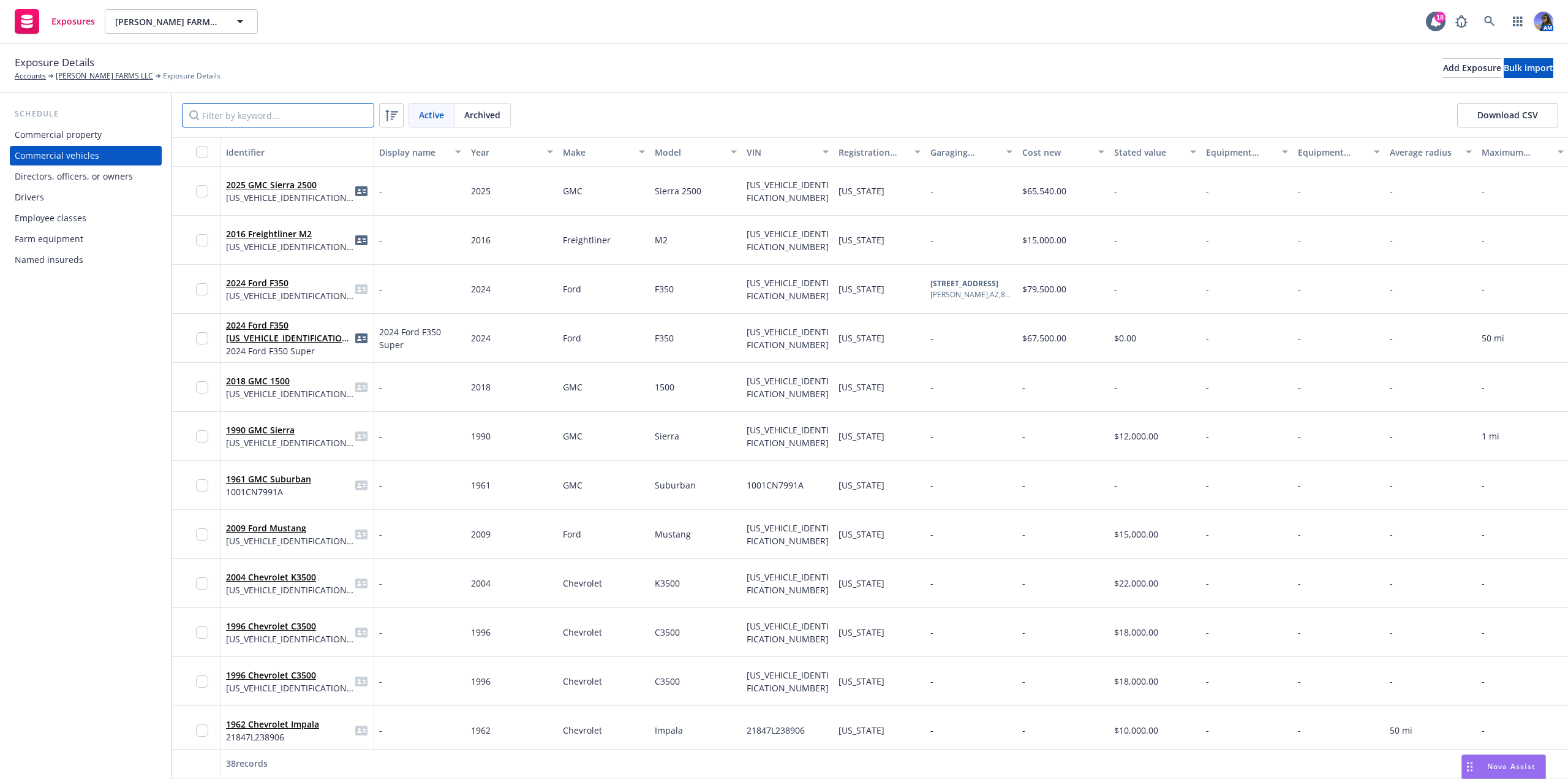
click at [268, 118] on input "Filter by keyword..." at bounding box center [278, 115] width 192 height 25
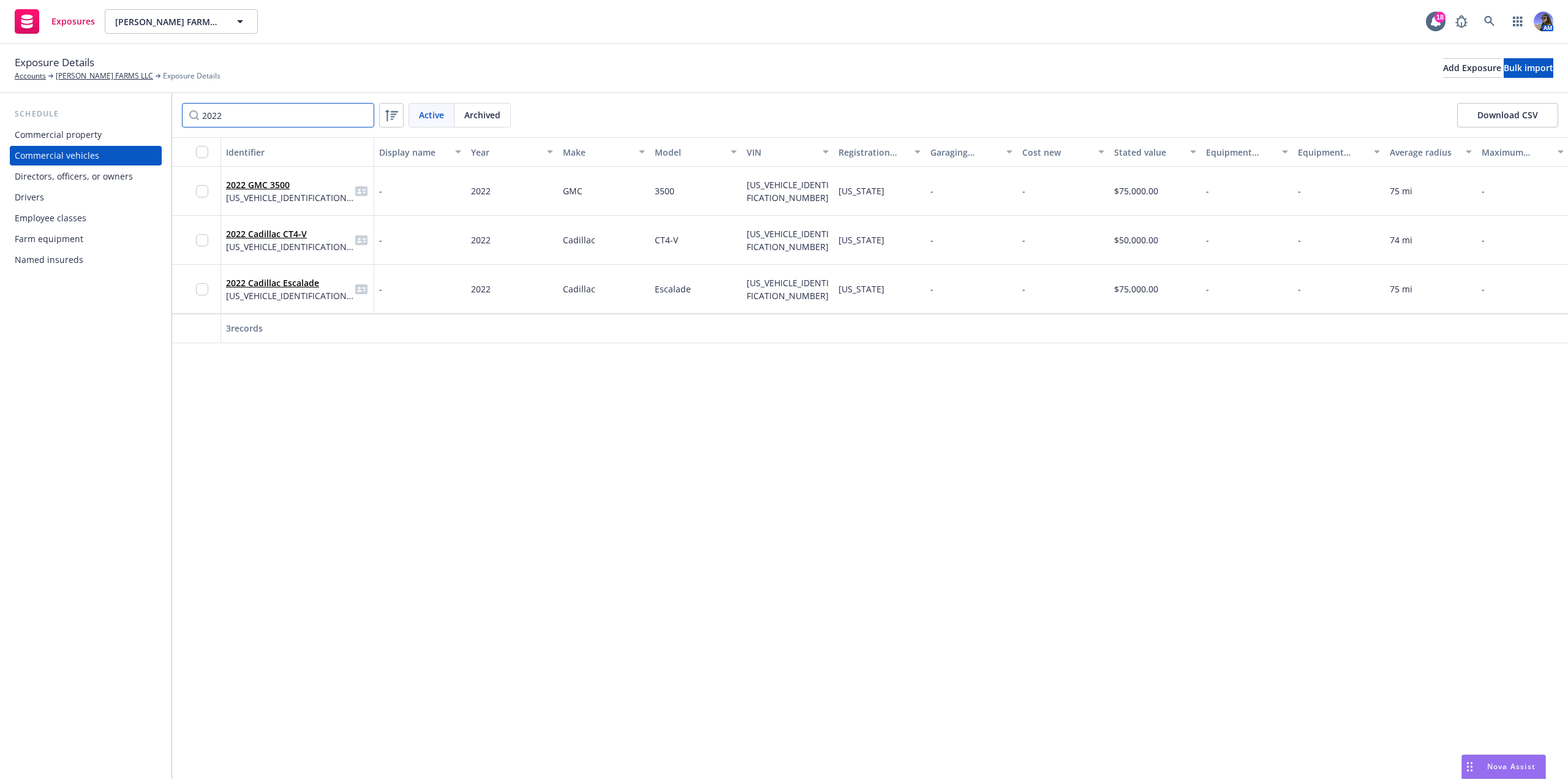
click at [289, 113] on input "2022" at bounding box center [278, 115] width 192 height 25
click at [291, 116] on input "55" at bounding box center [278, 115] width 192 height 25
type input "5579"
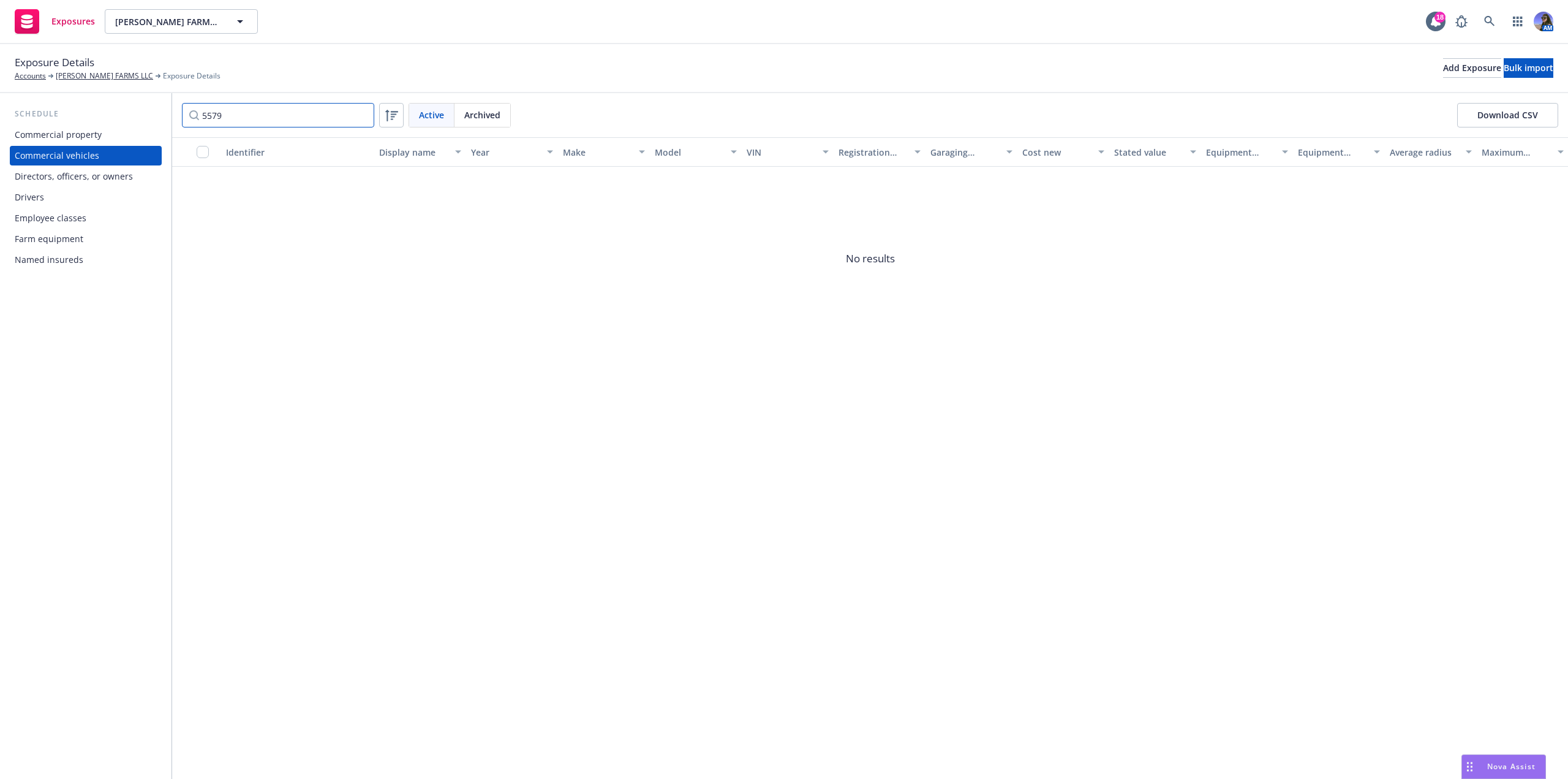
click at [359, 118] on input "5579" at bounding box center [278, 115] width 192 height 25
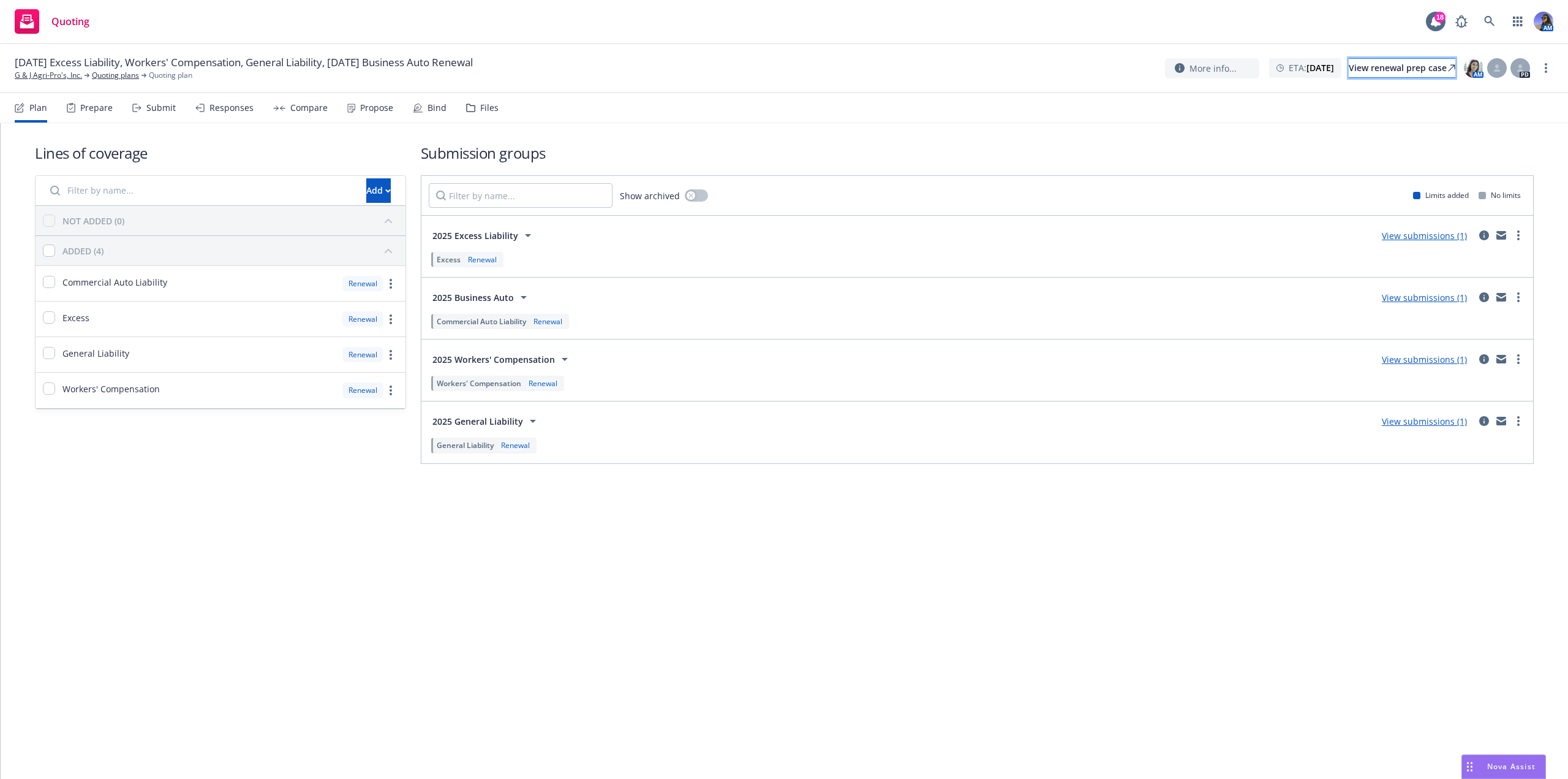
click at [1349, 68] on div "View renewal prep case" at bounding box center [1402, 68] width 107 height 18
click at [474, 115] on div "Files" at bounding box center [482, 108] width 33 height 29
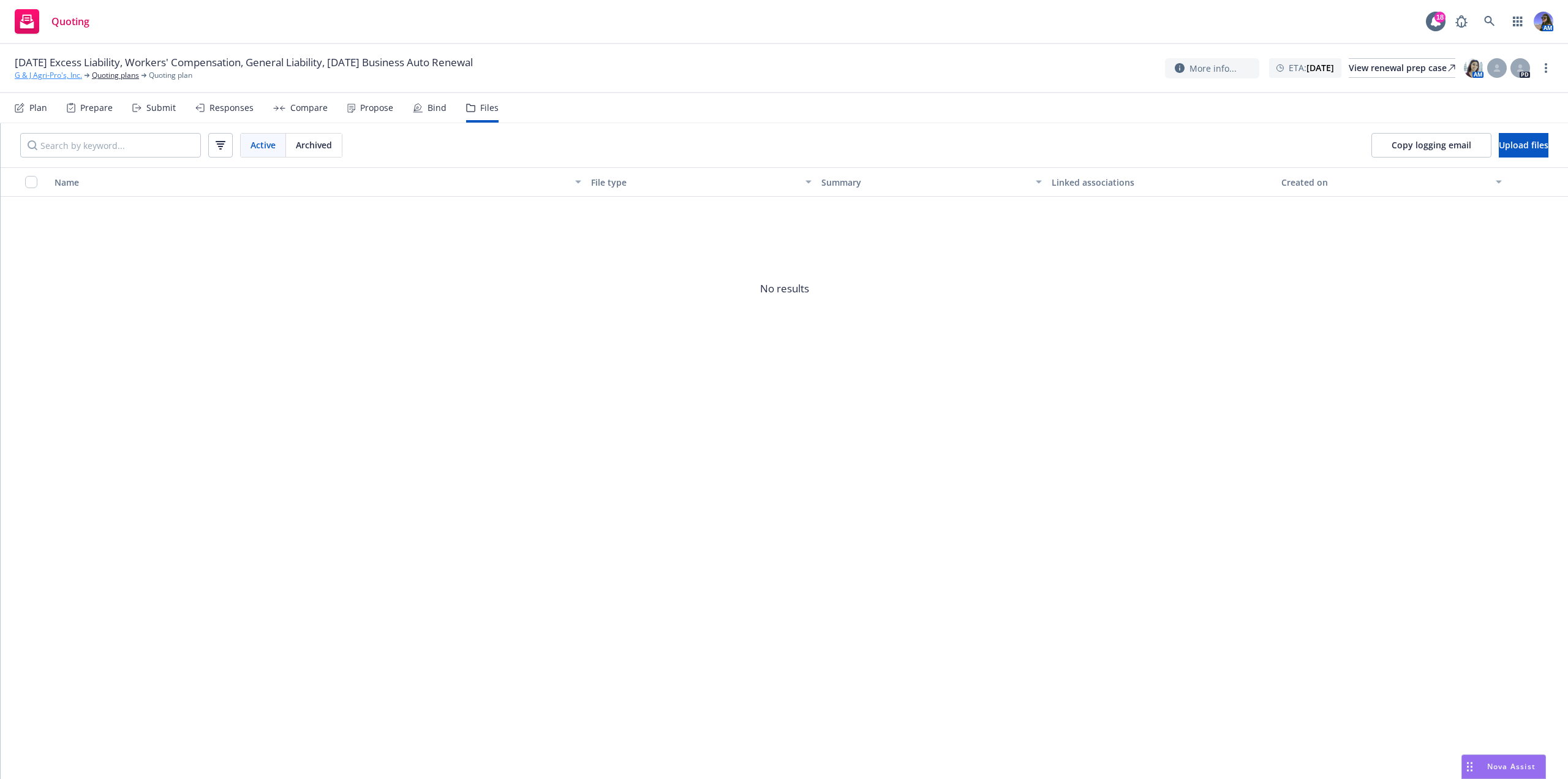
click at [64, 75] on link "G & J Agri-Pro's, Inc." at bounding box center [48, 75] width 68 height 11
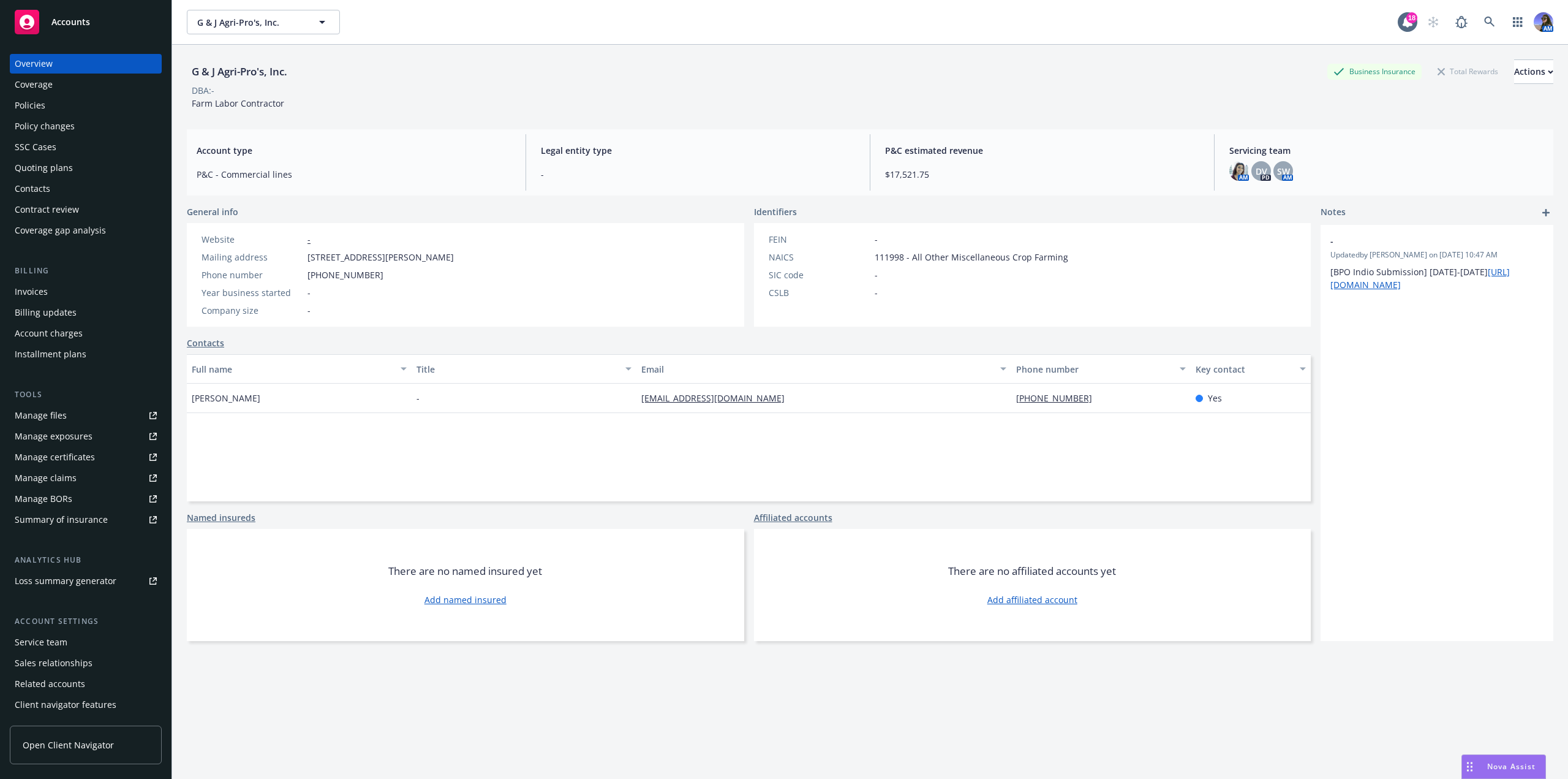
click at [42, 99] on div "Policies" at bounding box center [30, 105] width 31 height 19
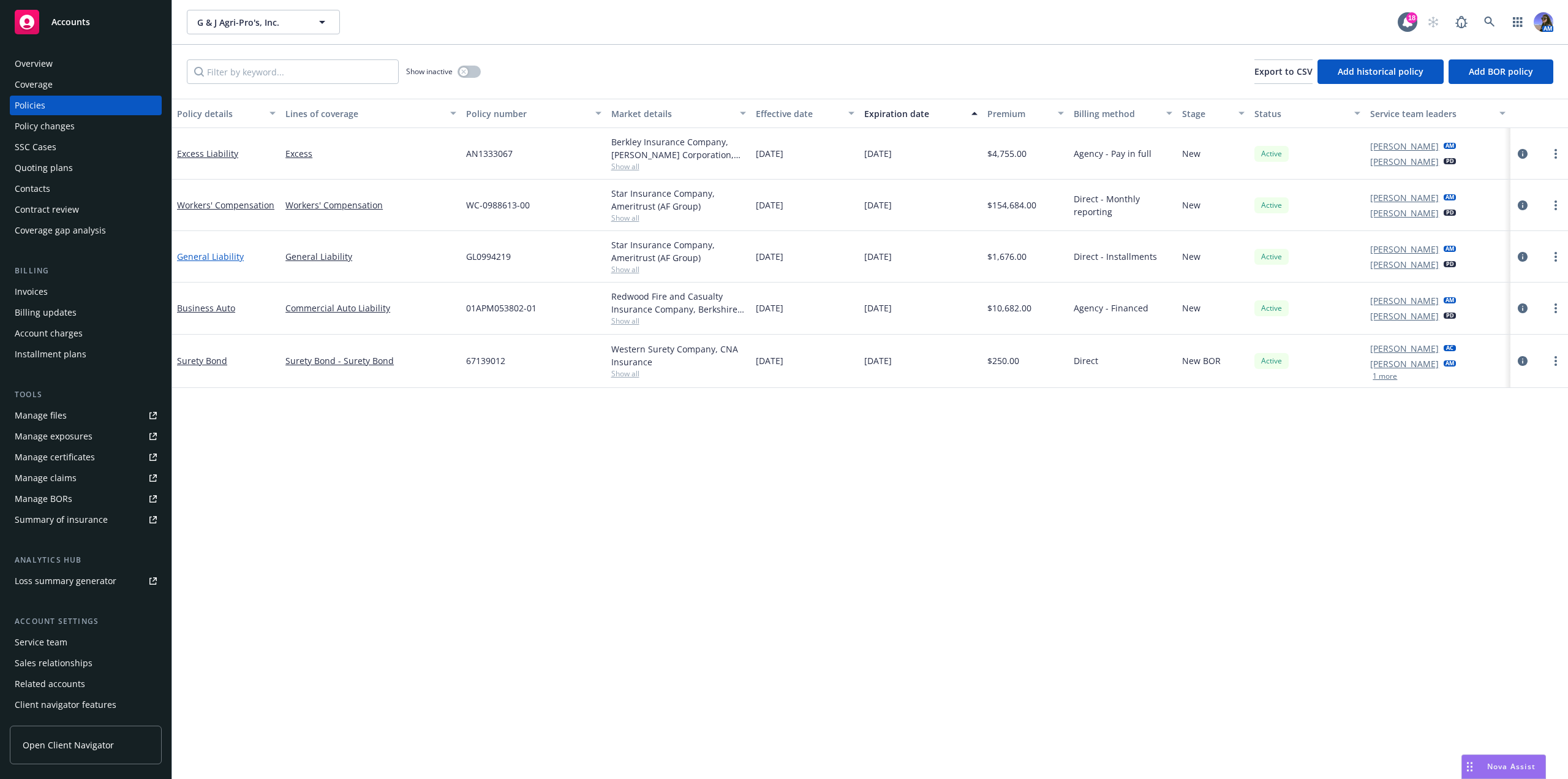
click at [203, 254] on link "General Liability" at bounding box center [210, 256] width 67 height 12
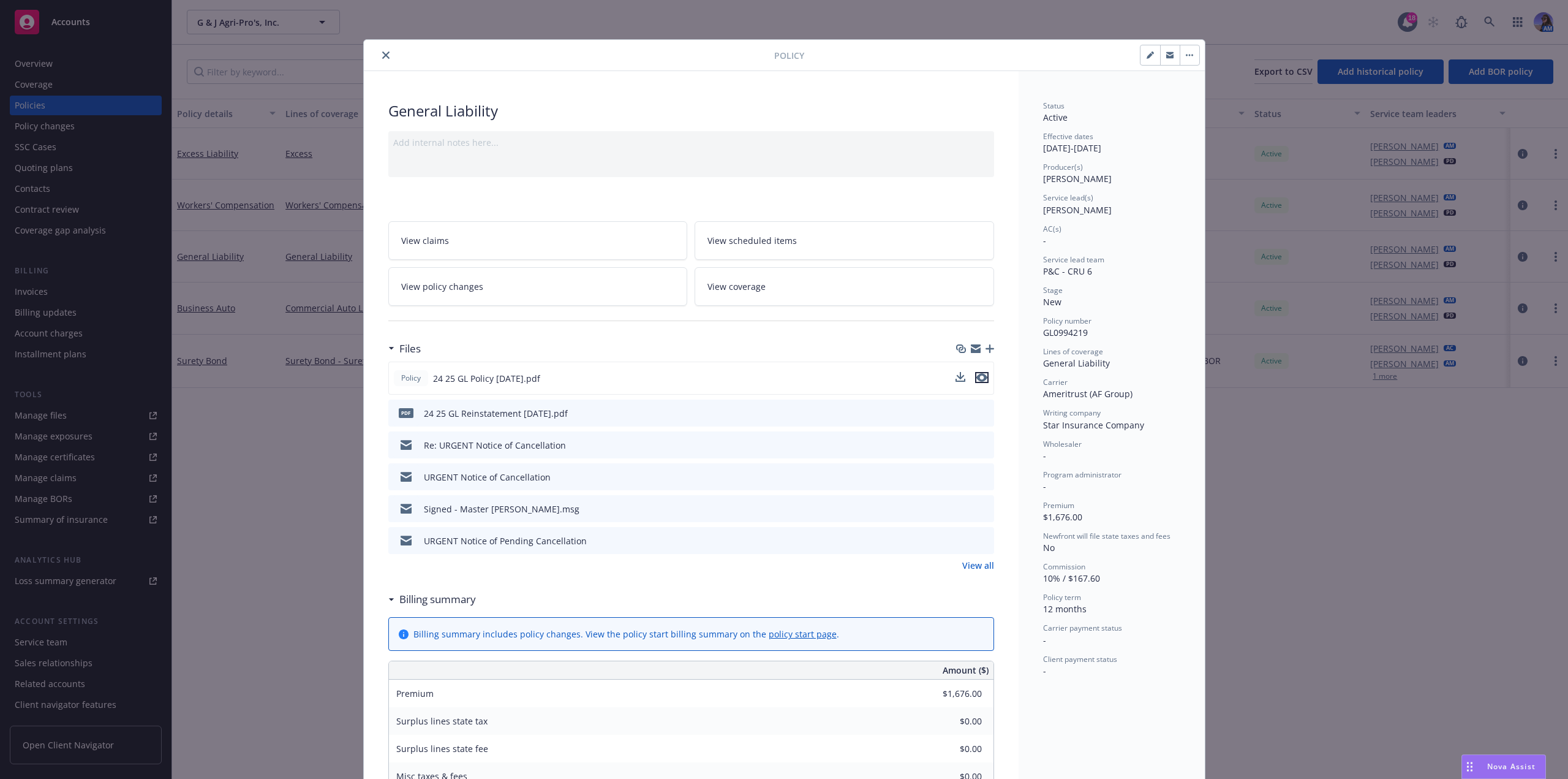
click at [981, 381] on icon "preview file" at bounding box center [981, 377] width 11 height 8
click at [378, 53] on button "close" at bounding box center [386, 55] width 15 height 15
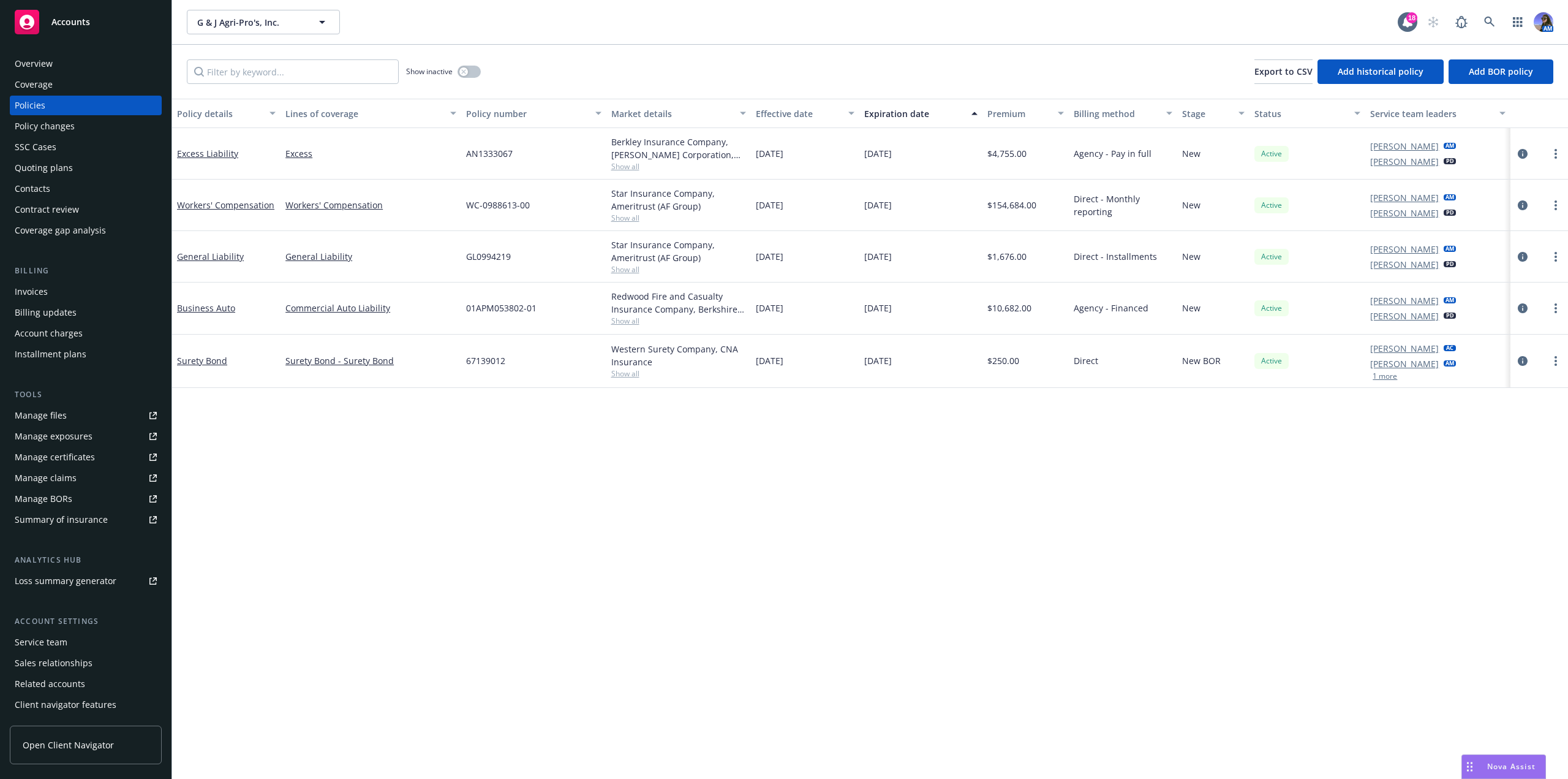
click at [620, 322] on span "Show all" at bounding box center [678, 320] width 134 height 10
